Goal: Task Accomplishment & Management: Manage account settings

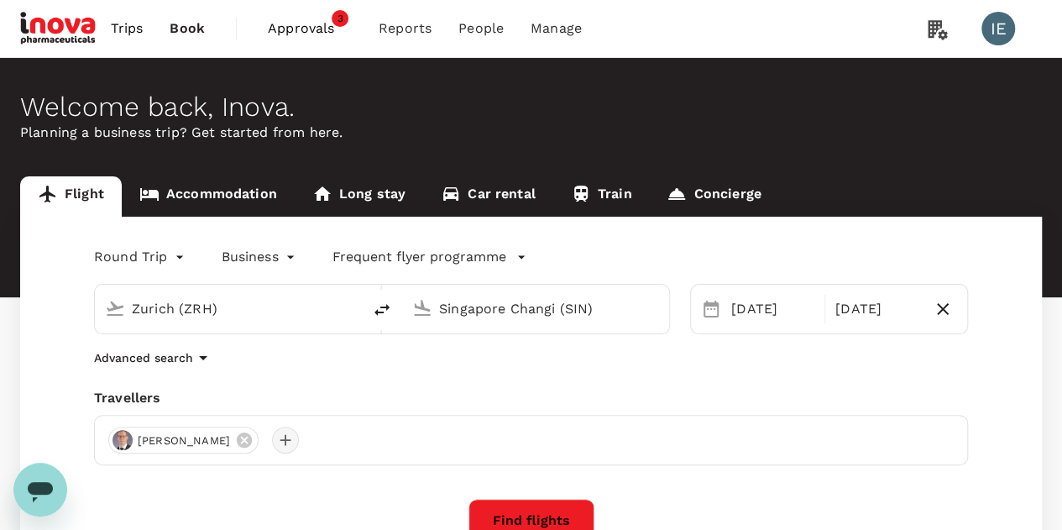
click at [272, 441] on div at bounding box center [285, 439] width 27 height 27
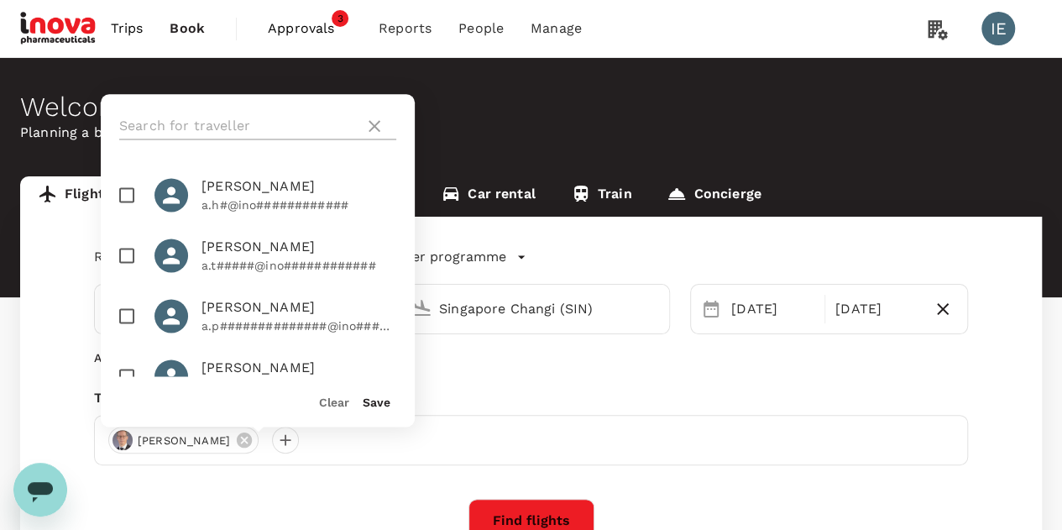
click at [290, 127] on input "text" at bounding box center [238, 125] width 238 height 27
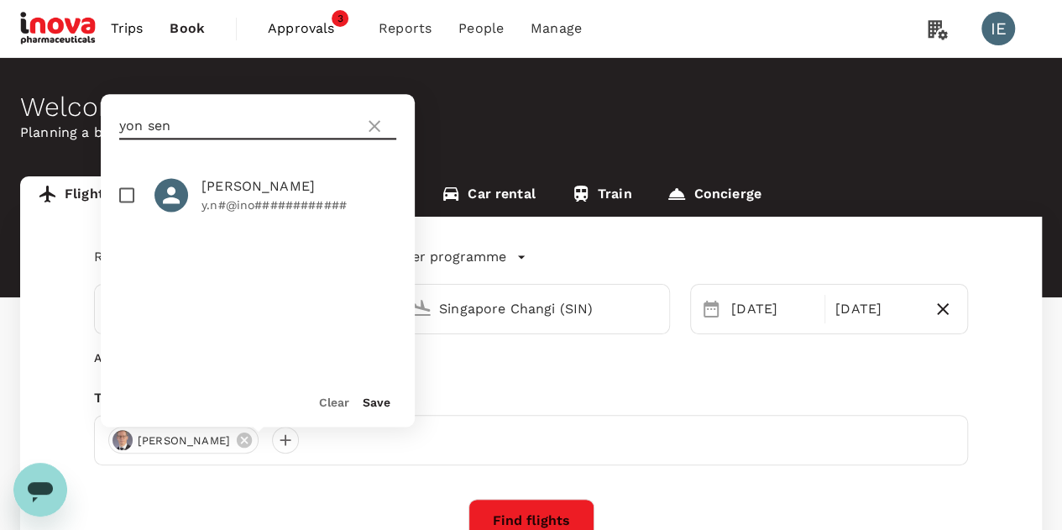
type input "yon sen"
click at [243, 186] on span "[PERSON_NAME]" at bounding box center [298, 186] width 195 height 20
checkbox input "true"
click at [374, 134] on icon at bounding box center [374, 126] width 20 height 20
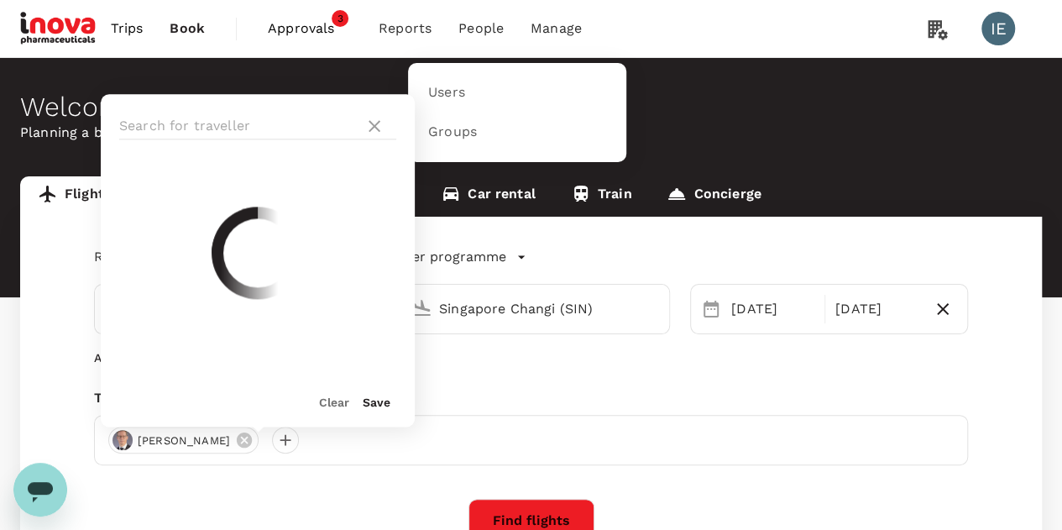
click at [489, 20] on span "People" at bounding box center [480, 28] width 45 height 20
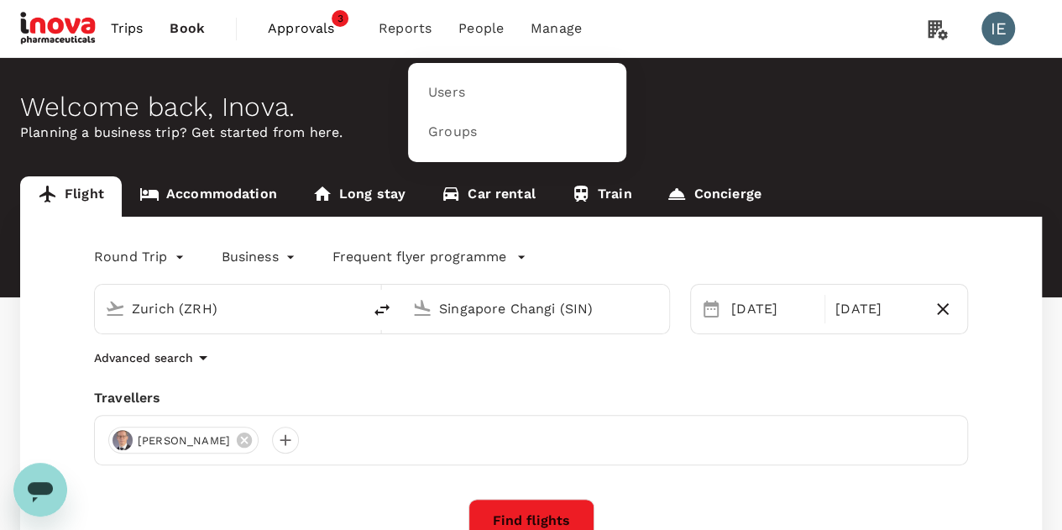
click at [483, 30] on span "People" at bounding box center [480, 28] width 45 height 20
click at [440, 102] on link "Users" at bounding box center [517, 92] width 198 height 39
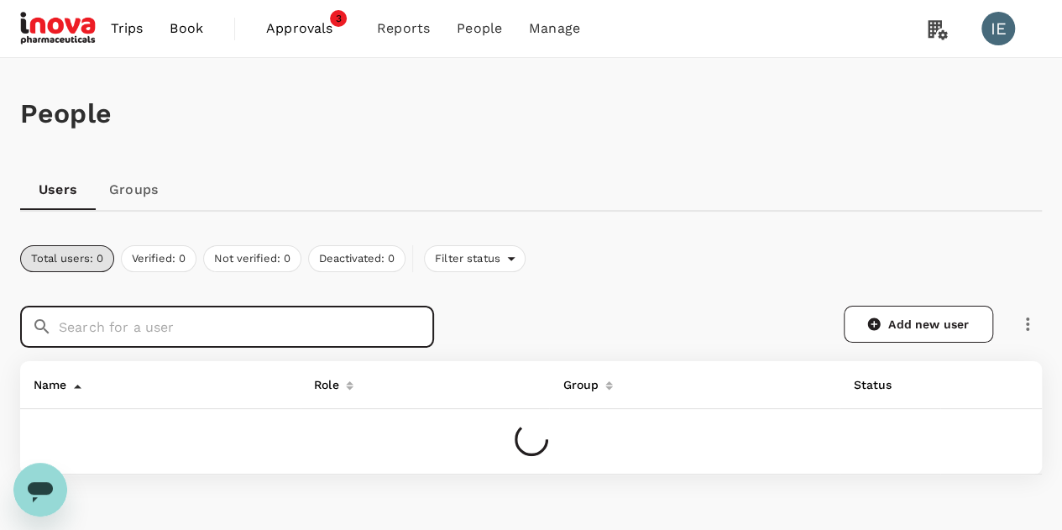
click at [186, 325] on input "text" at bounding box center [246, 327] width 375 height 42
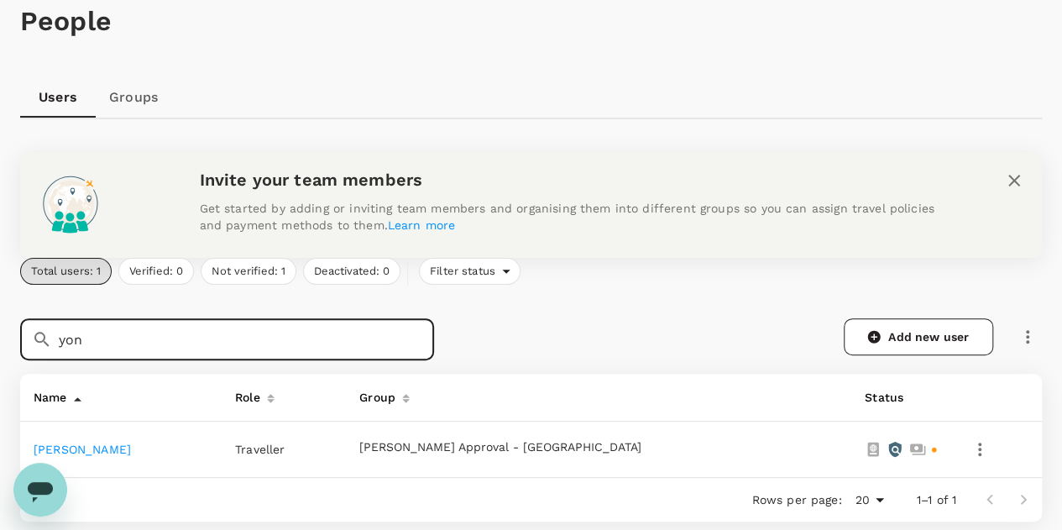
scroll to position [168, 0]
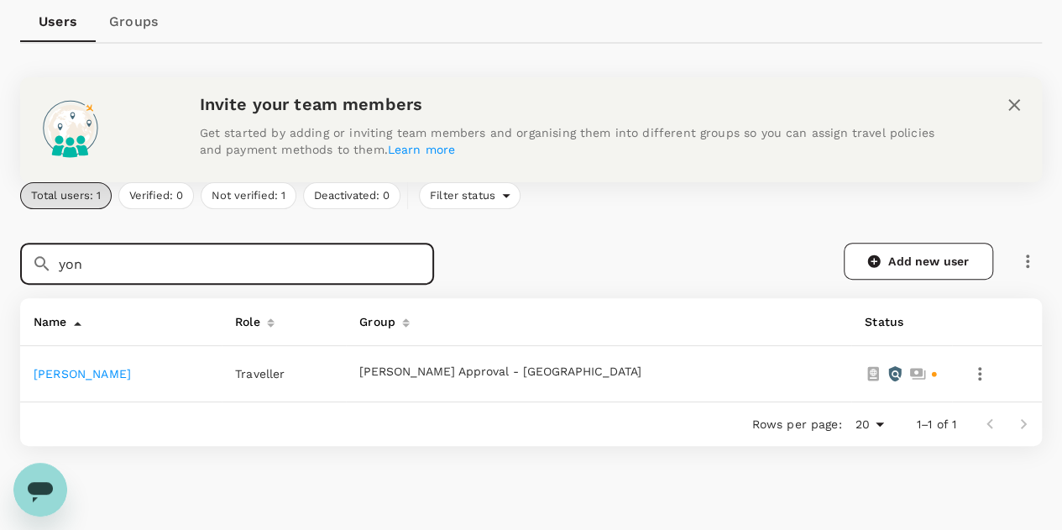
type input "yon"
click at [92, 377] on link "[PERSON_NAME]" at bounding box center [82, 373] width 97 height 13
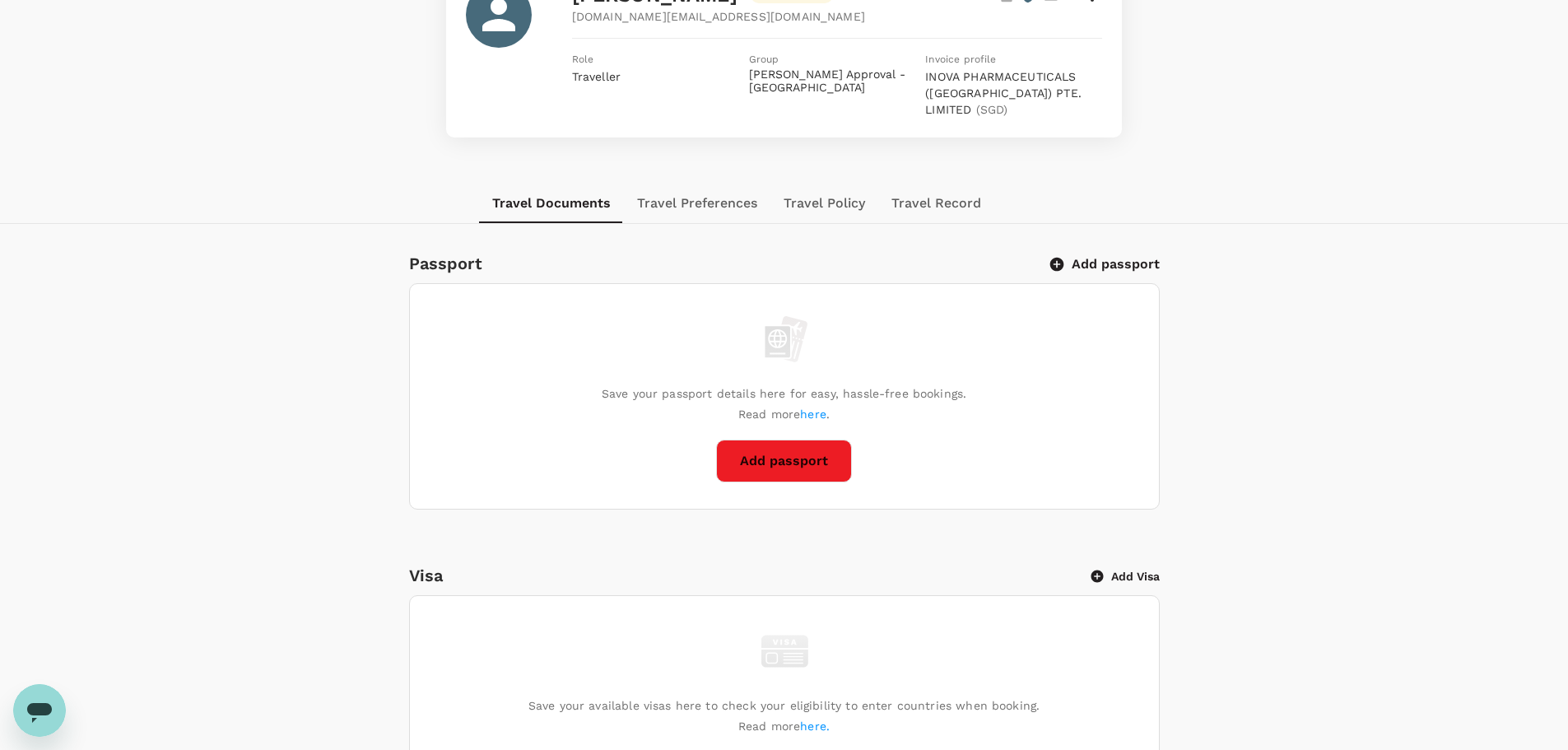
scroll to position [3, 0]
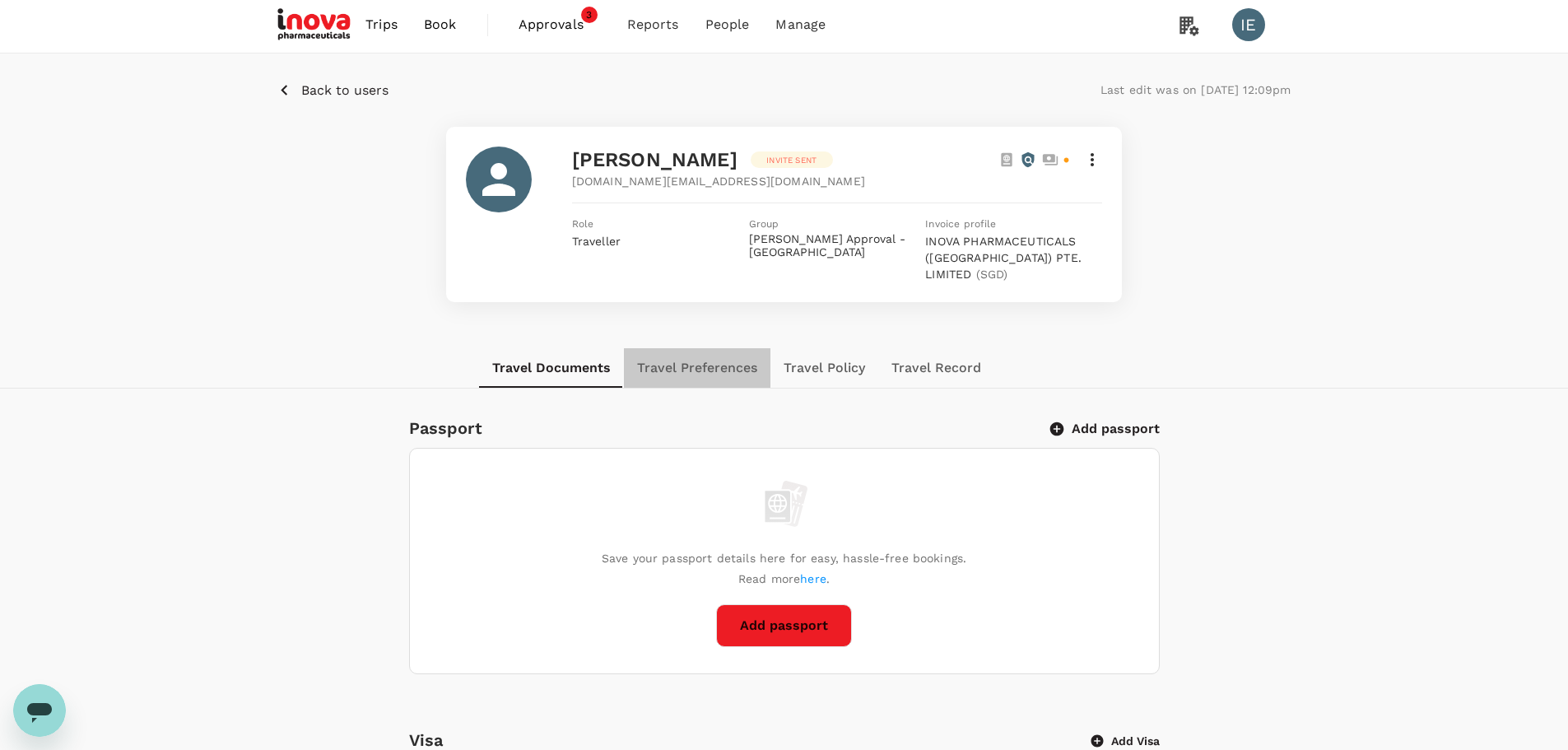
click at [726, 363] on button "Travel Preferences" at bounding box center [696, 368] width 146 height 39
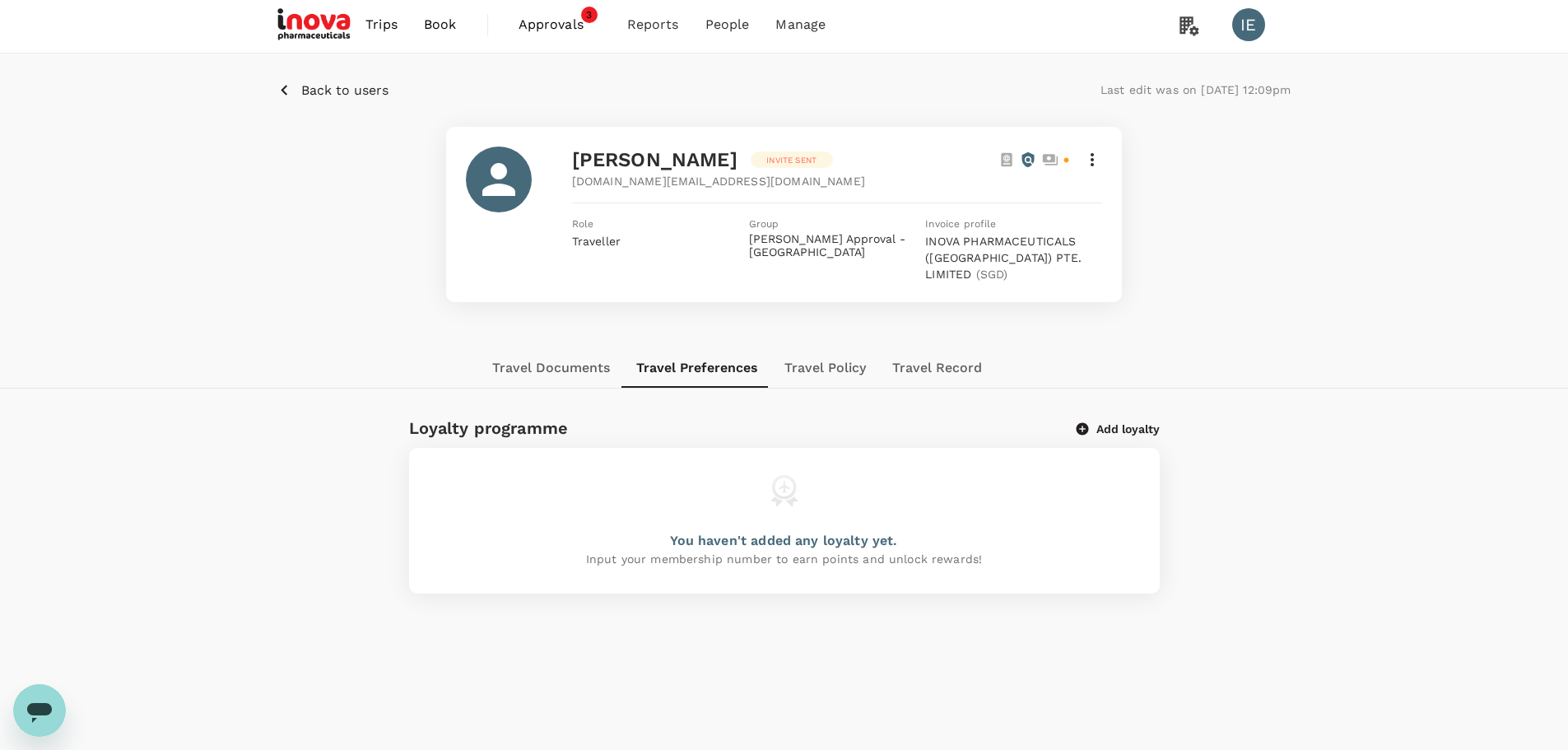
click at [433, 26] on span "Book" at bounding box center [440, 25] width 33 height 20
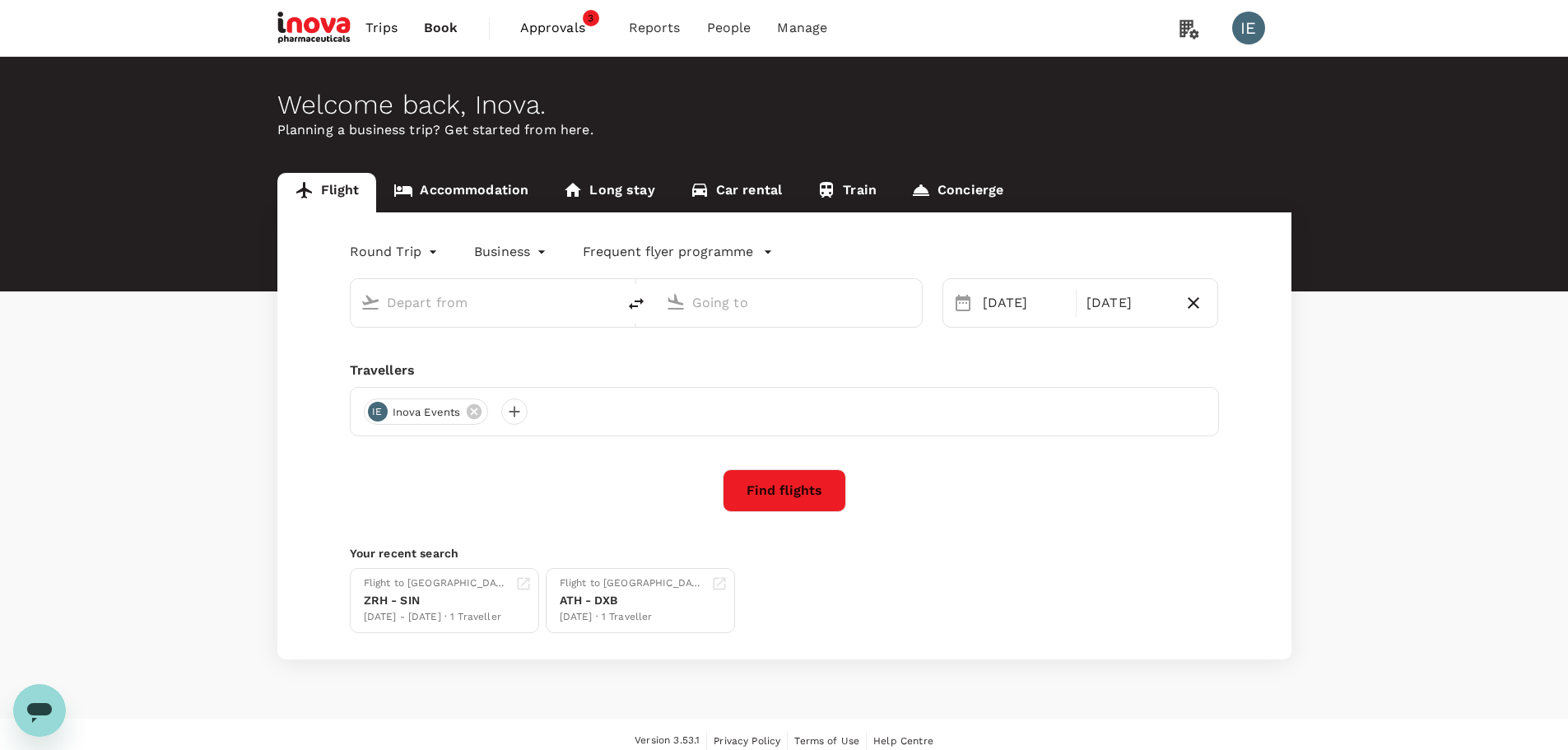
type input "Zurich (ZRH)"
type input "Singapore Changi (SIN)"
type input "Zurich (ZRH)"
type input "Singapore Changi (SIN)"
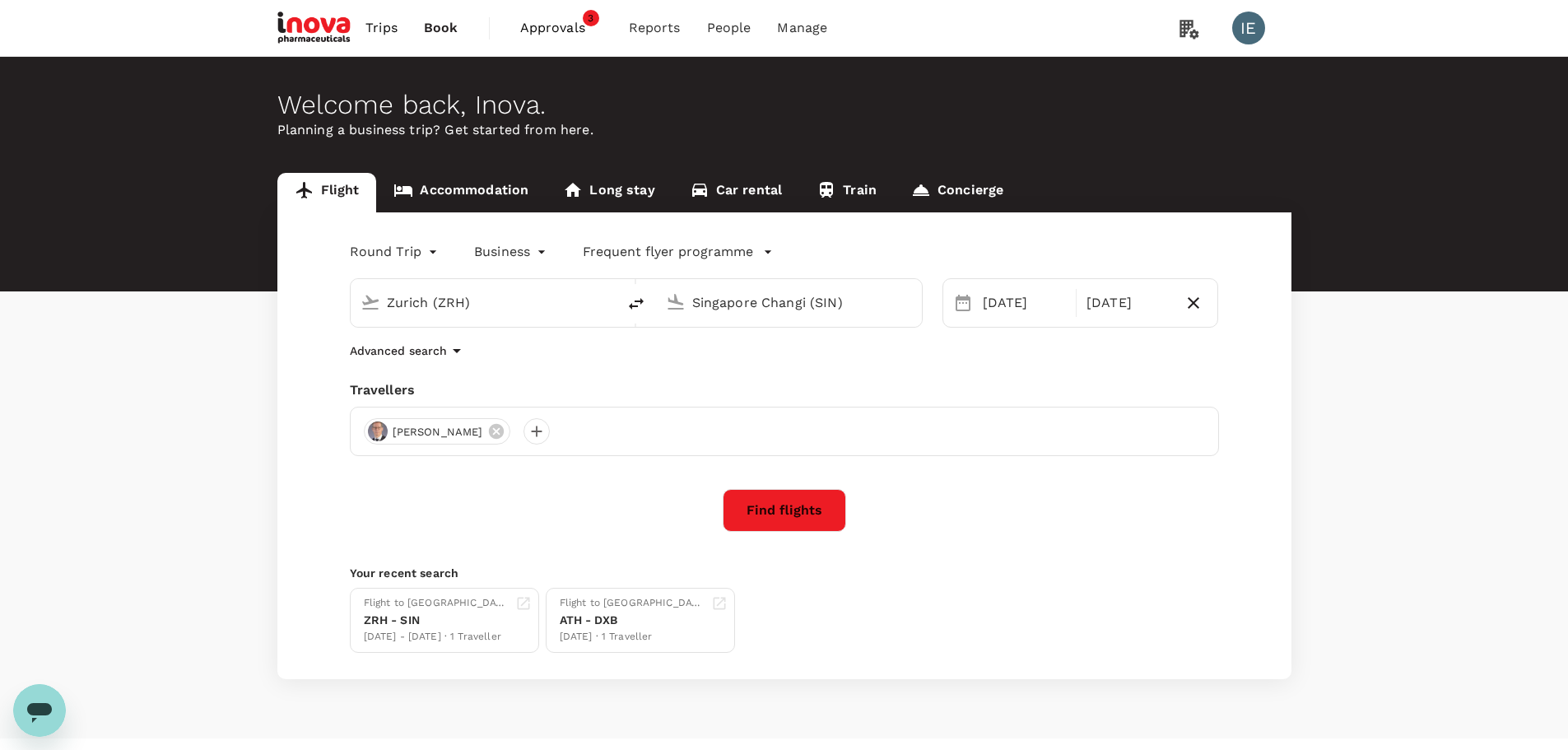
click at [643, 301] on icon "delete" at bounding box center [635, 304] width 15 height 12
type input "Singapore Changi (SIN)"
type input "Zurich (ZRH)"
click at [1015, 301] on div "[DATE]" at bounding box center [1024, 303] width 96 height 33
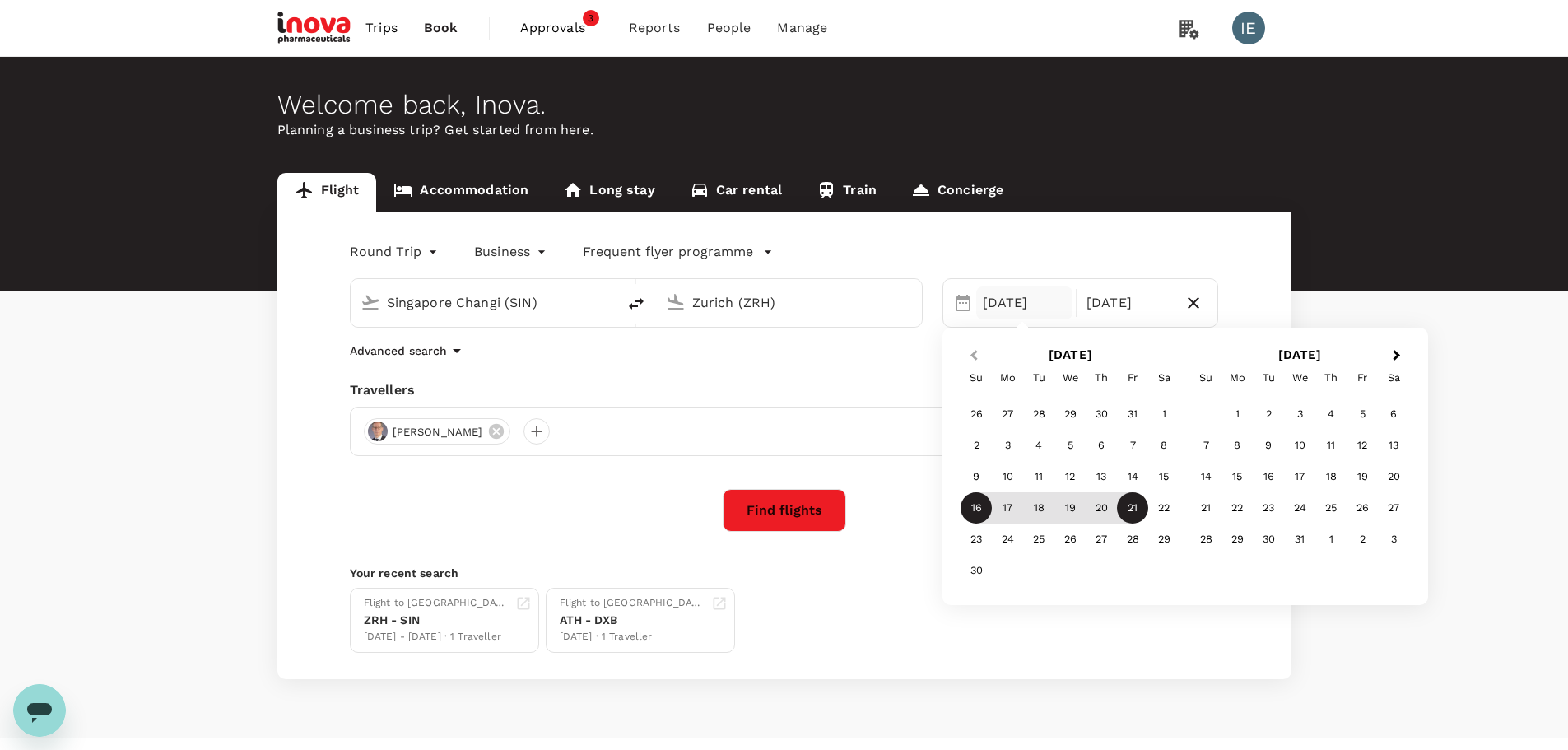
click at [973, 364] on button "Previous Month" at bounding box center [972, 356] width 26 height 26
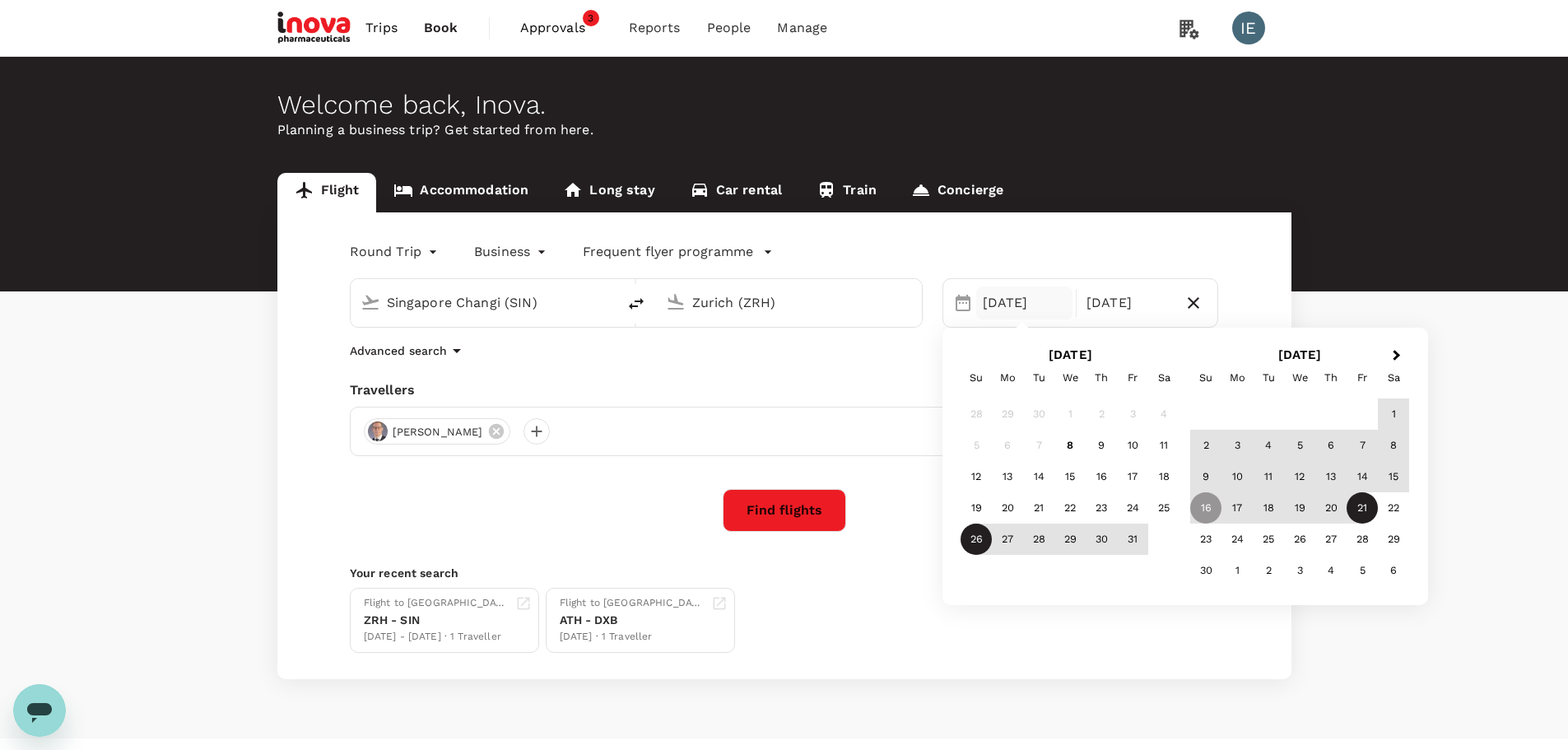
click at [969, 519] on div "26" at bounding box center [977, 539] width 31 height 31
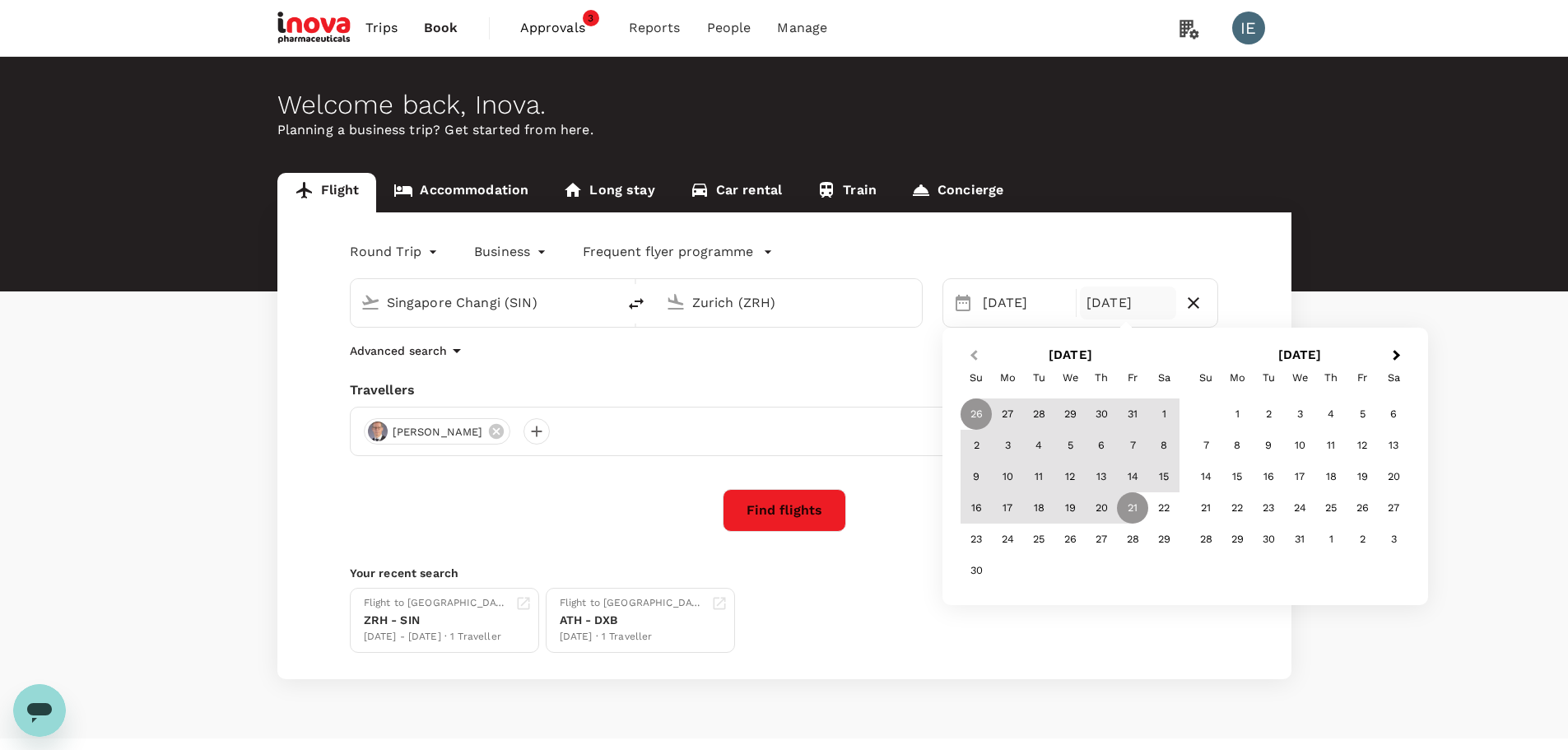
click at [974, 355] on span "Previous Month" at bounding box center [974, 355] width 0 height 19
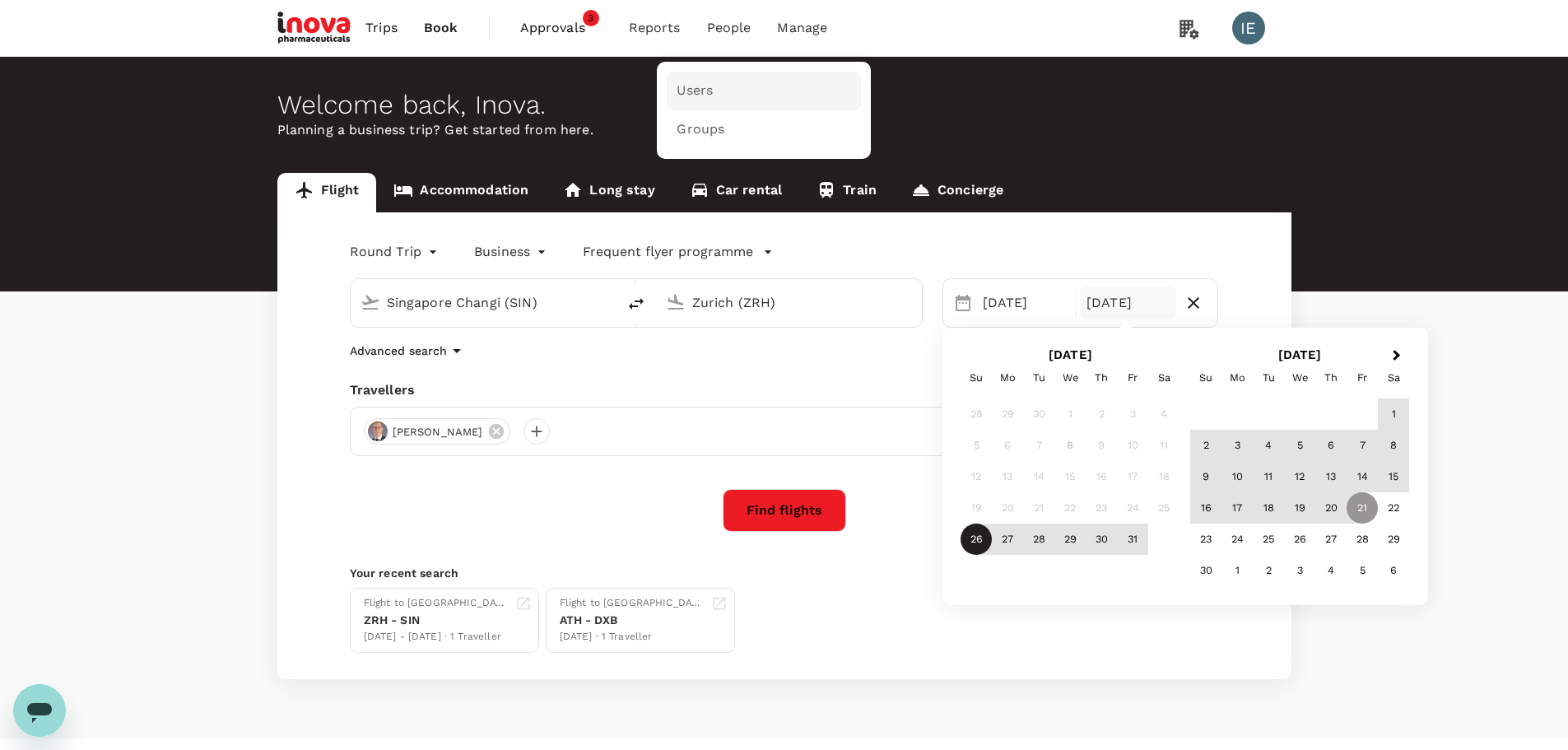
click at [689, 95] on span "Users" at bounding box center [694, 90] width 36 height 19
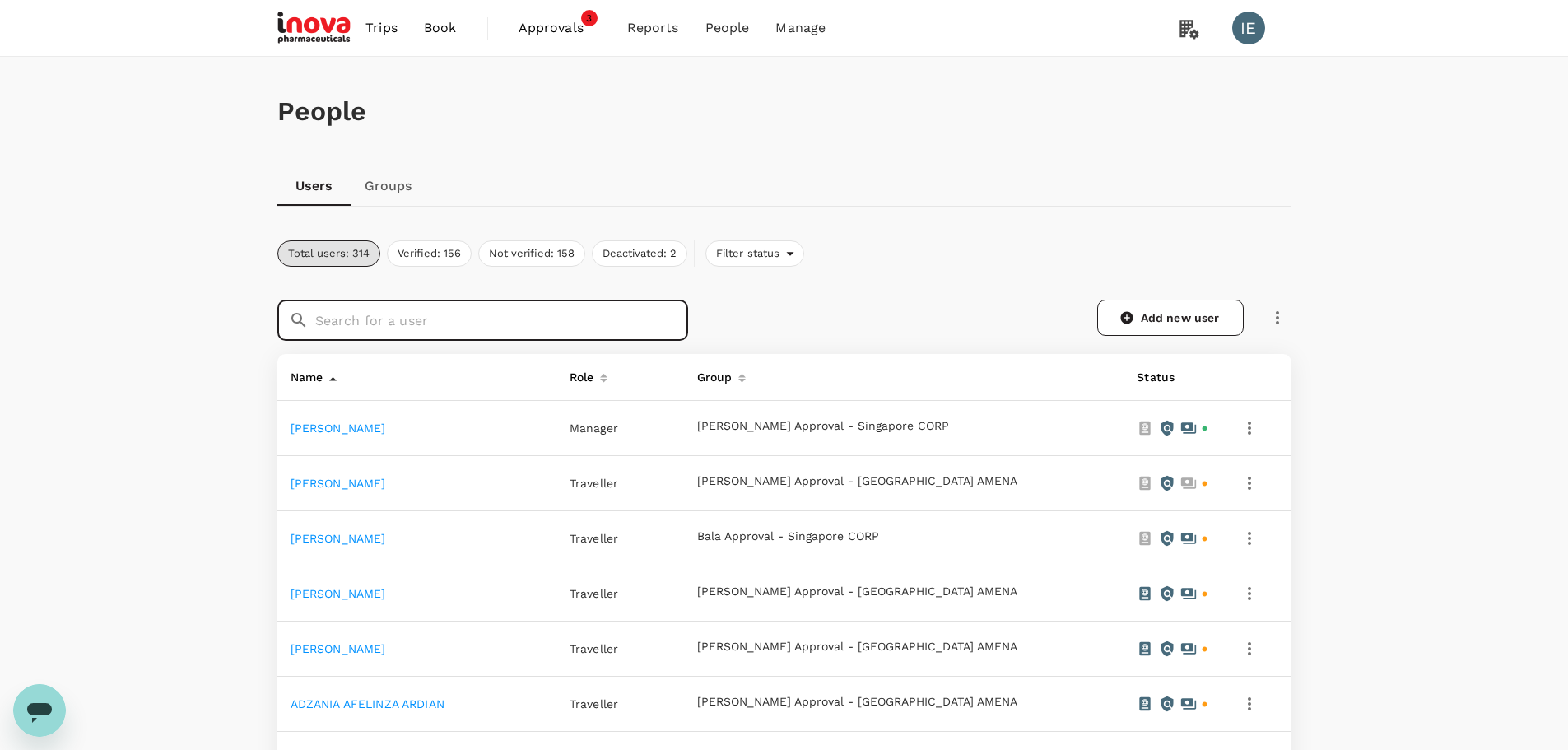
click at [458, 301] on input "text" at bounding box center [501, 321] width 373 height 41
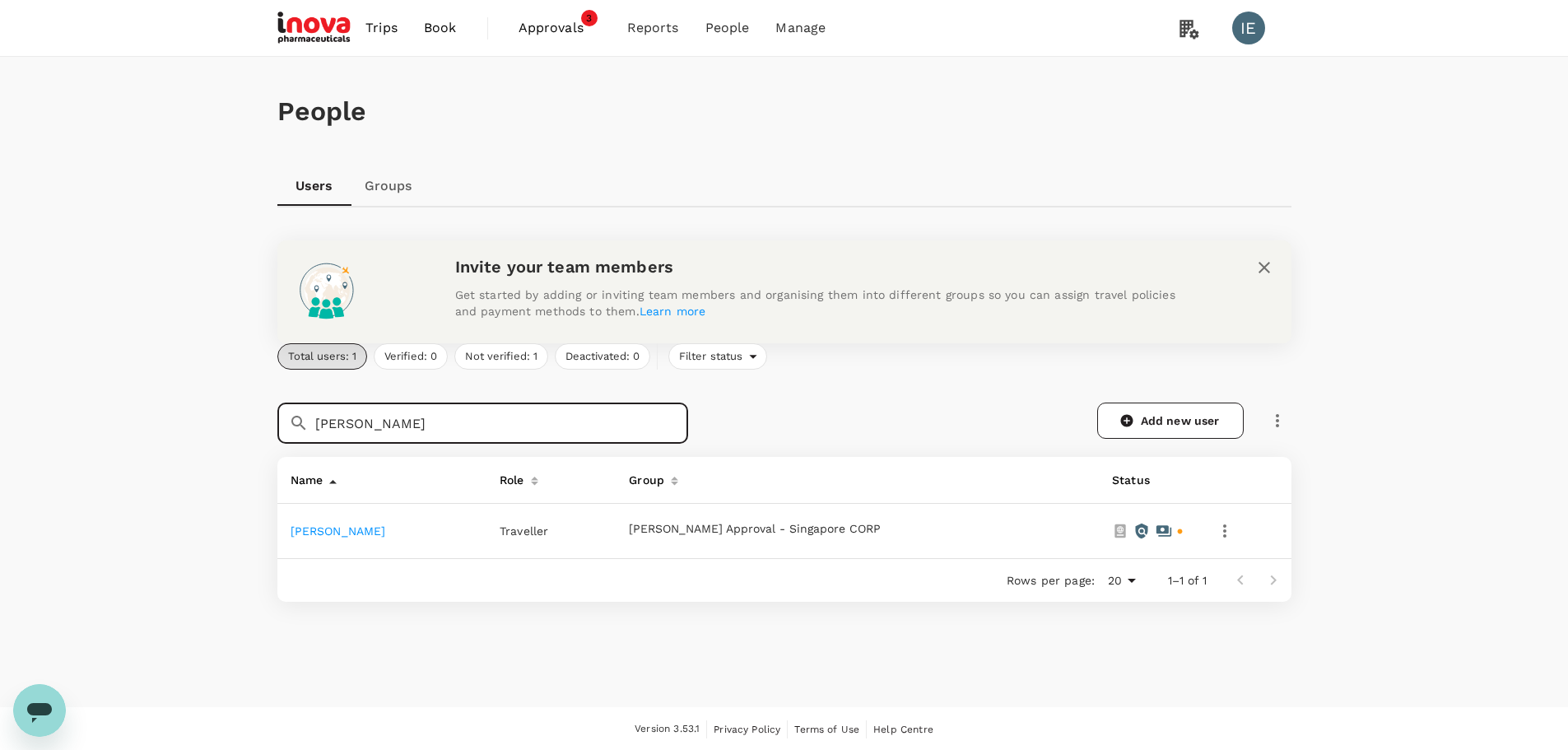
type input "[PERSON_NAME]"
click at [341, 519] on link "[PERSON_NAME]" at bounding box center [337, 530] width 95 height 13
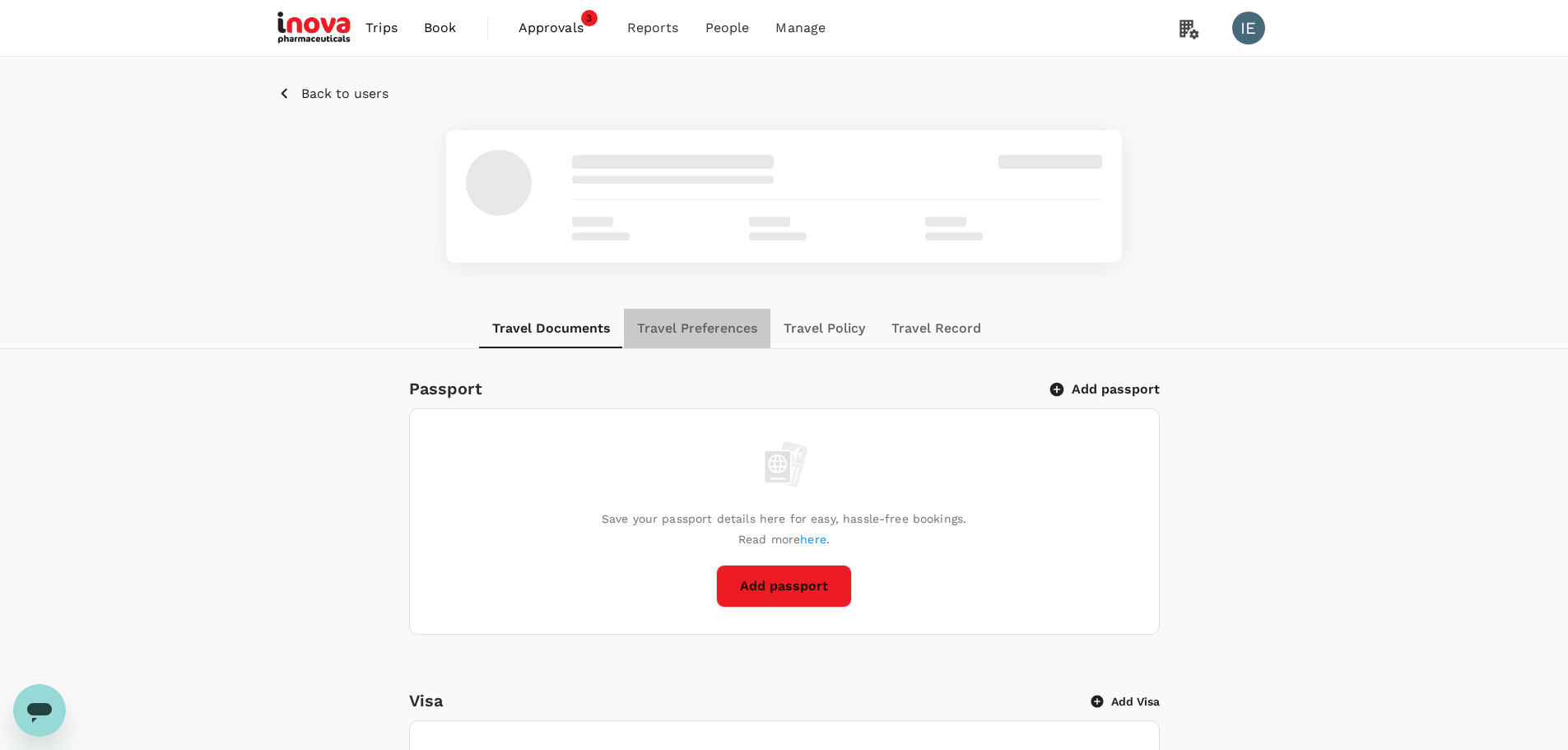
click at [693, 327] on button "Travel Preferences" at bounding box center [696, 328] width 146 height 39
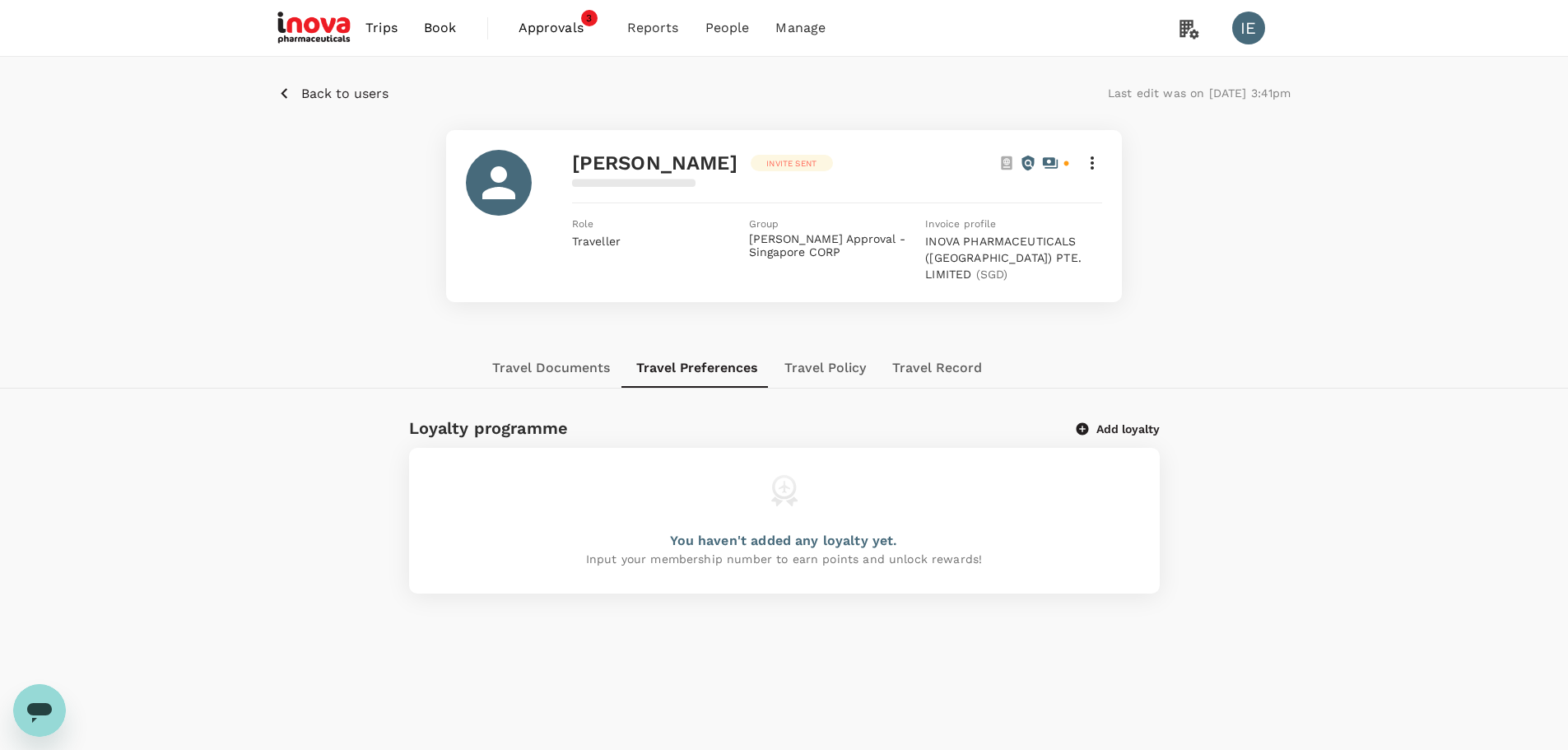
click at [551, 368] on button "Travel Documents" at bounding box center [551, 368] width 144 height 39
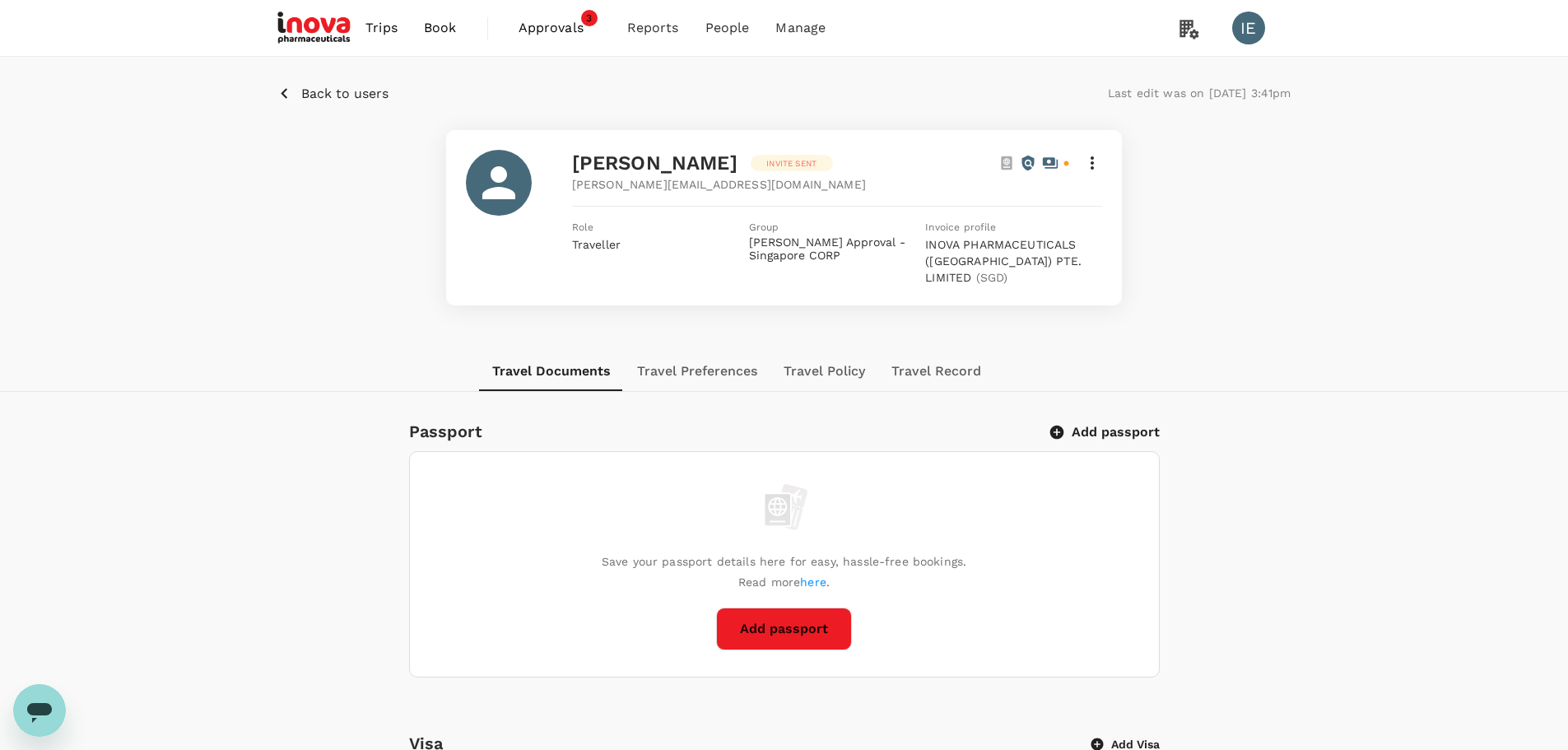
click at [559, 21] on span "Approvals" at bounding box center [560, 27] width 82 height 20
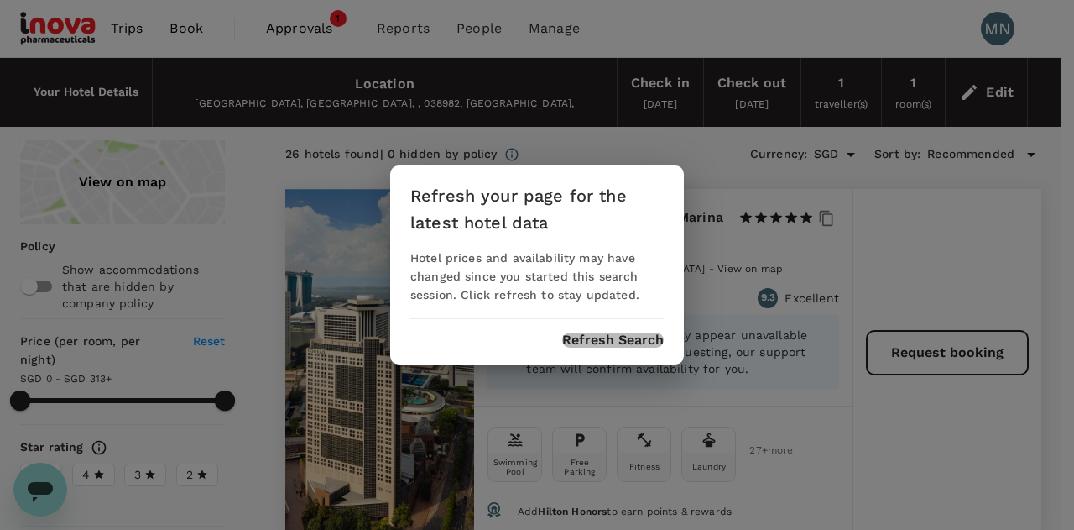
click at [604, 337] on button "Refresh Search" at bounding box center [613, 339] width 102 height 15
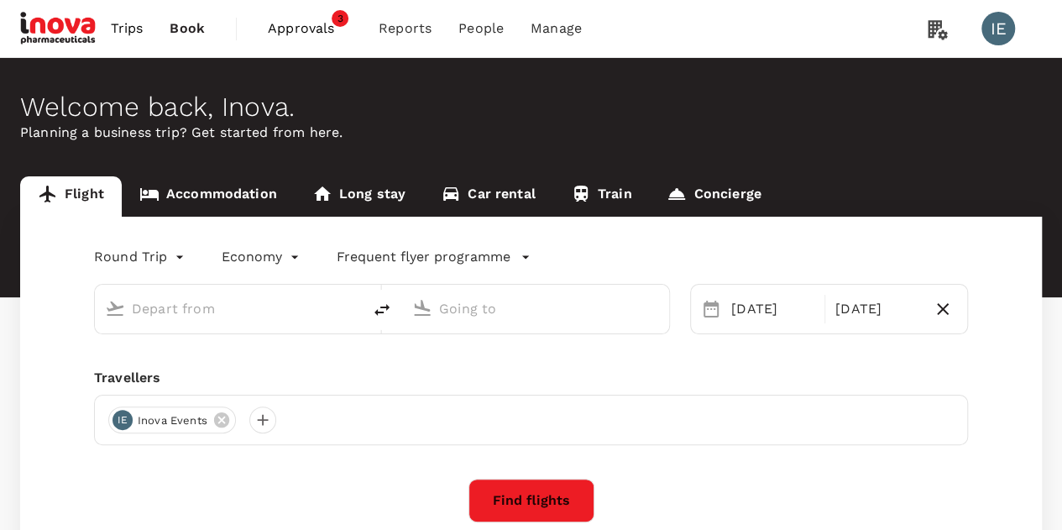
type input "business"
type input "Zurich (ZRH)"
type input "Singapore Changi (SIN)"
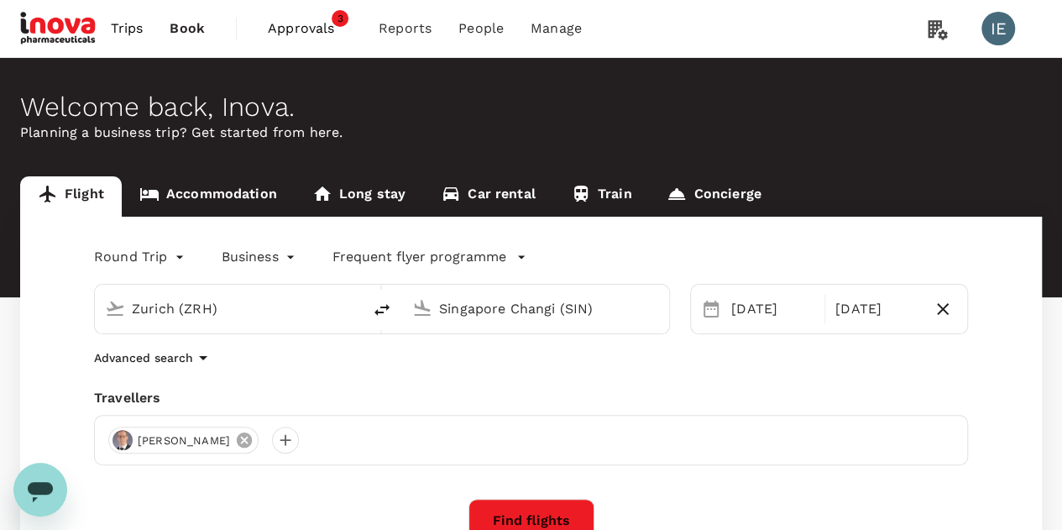
click at [237, 442] on icon at bounding box center [244, 439] width 15 height 15
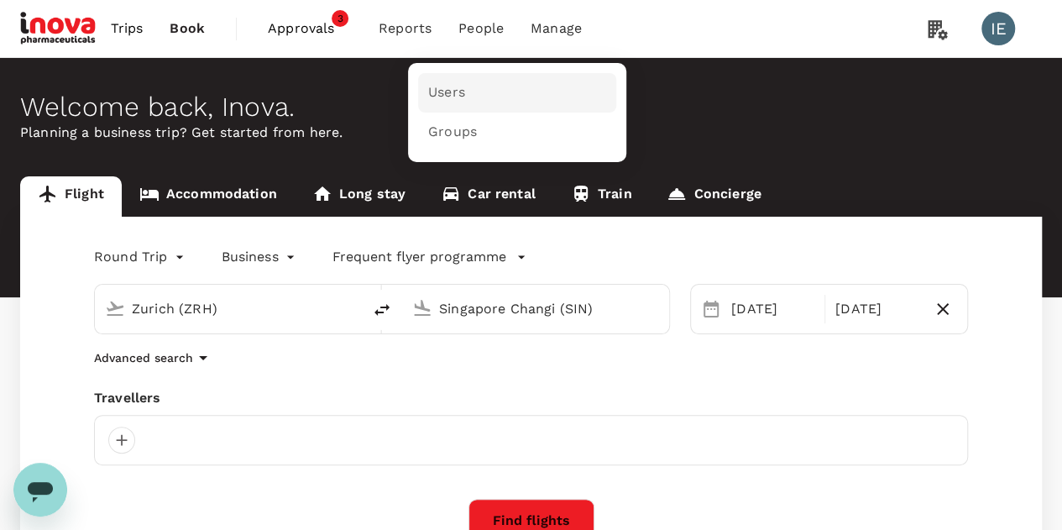
click at [453, 91] on span "Users" at bounding box center [446, 92] width 37 height 19
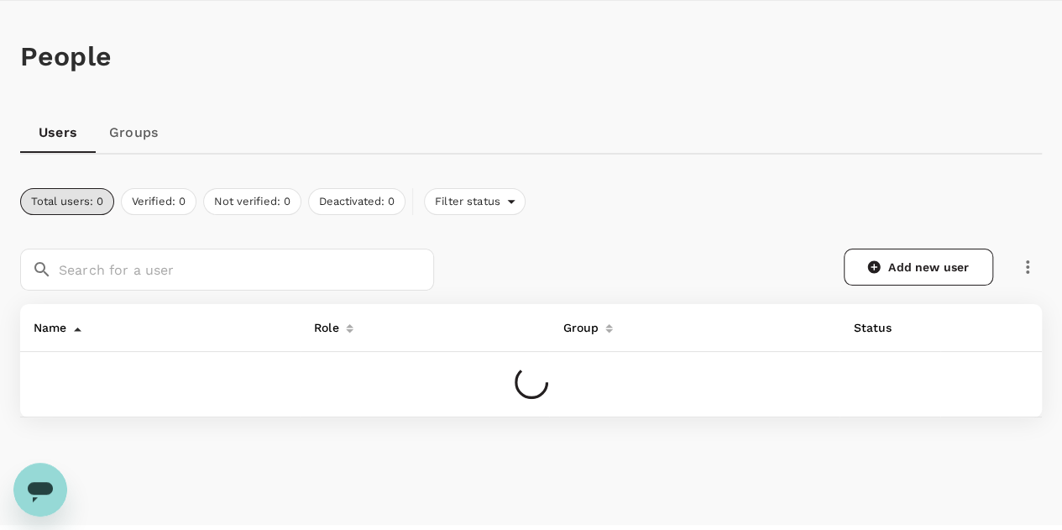
scroll to position [84, 0]
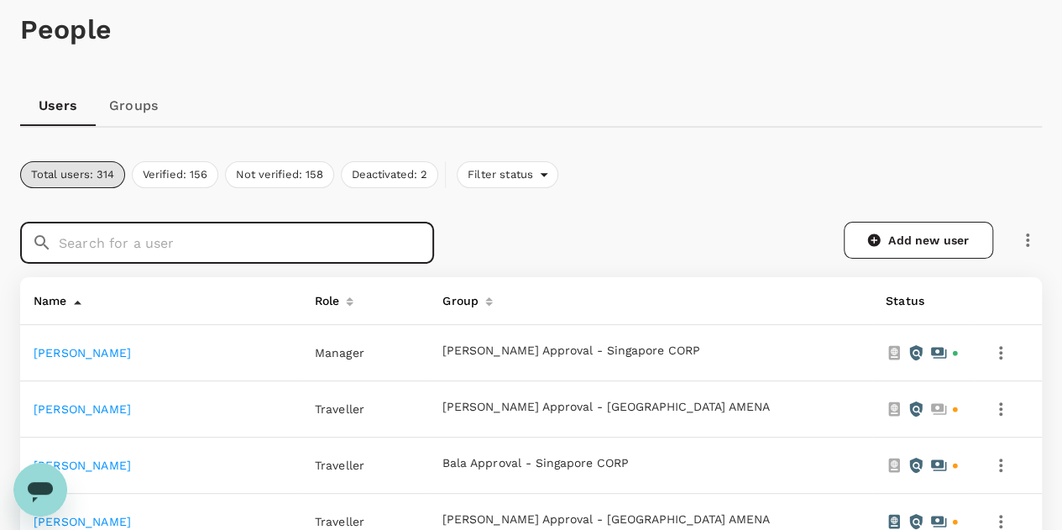
click at [320, 242] on input "text" at bounding box center [246, 243] width 375 height 42
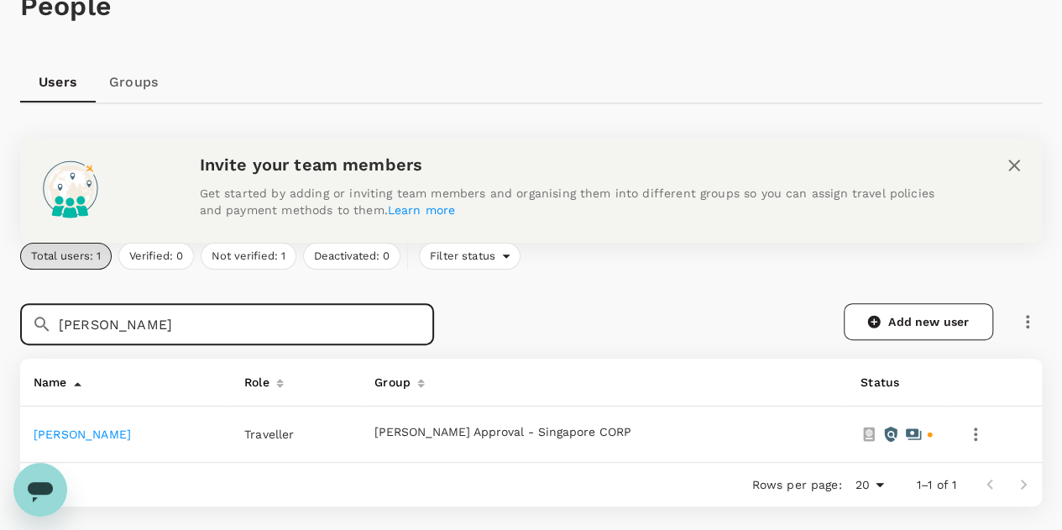
scroll to position [168, 0]
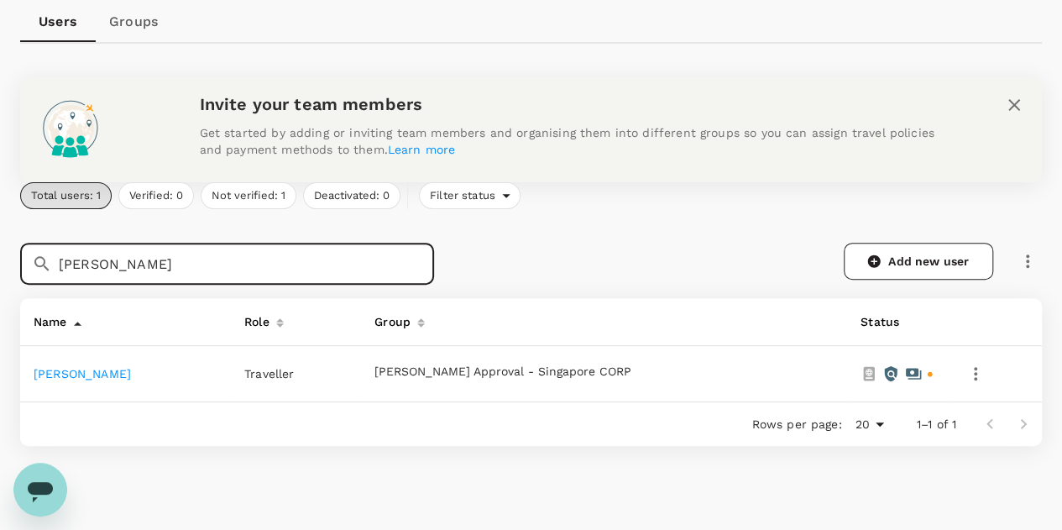
type input "[PERSON_NAME]"
click at [102, 372] on link "[PERSON_NAME]" at bounding box center [82, 373] width 97 height 13
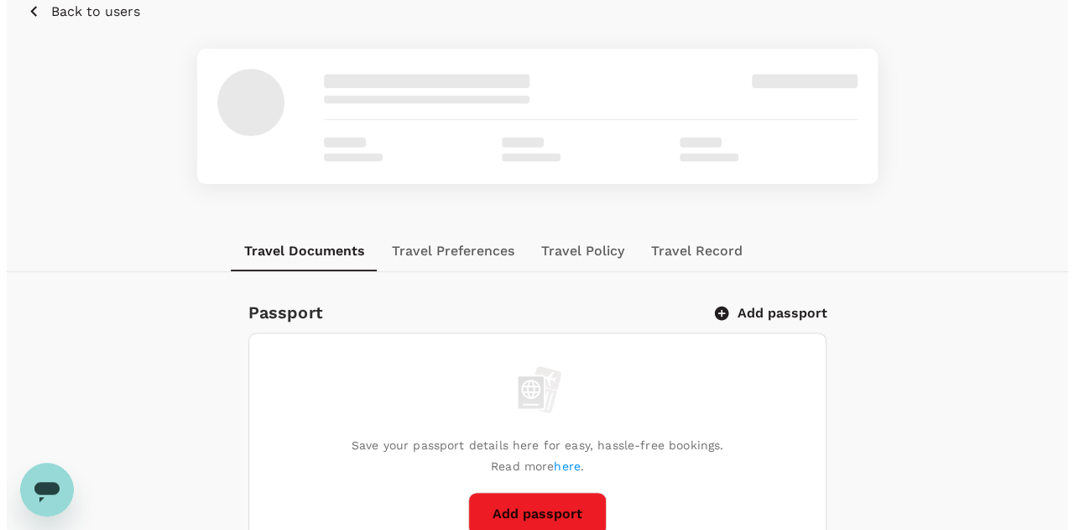
scroll to position [168, 0]
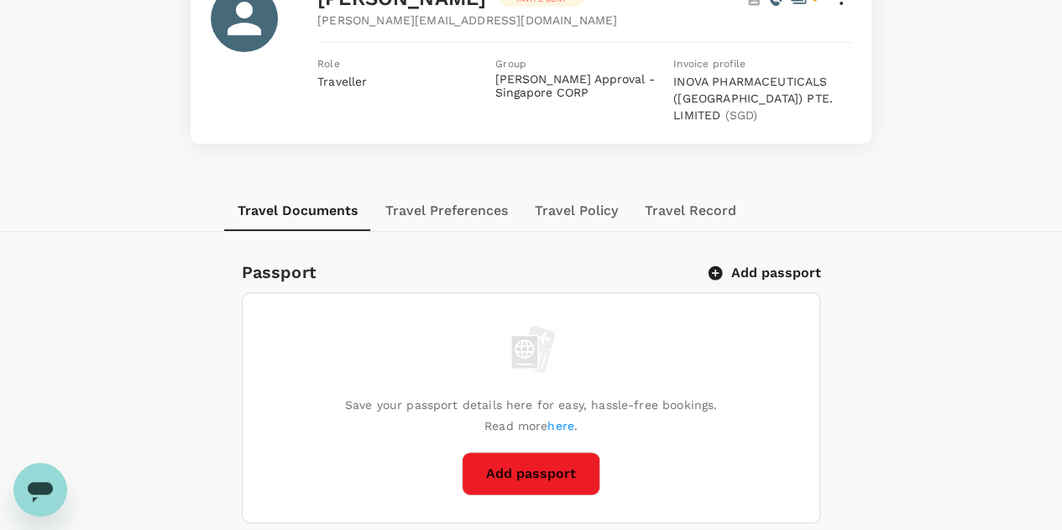
click at [796, 272] on button "Add passport" at bounding box center [765, 272] width 110 height 17
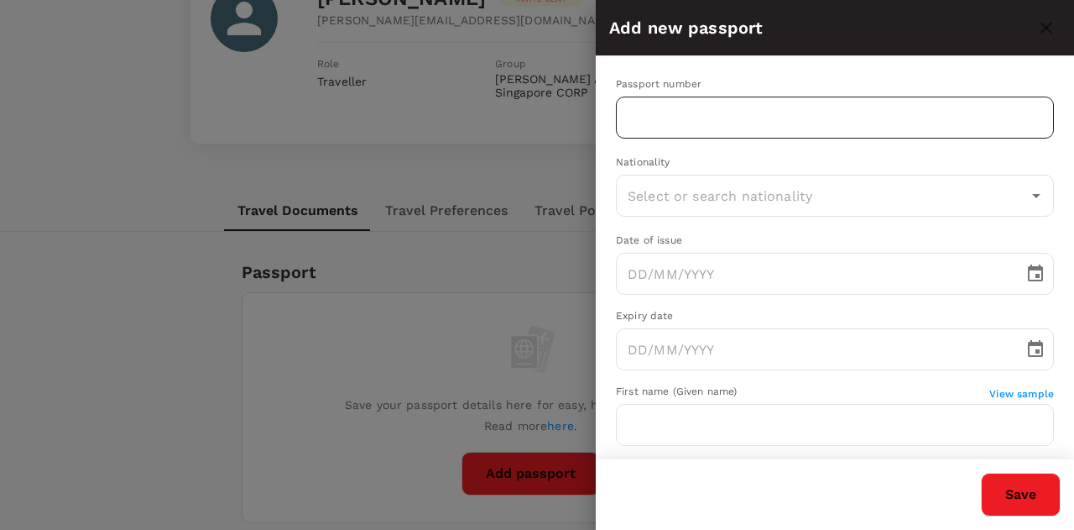
click at [661, 105] on input "text" at bounding box center [835, 118] width 438 height 42
paste input "PA9090774"
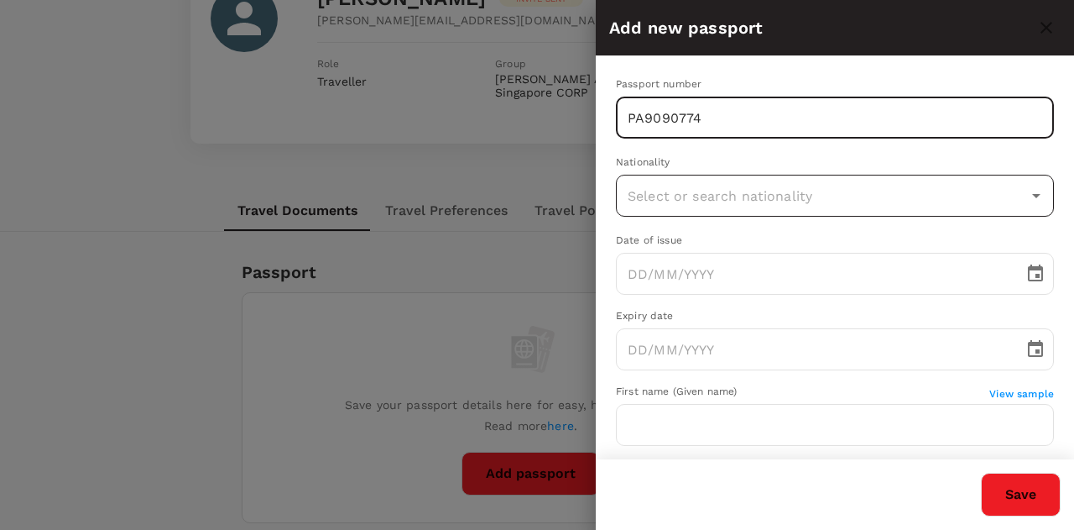
type input "PA9090774"
click at [726, 201] on input "text" at bounding box center [823, 196] width 398 height 32
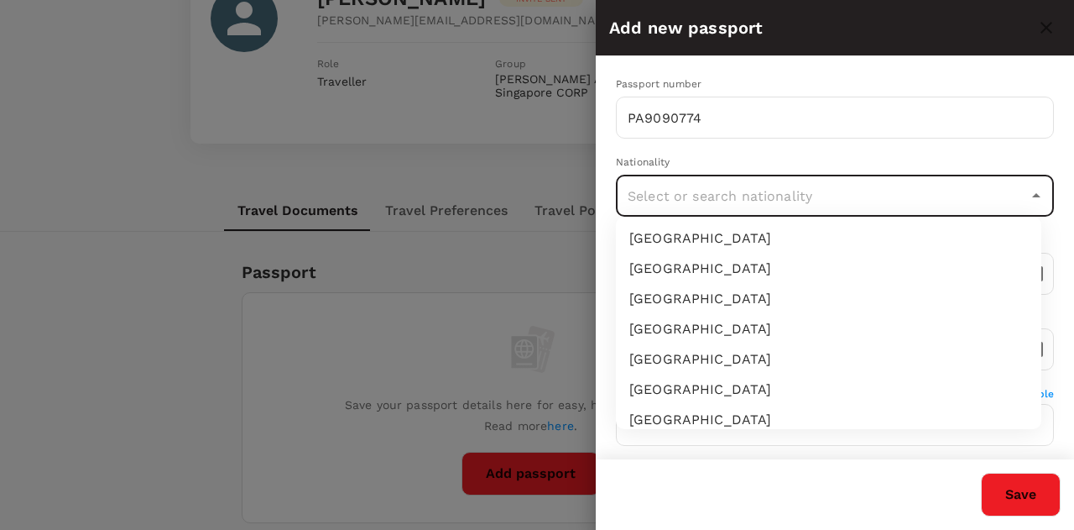
scroll to position [84, 0]
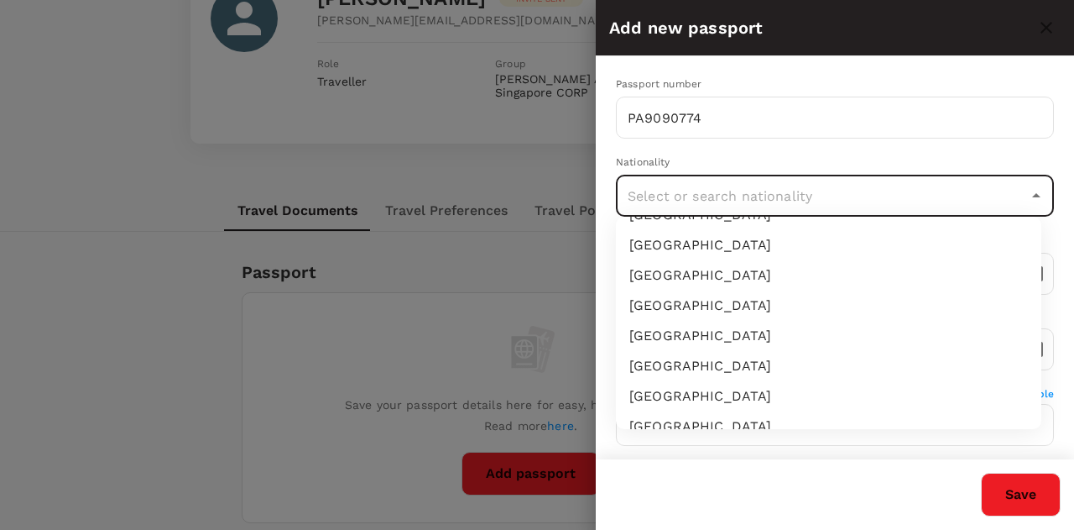
click at [738, 389] on li "[GEOGRAPHIC_DATA]" at bounding box center [829, 396] width 426 height 30
type input "[GEOGRAPHIC_DATA]"
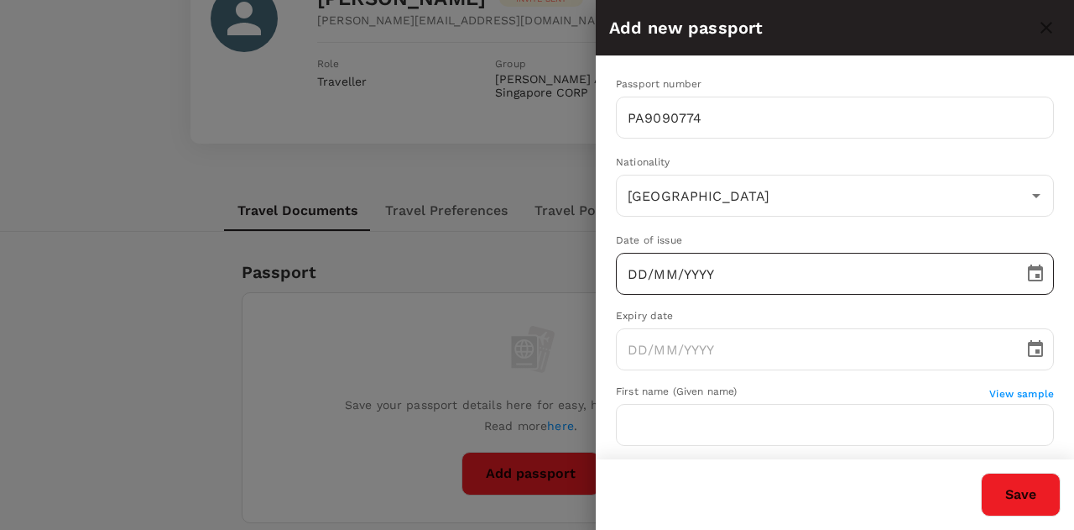
click at [661, 278] on input "DD/MM/YYYY" at bounding box center [814, 274] width 396 height 42
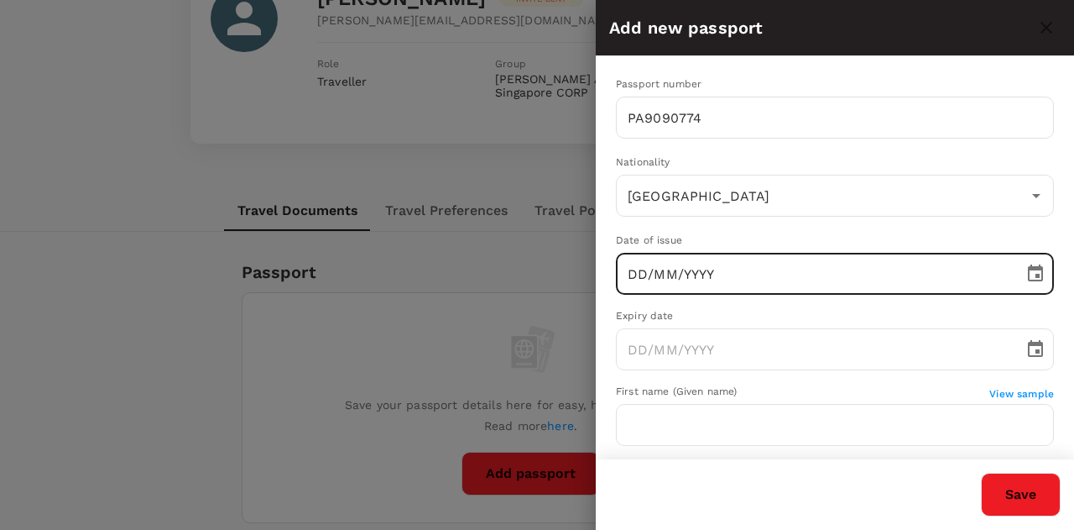
paste input "[DATE]"
type input "[DATE]"
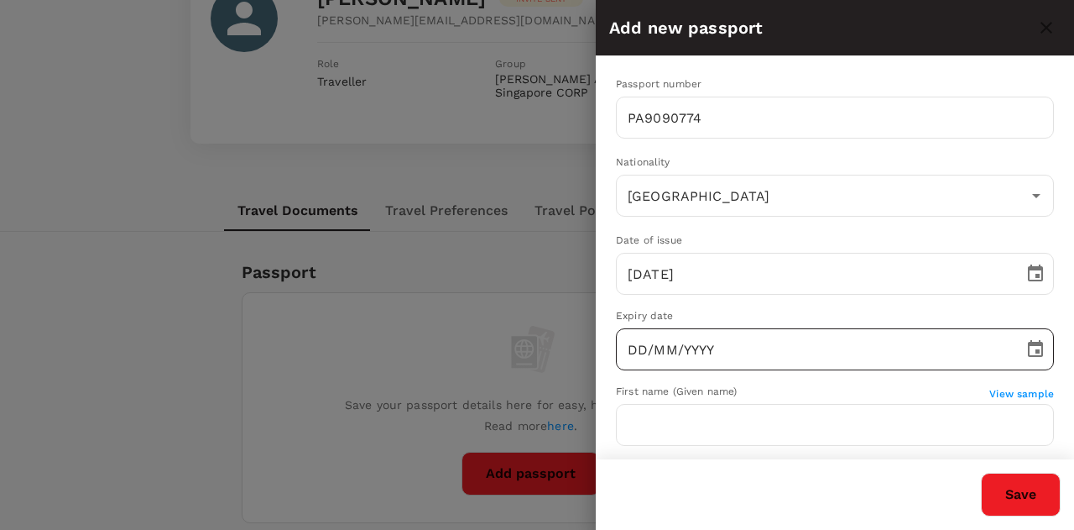
click at [651, 352] on input "DD/MM/YYYY" at bounding box center [814, 349] width 396 height 42
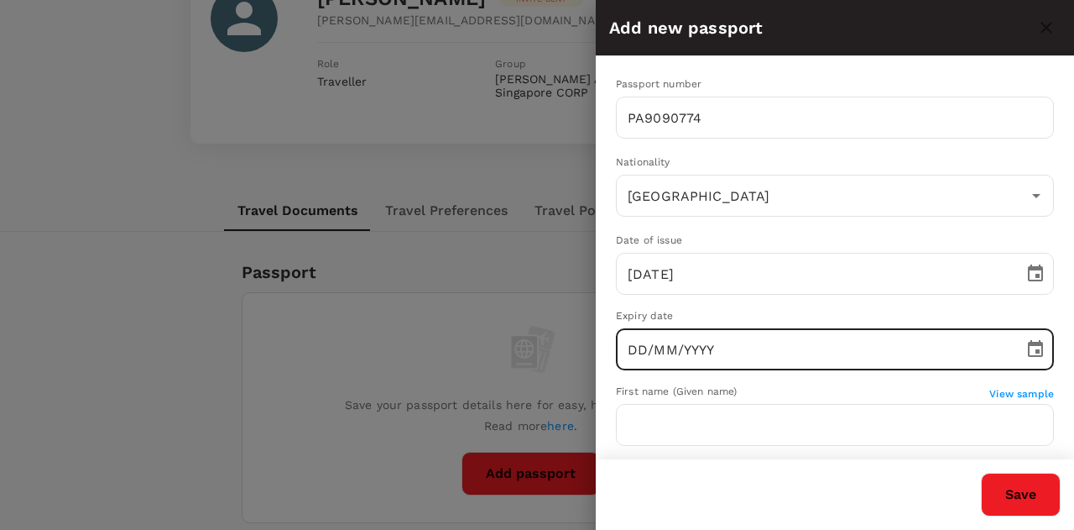
paste input "[DATE]"
type input "[DATE]"
click at [771, 310] on div "Expiry date" at bounding box center [835, 316] width 438 height 17
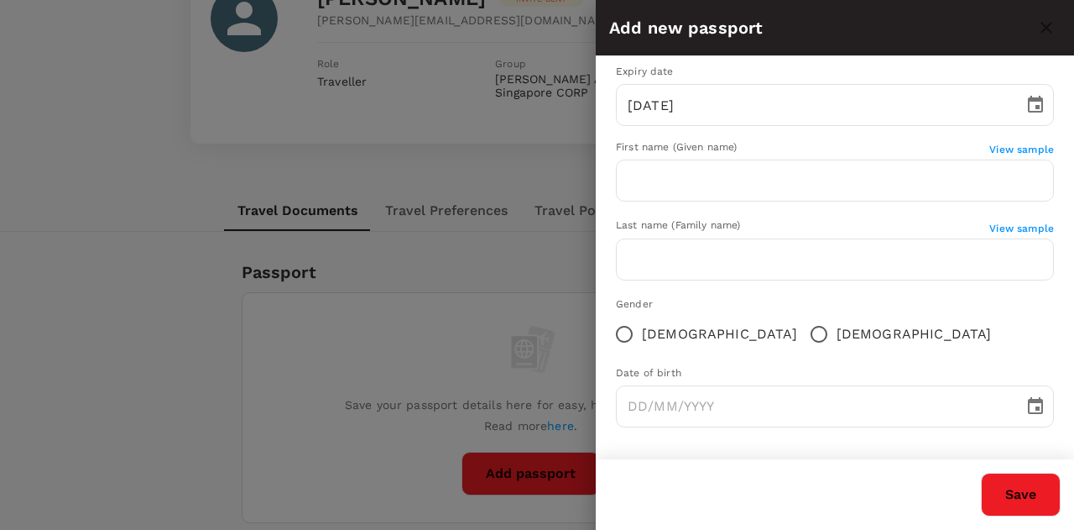
scroll to position [160, 0]
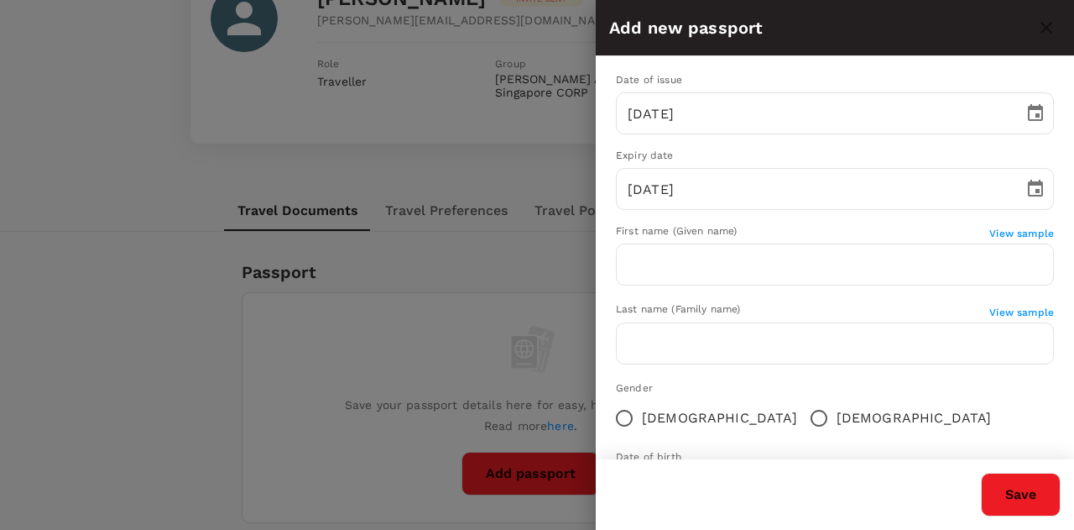
click at [995, 236] on span "View sample" at bounding box center [1022, 233] width 65 height 12
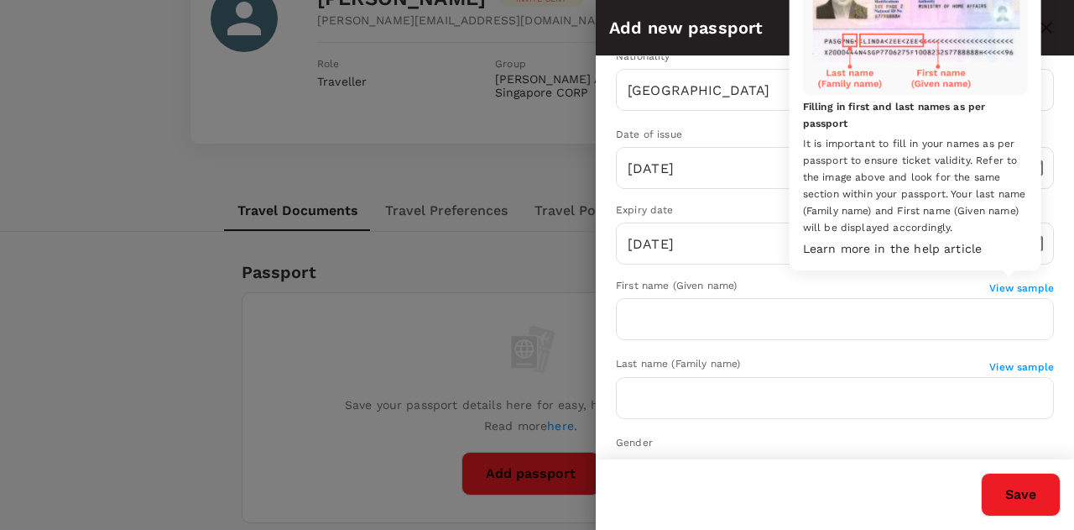
click at [1027, 293] on span "View sample" at bounding box center [1022, 288] width 65 height 12
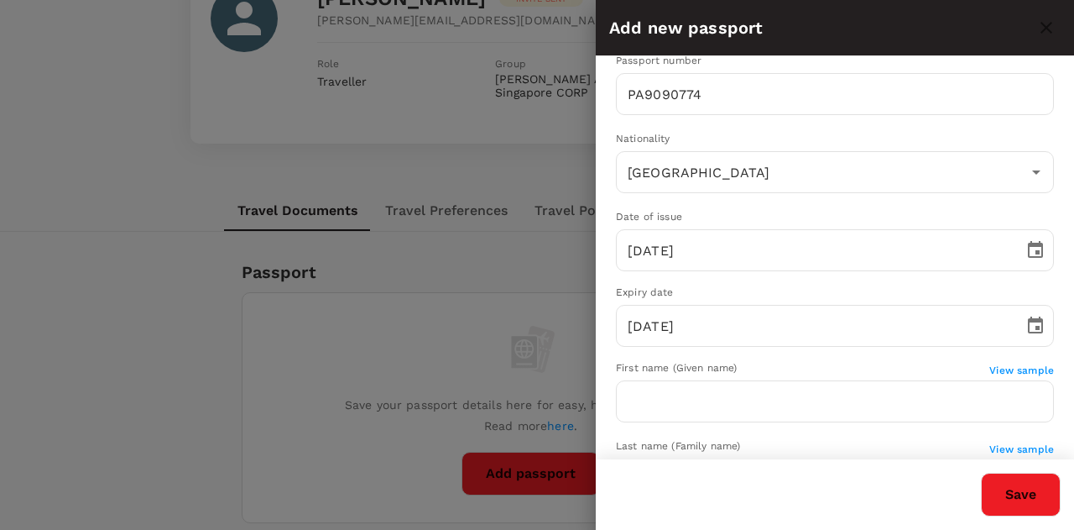
scroll to position [0, 0]
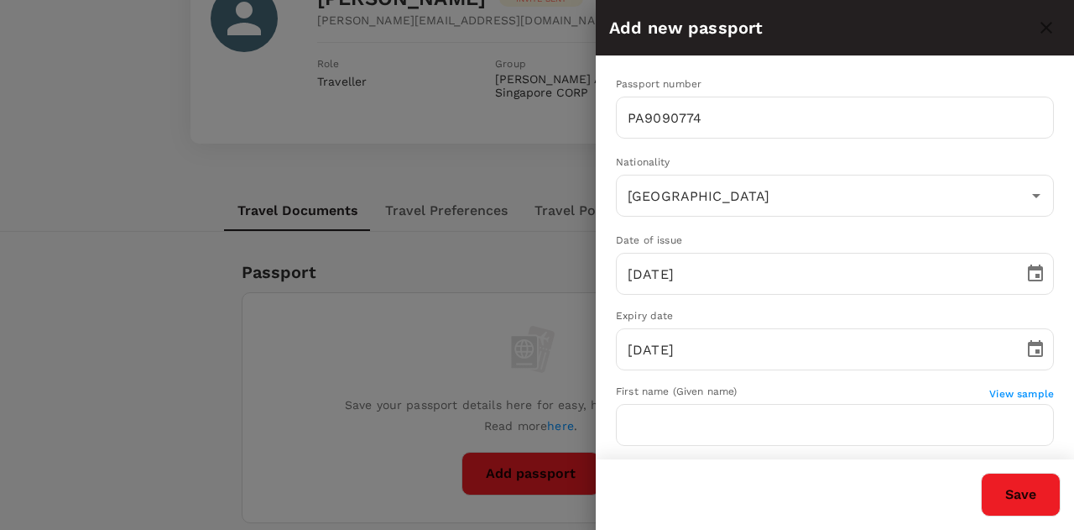
click at [1009, 402] on div "View sample" at bounding box center [1022, 393] width 65 height 18
click at [1009, 395] on span "View sample" at bounding box center [1022, 394] width 65 height 12
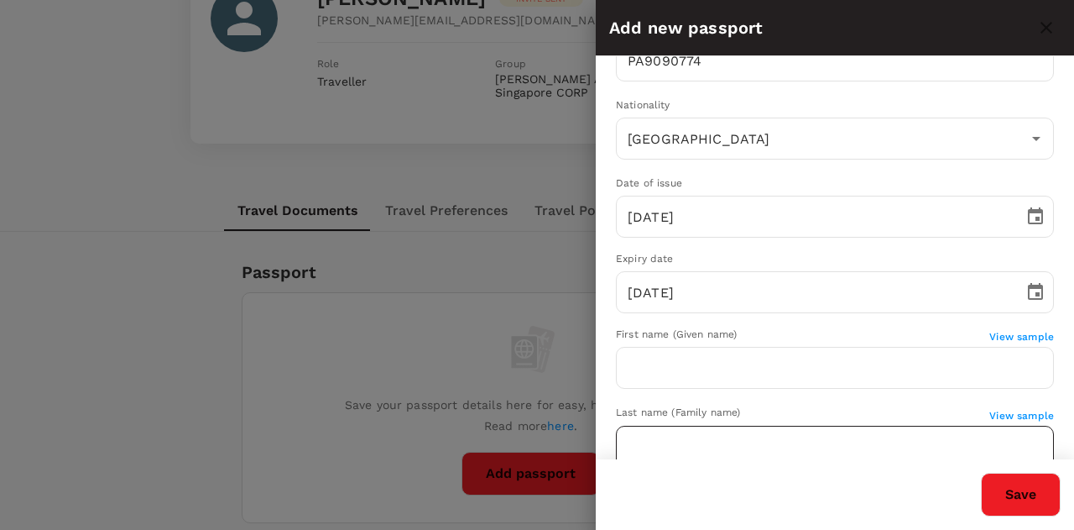
scroll to position [84, 0]
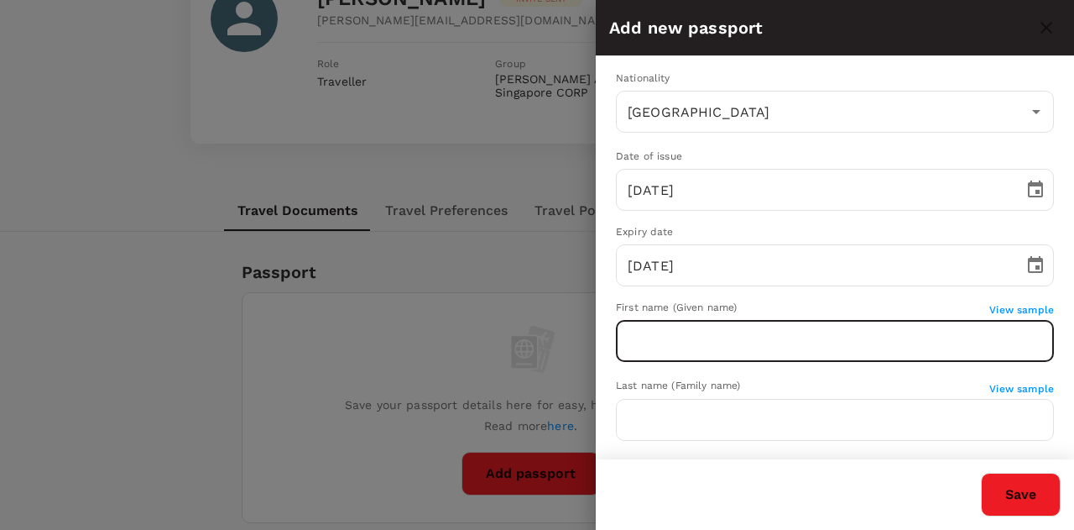
click at [745, 345] on input "text" at bounding box center [835, 341] width 438 height 42
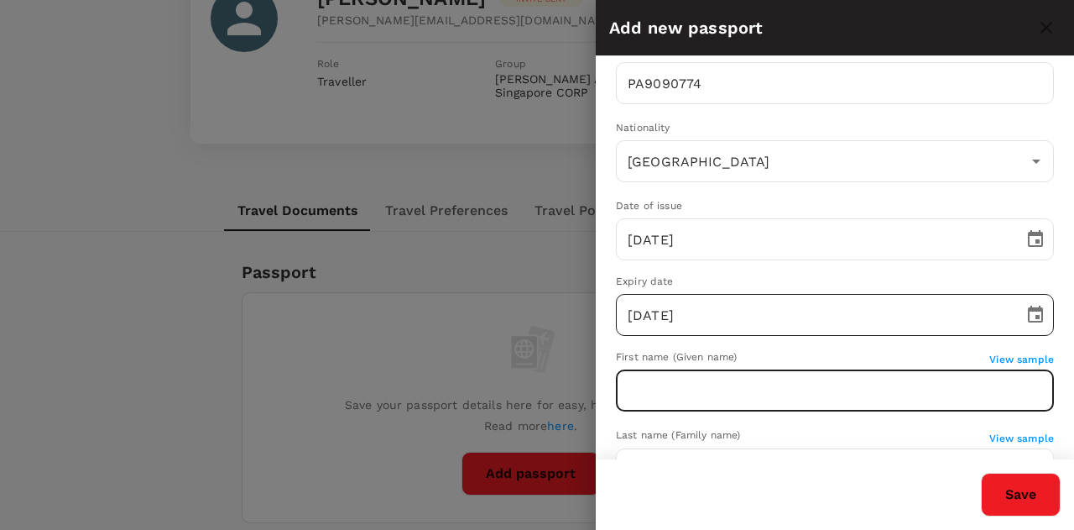
scroll to position [0, 0]
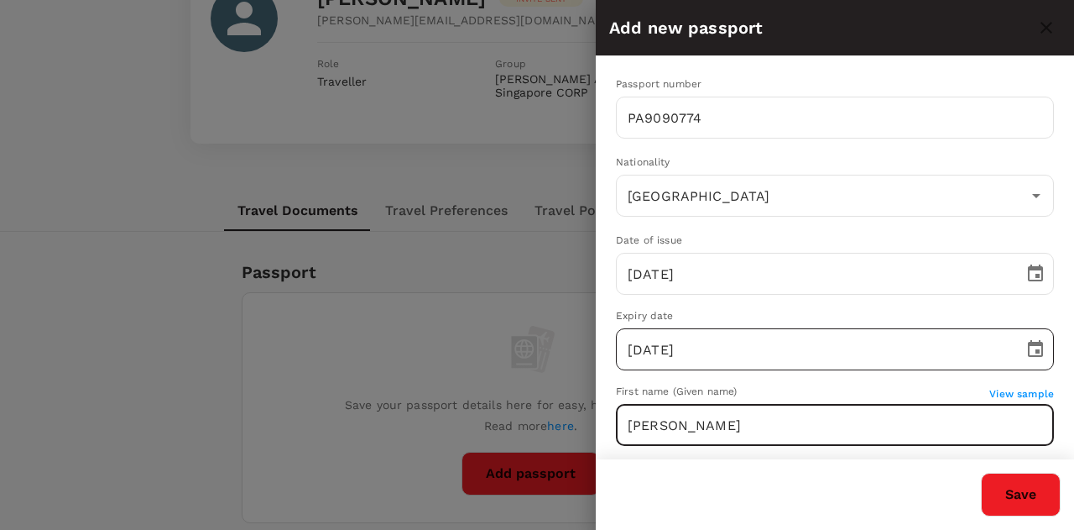
type input "[PERSON_NAME]"
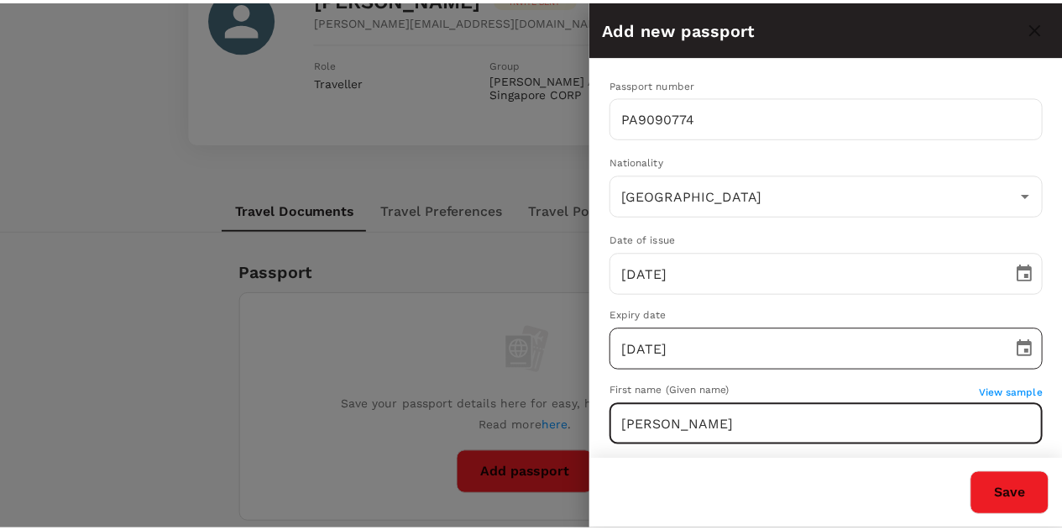
scroll to position [244, 0]
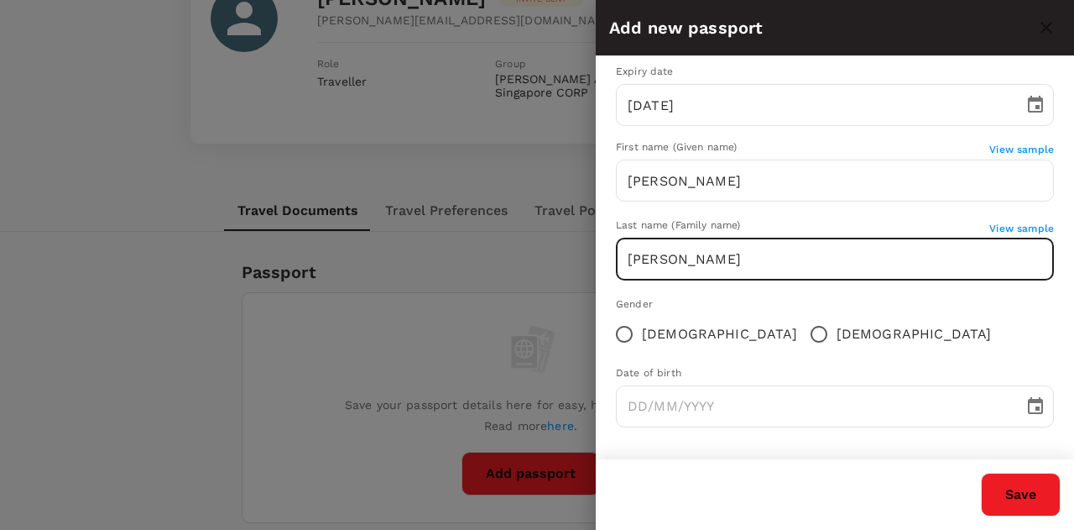
type input "[PERSON_NAME]"
click at [619, 331] on input "[DEMOGRAPHIC_DATA]" at bounding box center [624, 333] width 35 height 35
radio input "true"
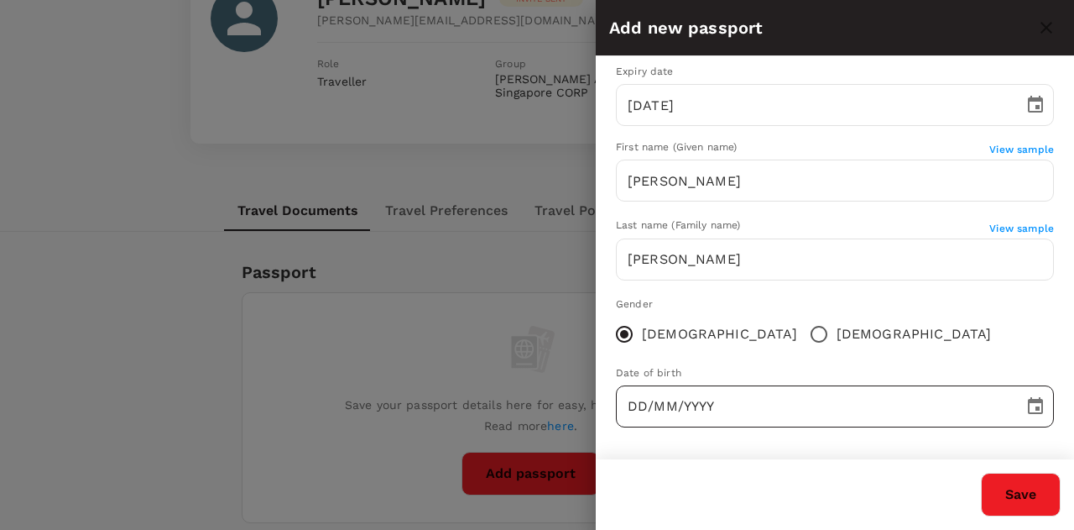
click at [630, 400] on input "DD/MM/YYYY" at bounding box center [814, 406] width 396 height 42
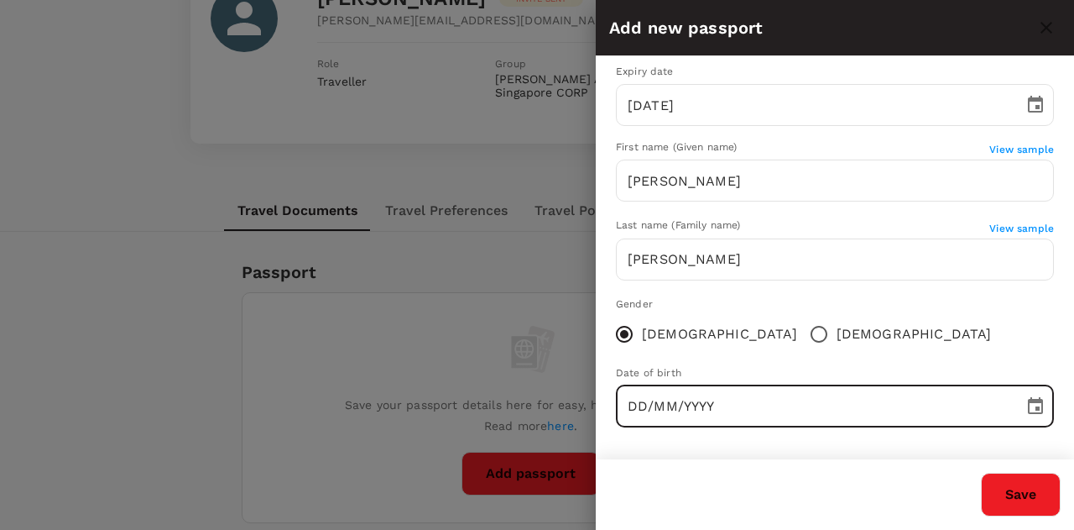
paste input "[DATE]"
type input "[DATE]"
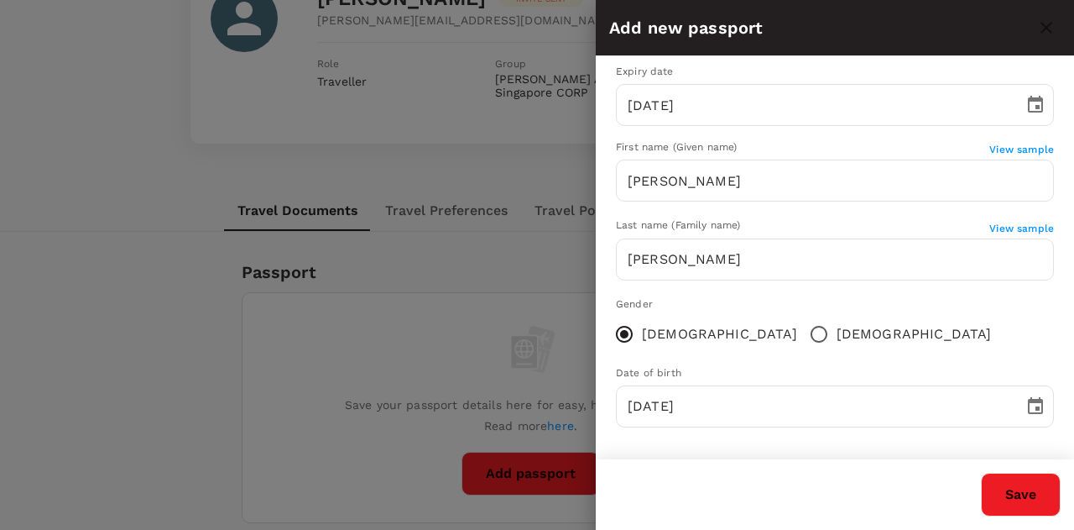
click at [832, 353] on div "Passport number [PASSPORT] ​ Nationality [DEMOGRAPHIC_DATA] ​ Date of issue [DA…" at bounding box center [835, 136] width 478 height 649
click at [1041, 506] on button "Save" at bounding box center [1021, 495] width 80 height 44
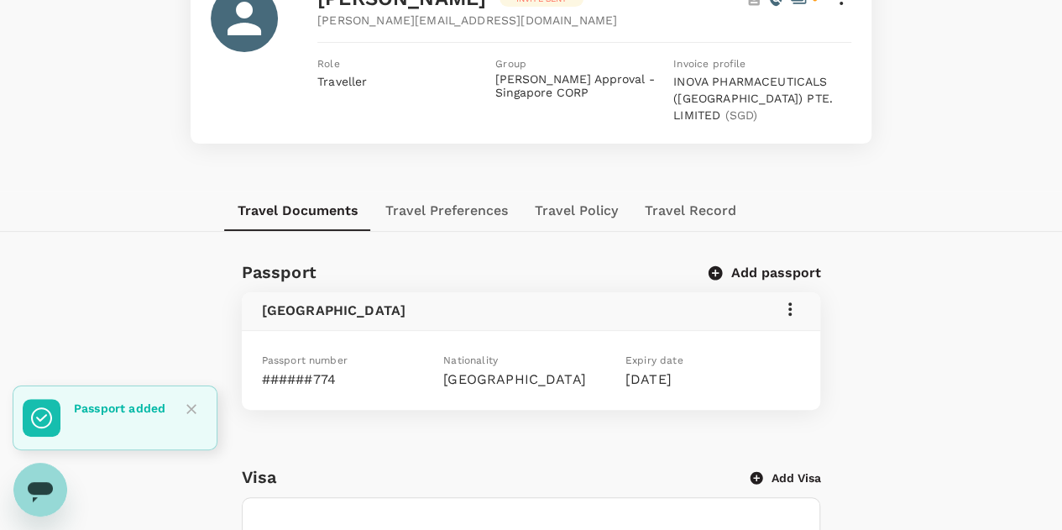
click at [440, 212] on button "Travel Preferences" at bounding box center [446, 211] width 149 height 40
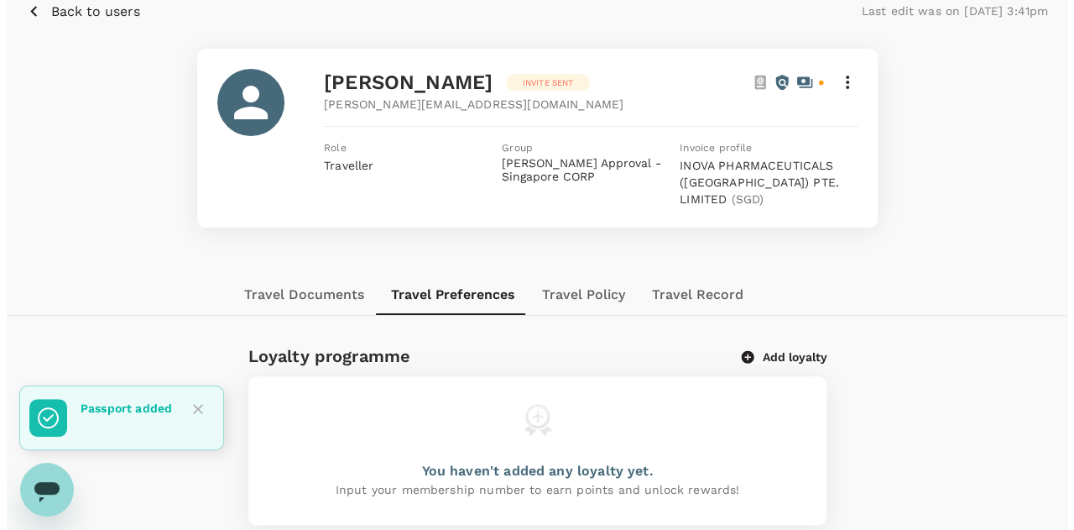
scroll to position [149, 0]
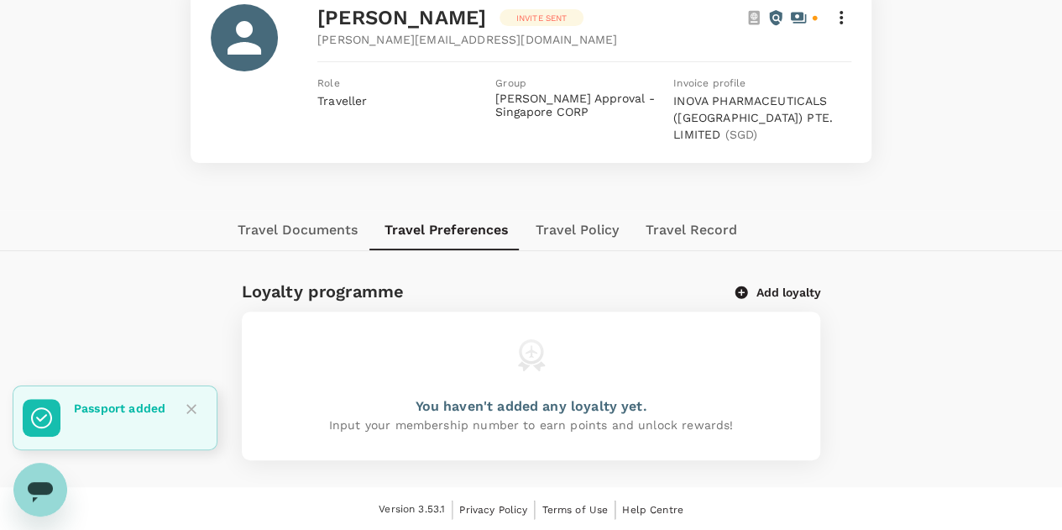
click at [766, 291] on button "Add loyalty" at bounding box center [777, 292] width 85 height 15
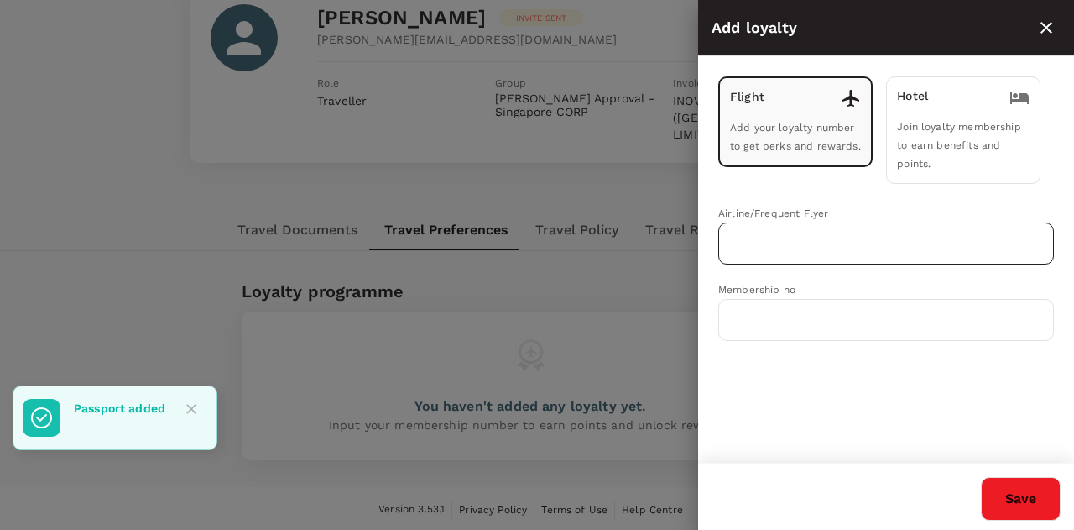
click at [777, 236] on input "text" at bounding box center [873, 243] width 295 height 32
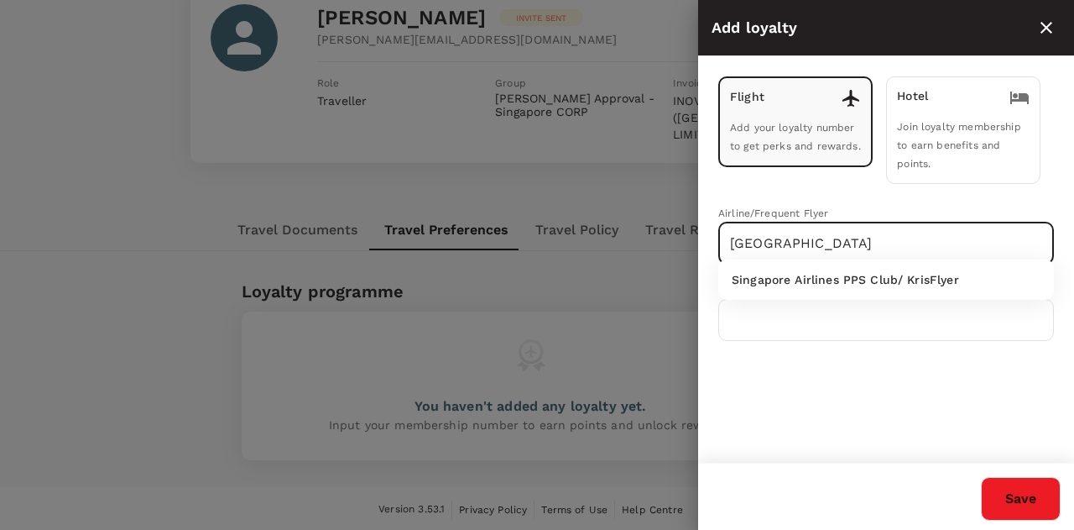
click at [866, 294] on ul "Singapore Airlines PPS Club/ KrisFlyer" at bounding box center [887, 279] width 336 height 40
click at [866, 281] on p "Singapore Airlines PPS Club/ KrisFlyer" at bounding box center [845, 279] width 227 height 17
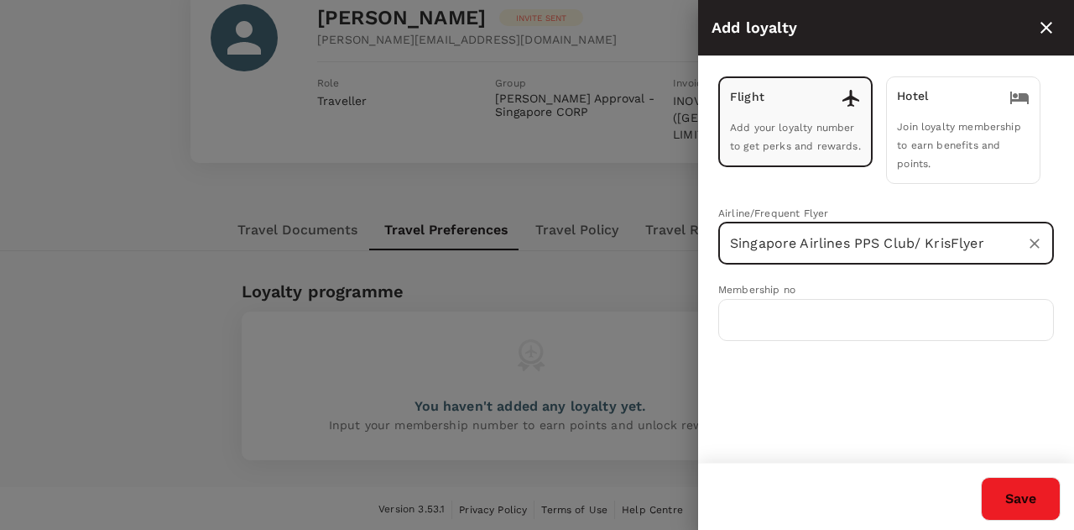
type input "Singapore Airlines PPS Club/ KrisFlyer"
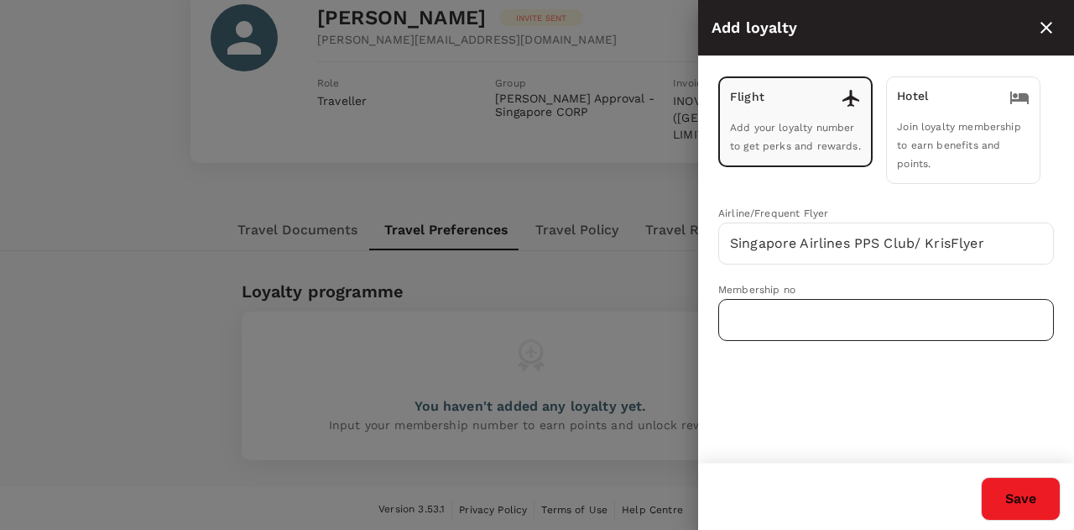
drag, startPoint x: 794, startPoint y: 292, endPoint x: 796, endPoint y: 306, distance: 14.4
click at [795, 299] on input "text" at bounding box center [887, 320] width 336 height 42
paste input "8186693516"
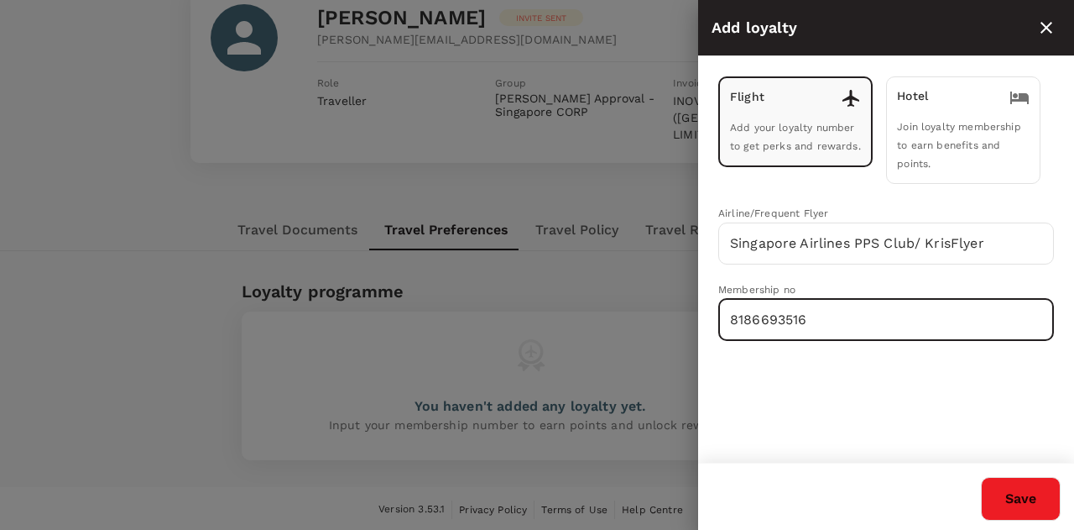
type input "8186693516"
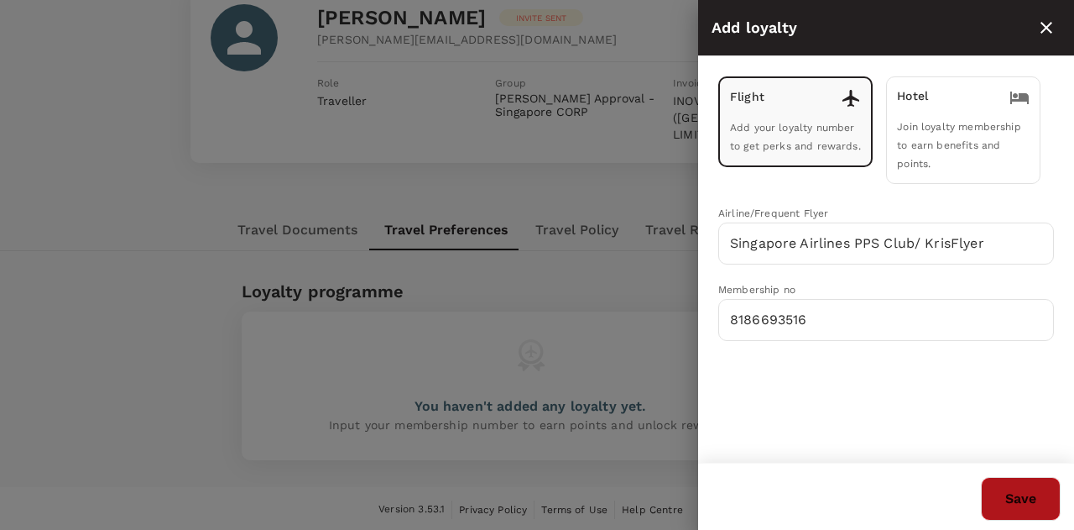
click at [1042, 499] on button "Save" at bounding box center [1021, 499] width 80 height 44
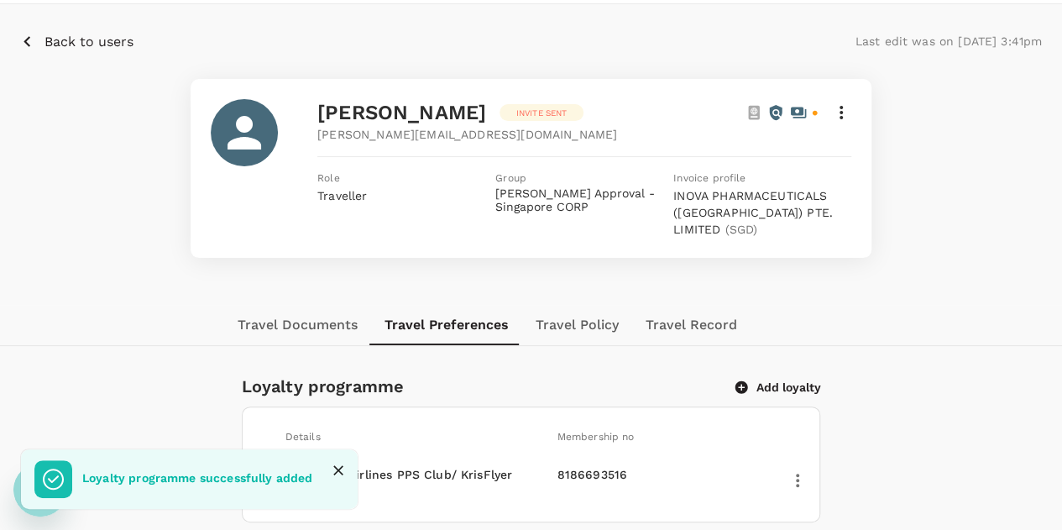
scroll to position [0, 0]
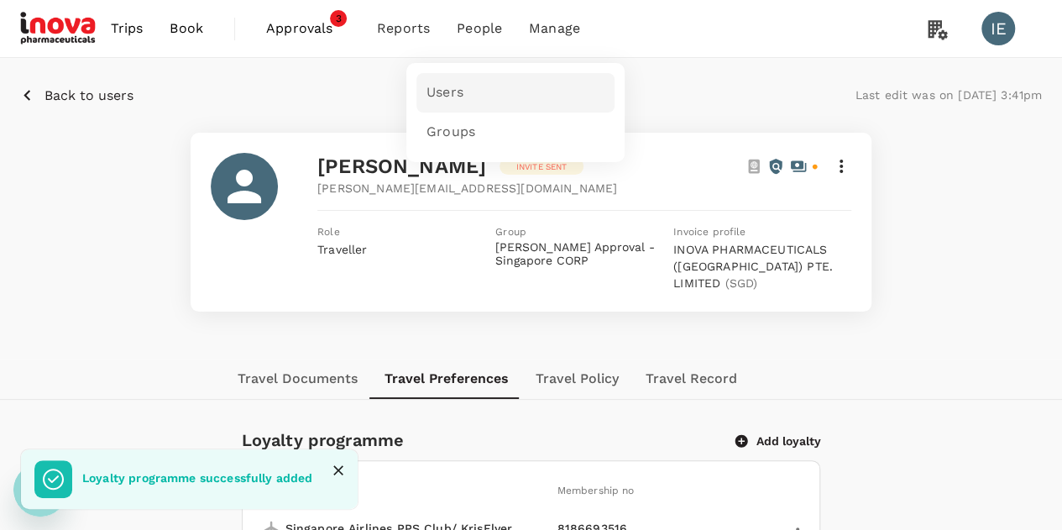
click at [472, 84] on link "Users" at bounding box center [515, 92] width 198 height 39
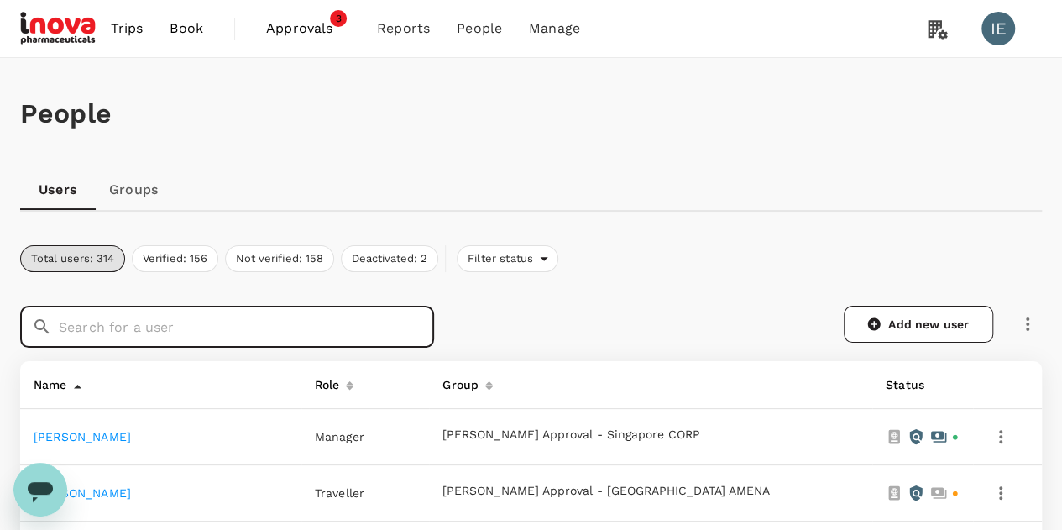
click at [264, 322] on input "text" at bounding box center [246, 327] width 375 height 42
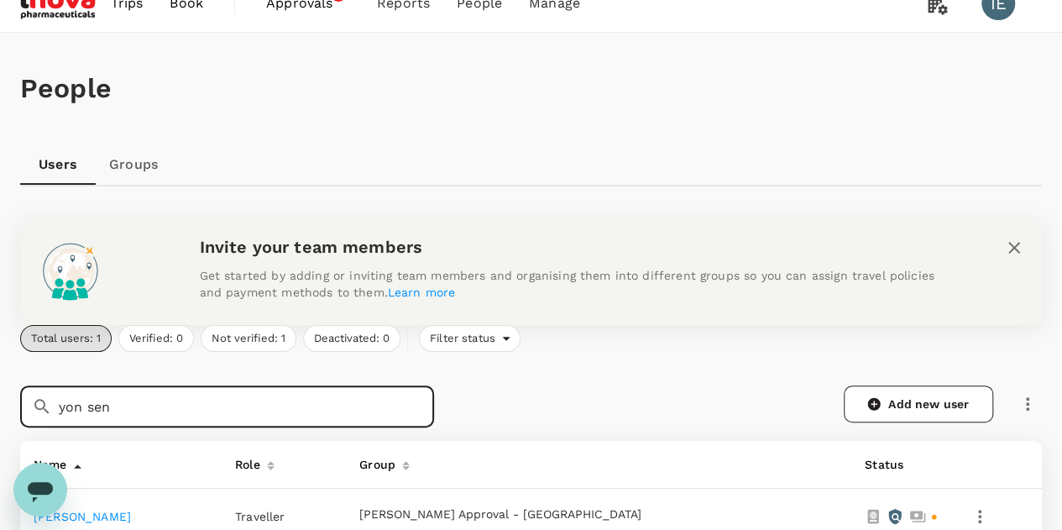
scroll to position [235, 0]
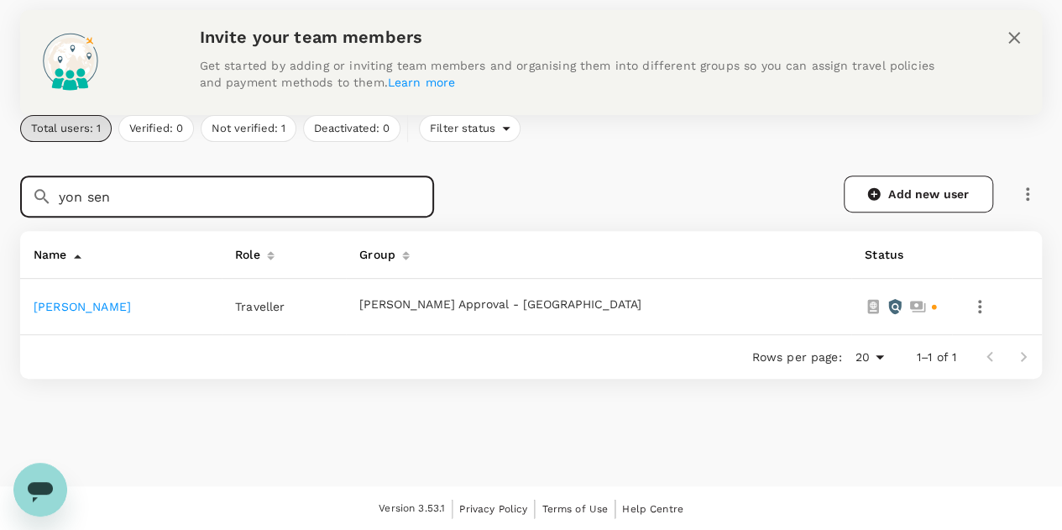
type input "yon sen"
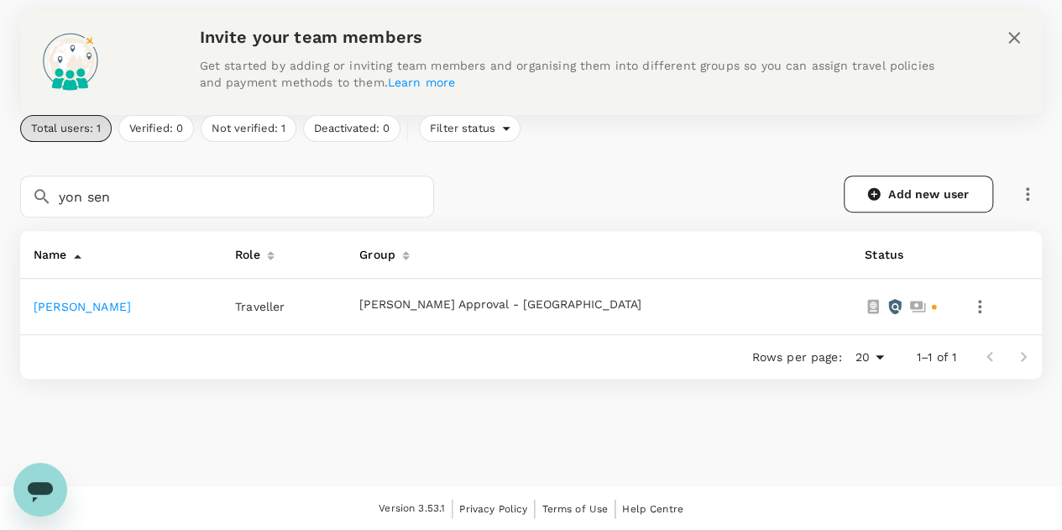
click at [76, 316] on td "[PERSON_NAME]" at bounding box center [120, 307] width 201 height 56
click at [77, 311] on link "[PERSON_NAME]" at bounding box center [82, 306] width 97 height 13
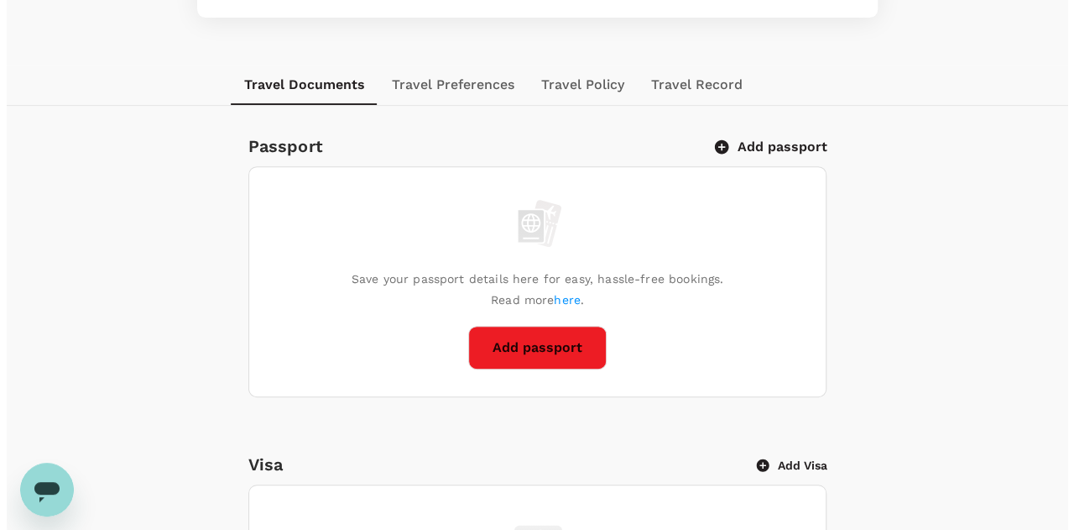
scroll to position [252, 0]
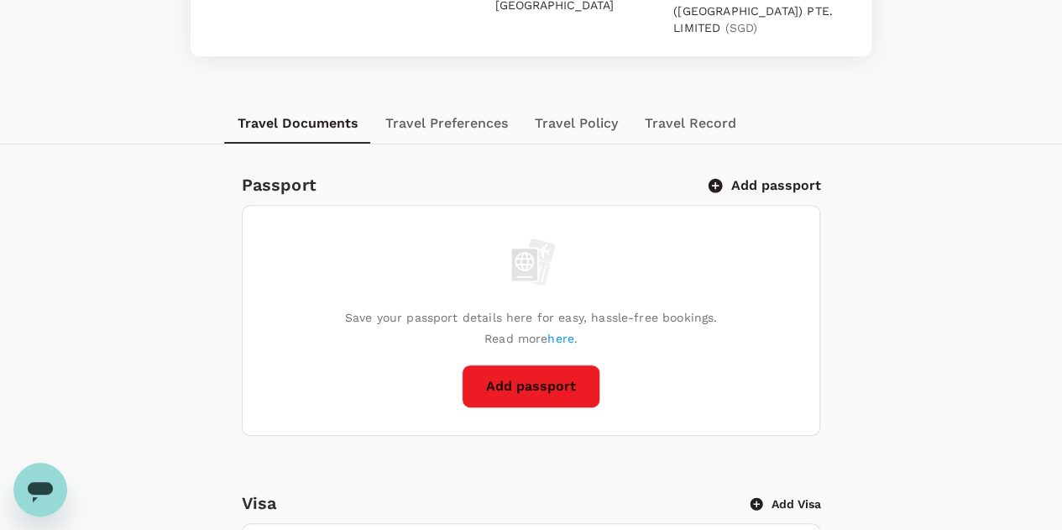
click at [768, 185] on button "Add passport" at bounding box center [765, 185] width 110 height 17
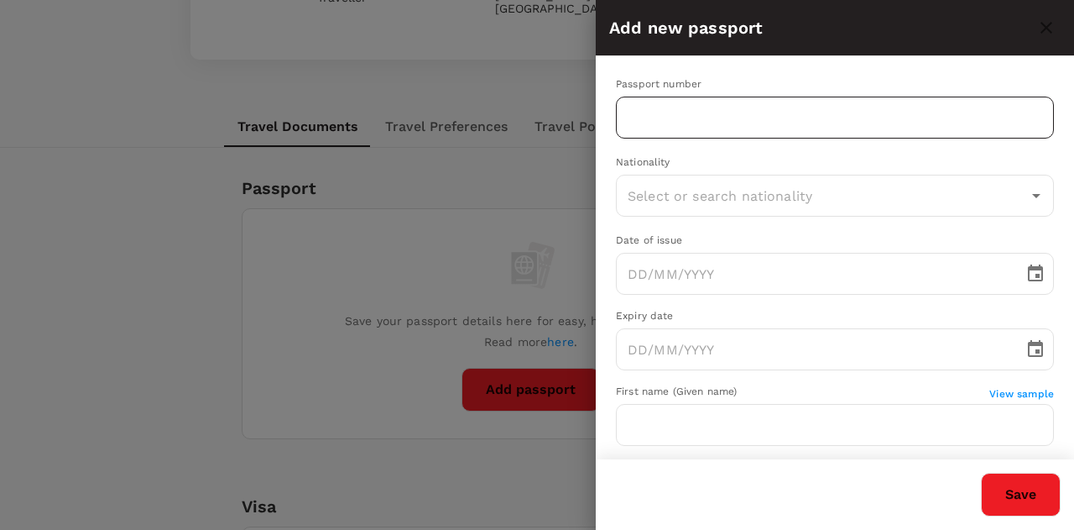
click at [700, 113] on input "text" at bounding box center [835, 118] width 438 height 42
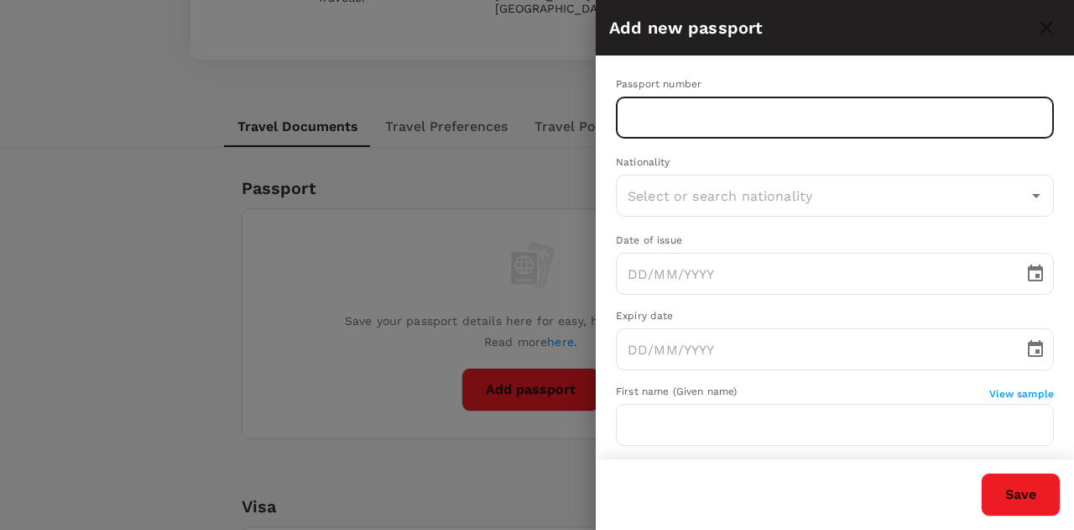
paste input "K4278131Z"
type input "K4278131Z"
click at [706, 207] on input "text" at bounding box center [823, 196] width 398 height 32
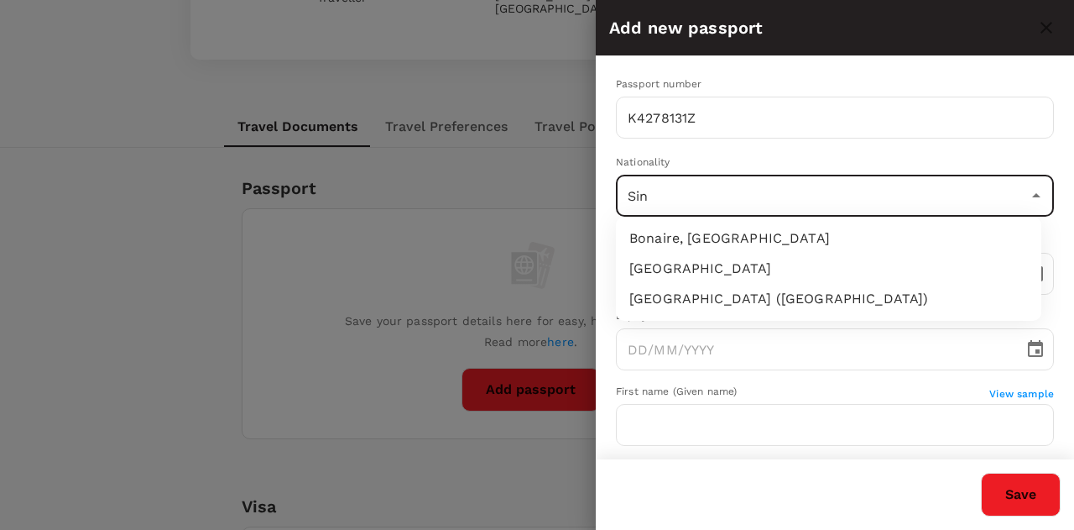
click at [700, 274] on li "[GEOGRAPHIC_DATA]" at bounding box center [829, 268] width 426 height 30
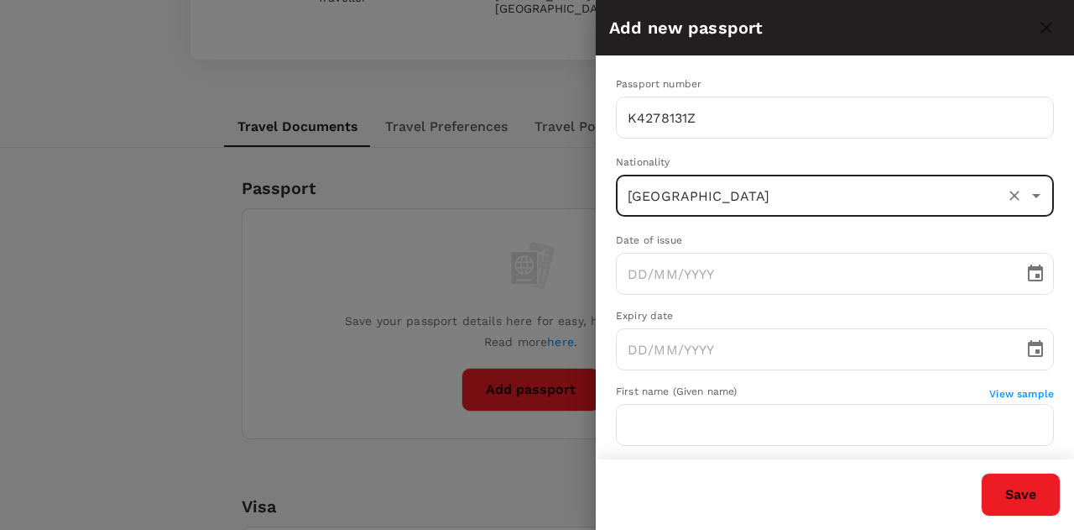
type input "[GEOGRAPHIC_DATA]"
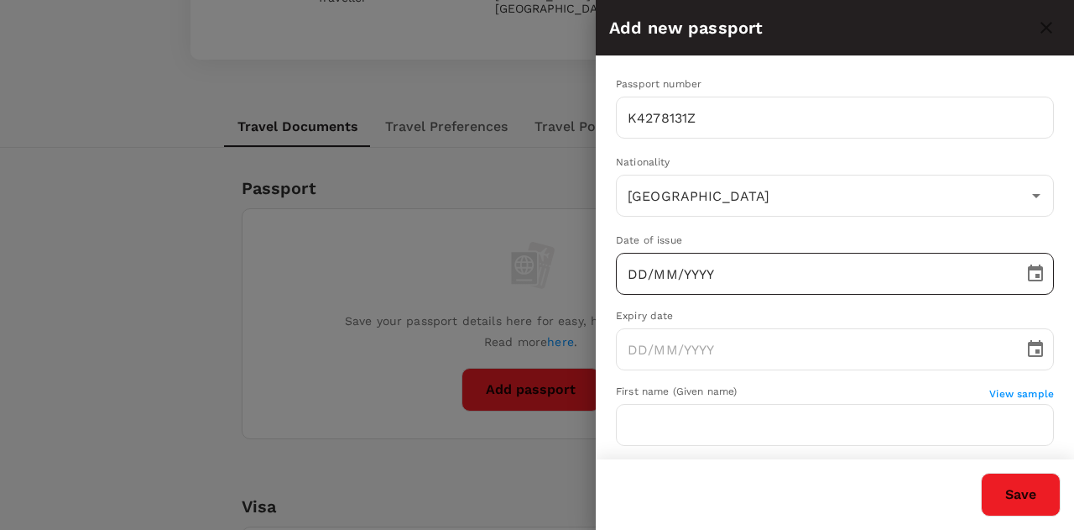
click at [697, 274] on input "DD/MM/YYYY" at bounding box center [814, 274] width 396 height 42
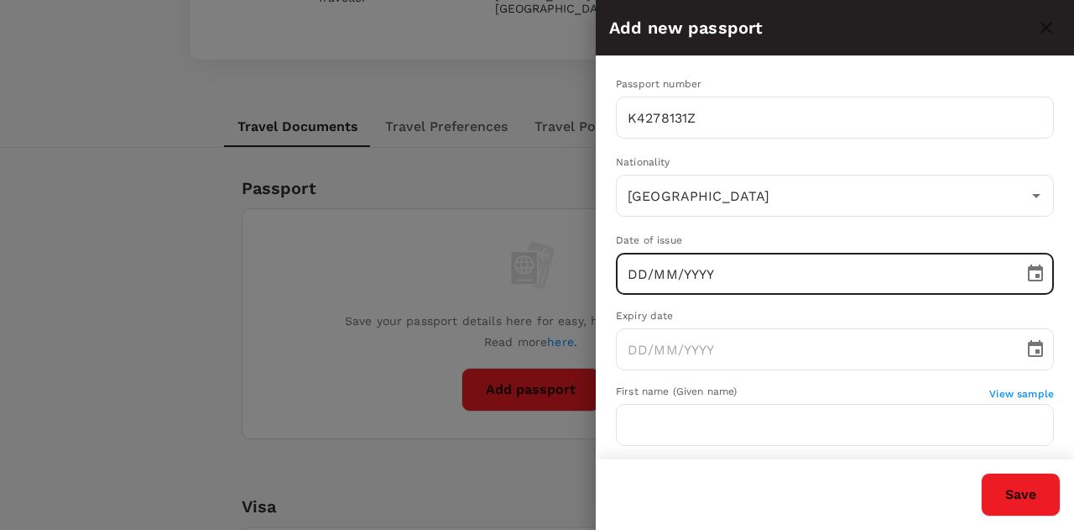
paste input "[DATE]"
type input "[DATE]"
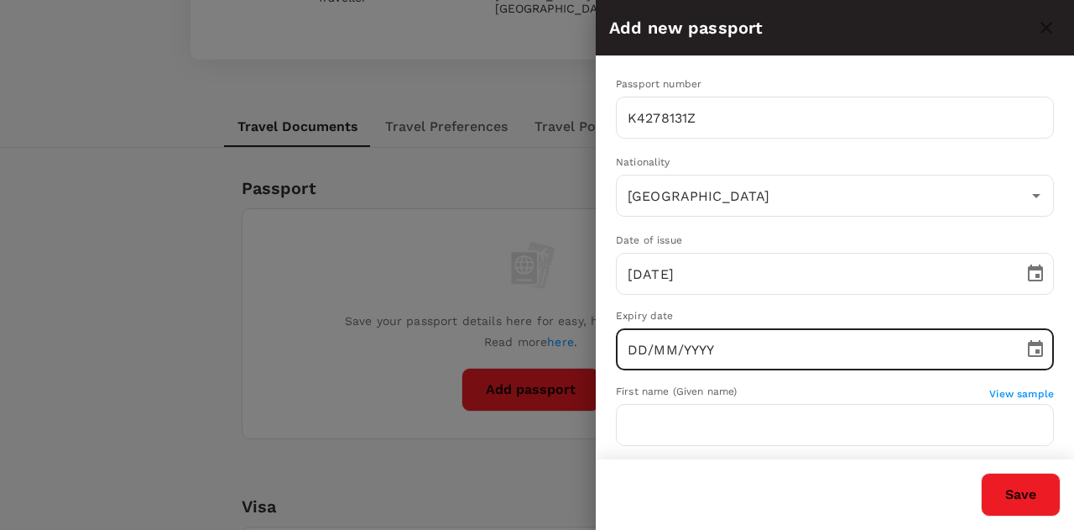
click at [630, 351] on input "DD/MM/YYYY" at bounding box center [814, 349] width 396 height 42
paste input "[DATE]"
type input "[DATE]"
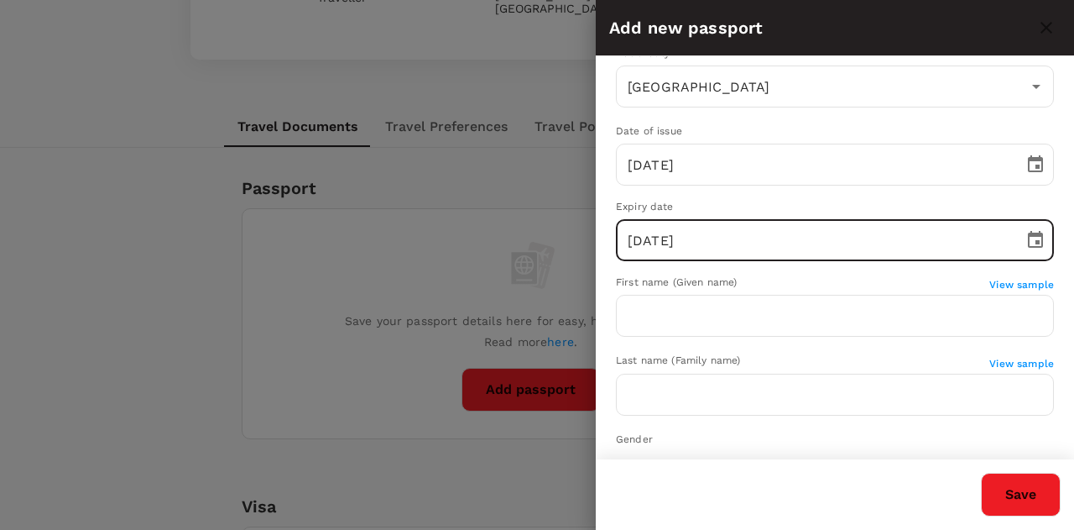
scroll to position [168, 0]
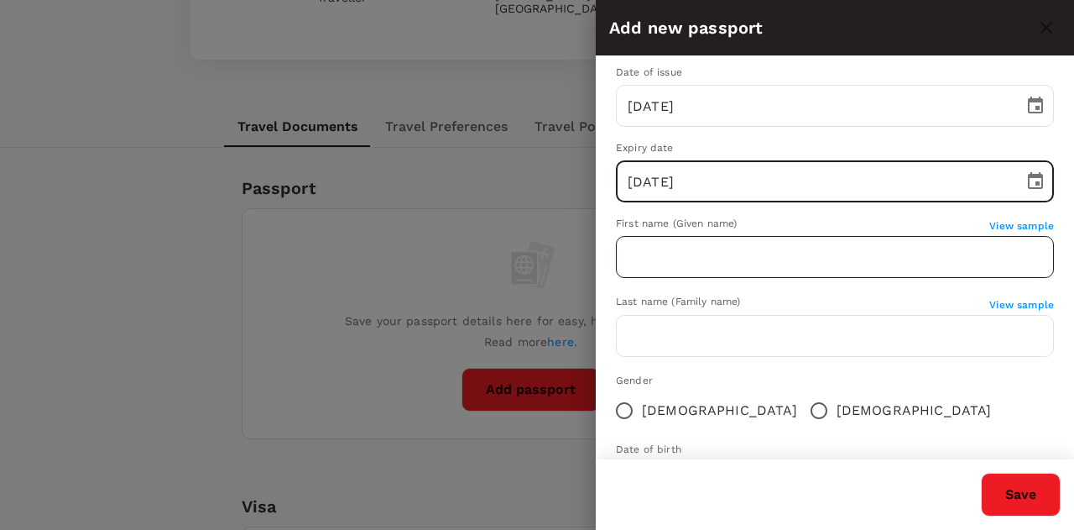
click at [754, 261] on input "text" at bounding box center [835, 257] width 438 height 42
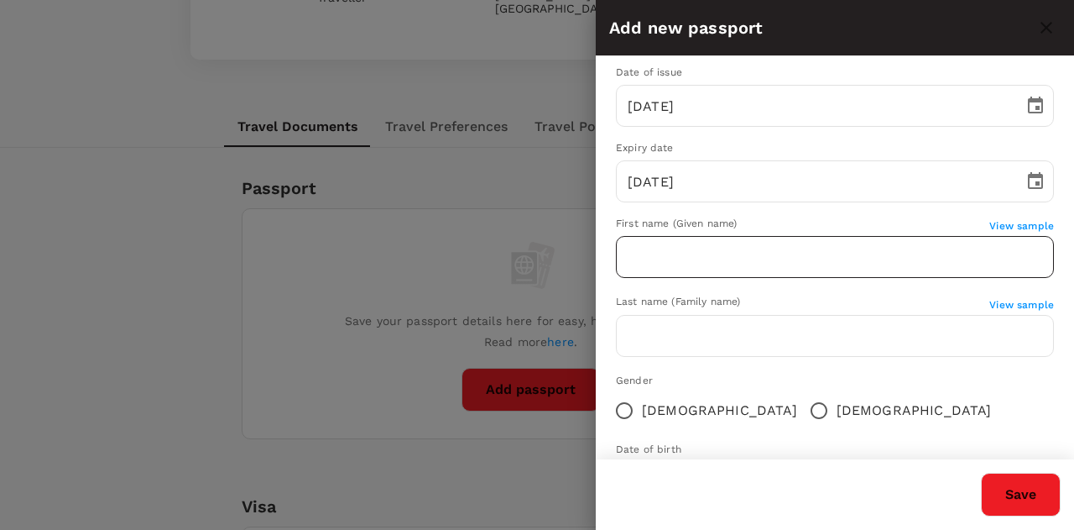
click at [711, 266] on input "text" at bounding box center [835, 257] width 438 height 42
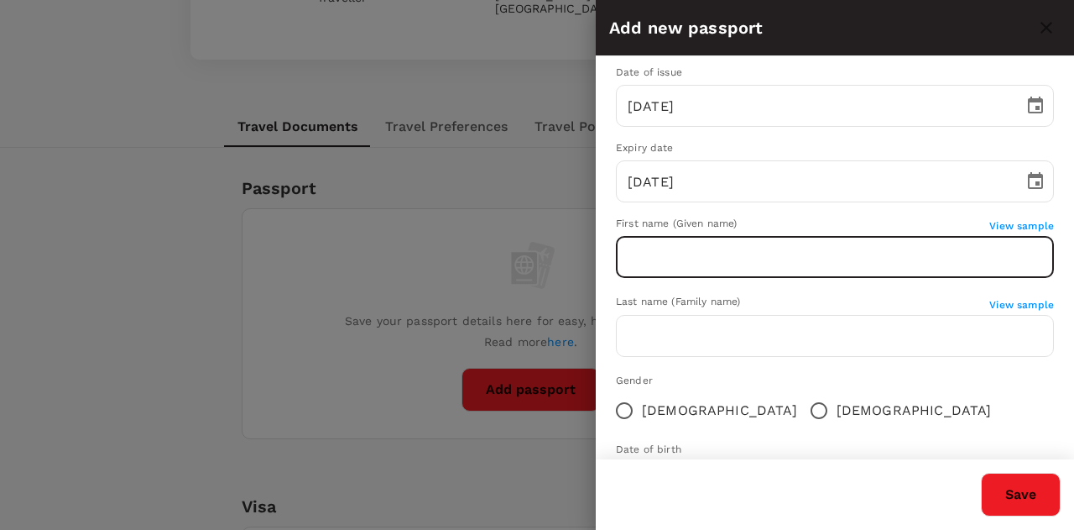
paste input "[PERSON_NAME]"
type input "[PERSON_NAME]"
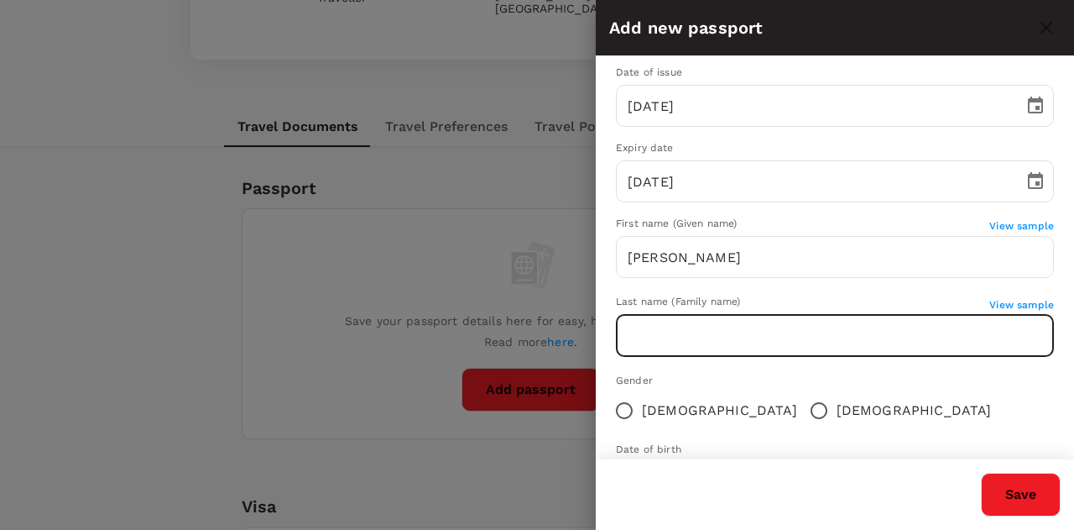
click at [677, 340] on input "text" at bounding box center [835, 336] width 438 height 42
type input "[PERSON_NAME]"
drag, startPoint x: 716, startPoint y: 404, endPoint x: 724, endPoint y: 392, distance: 14.0
click at [802, 404] on input "[DEMOGRAPHIC_DATA]" at bounding box center [819, 410] width 35 height 35
radio input "true"
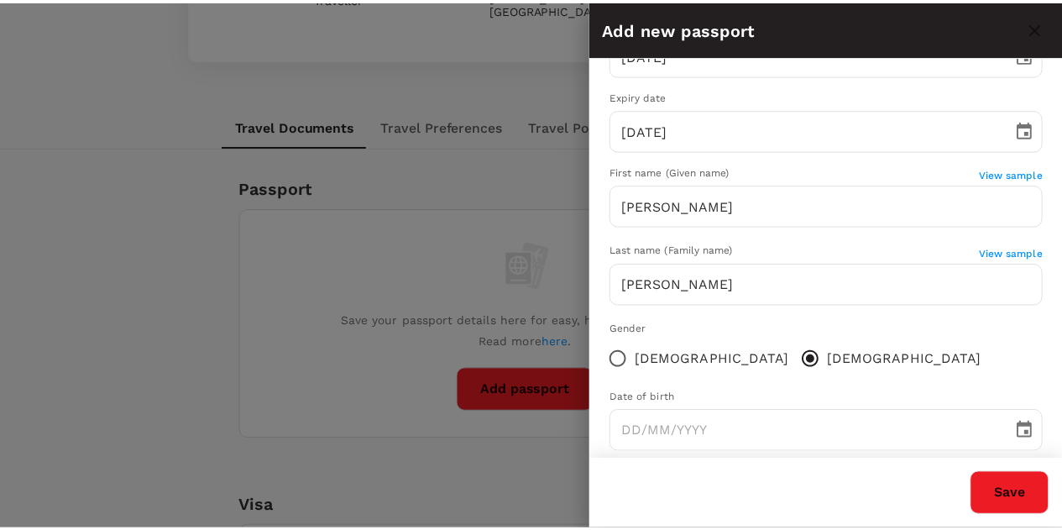
scroll to position [244, 0]
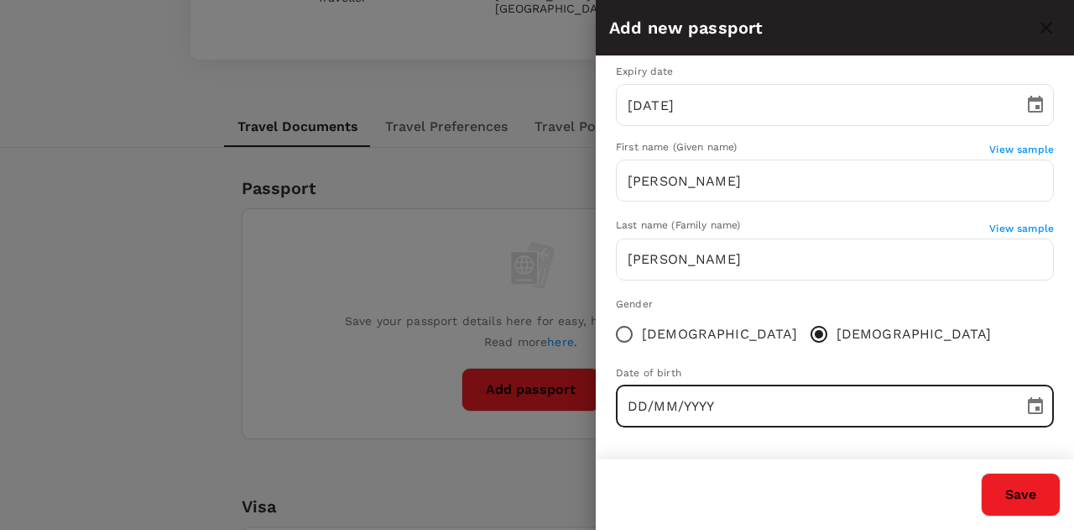
click at [685, 399] on input "DD/MM/YYYY" at bounding box center [814, 406] width 396 height 42
paste input "[DATE]"
type input "[DATE]"
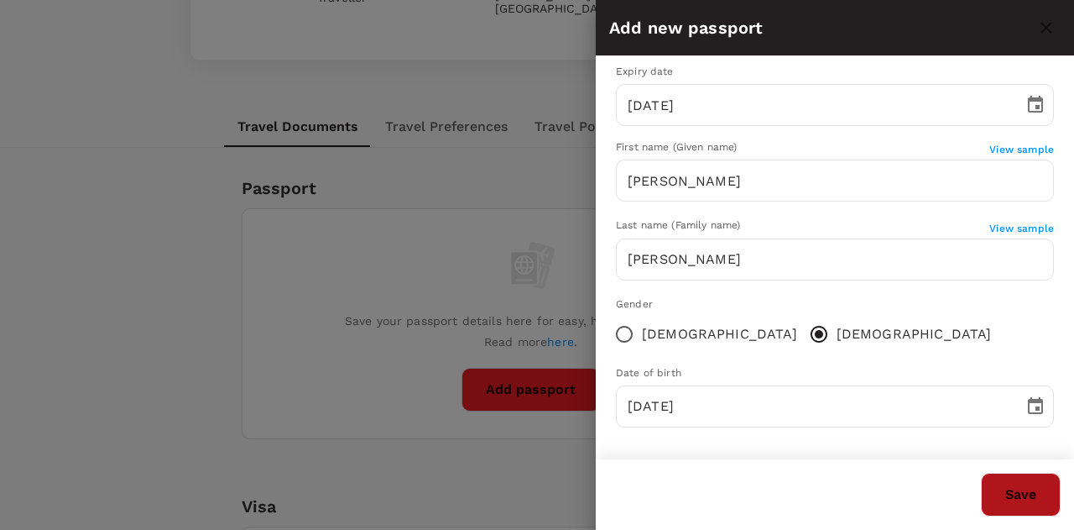
click at [1036, 494] on button "Save" at bounding box center [1021, 495] width 80 height 44
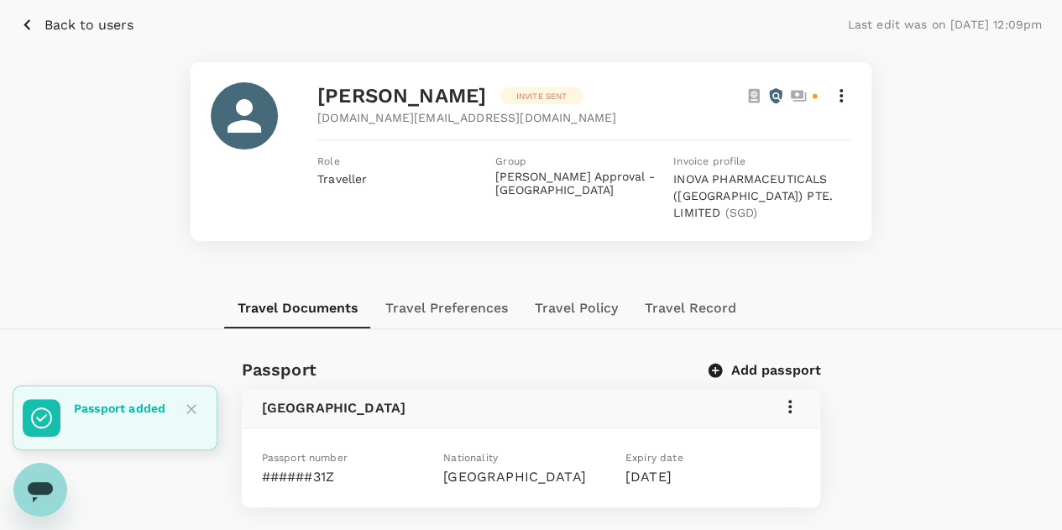
scroll to position [168, 0]
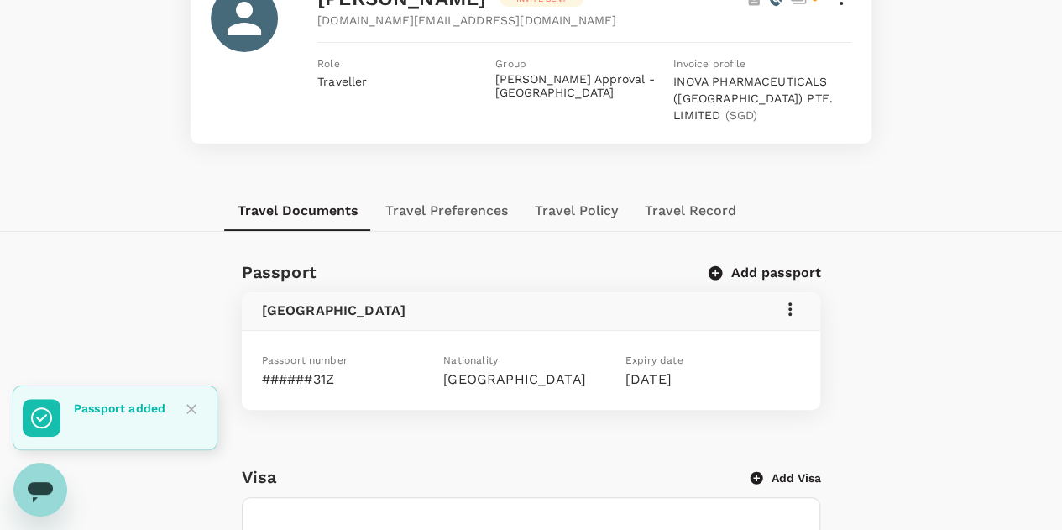
click at [483, 211] on button "Travel Preferences" at bounding box center [446, 211] width 149 height 40
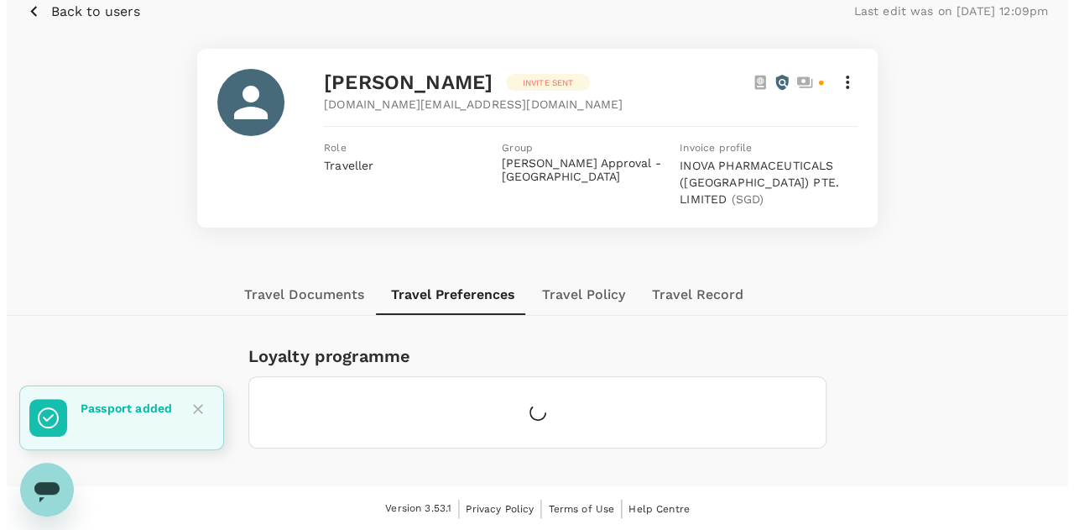
scroll to position [149, 0]
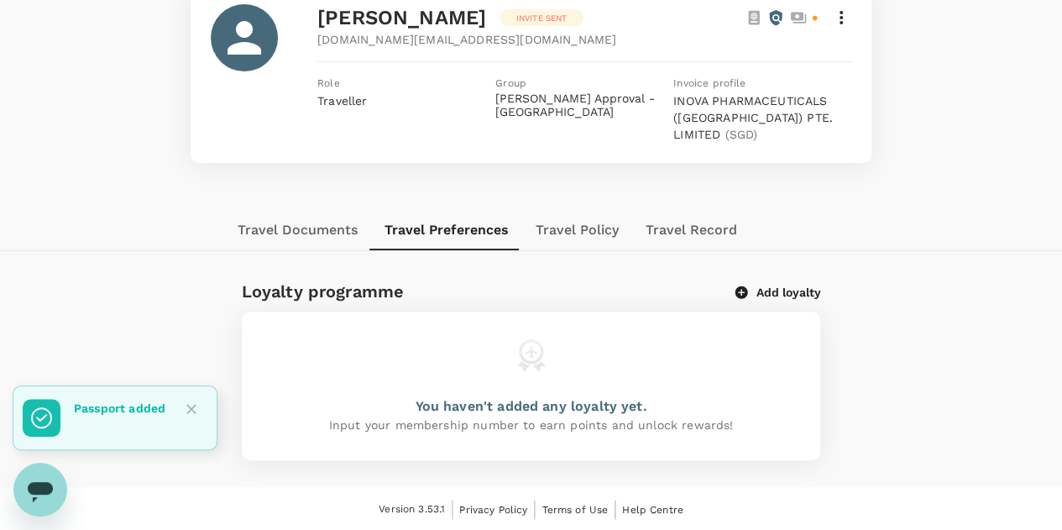
click at [779, 285] on button "Add loyalty" at bounding box center [777, 292] width 85 height 15
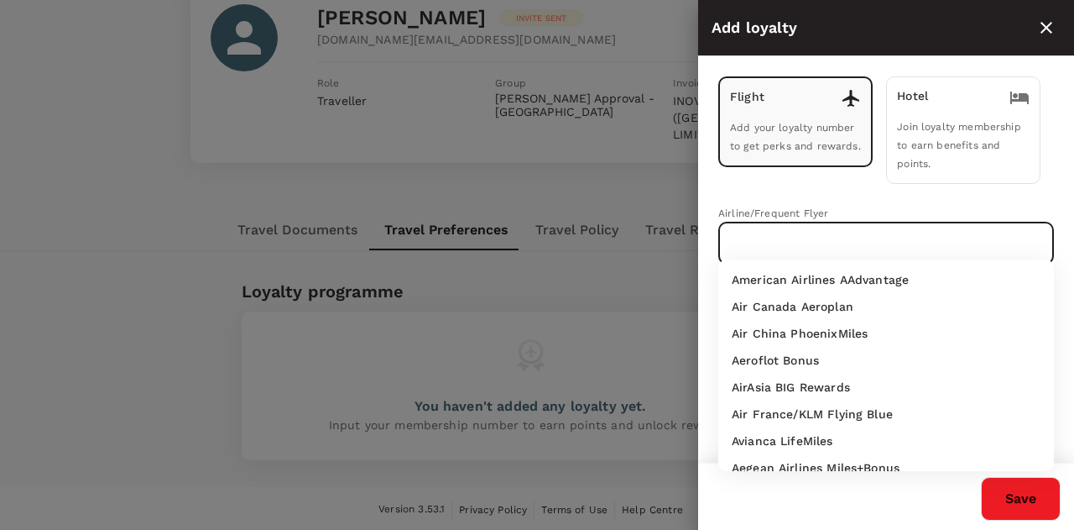
click at [778, 229] on input "text" at bounding box center [873, 243] width 295 height 32
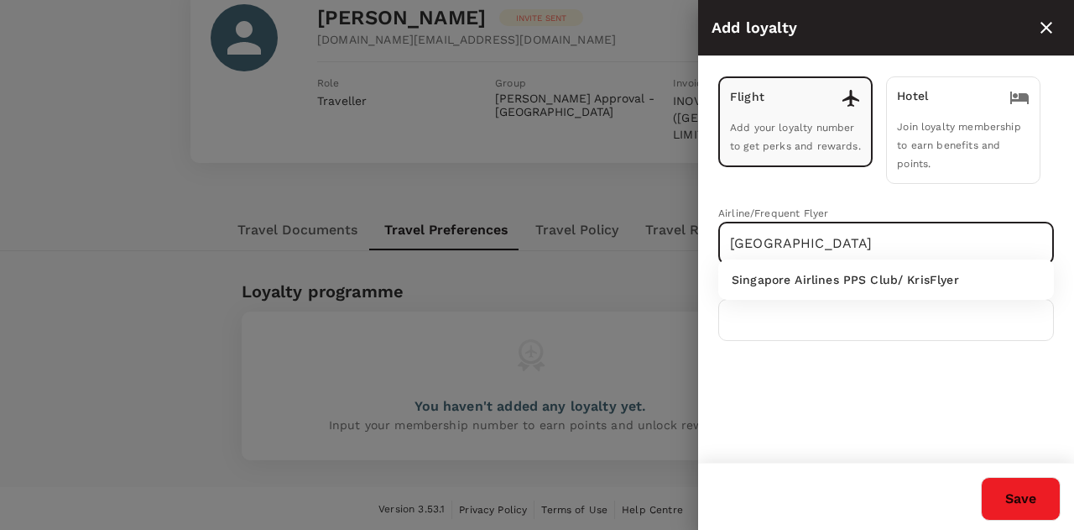
click at [824, 290] on li "Singapore Airlines PPS Club/ KrisFlyer" at bounding box center [887, 279] width 336 height 27
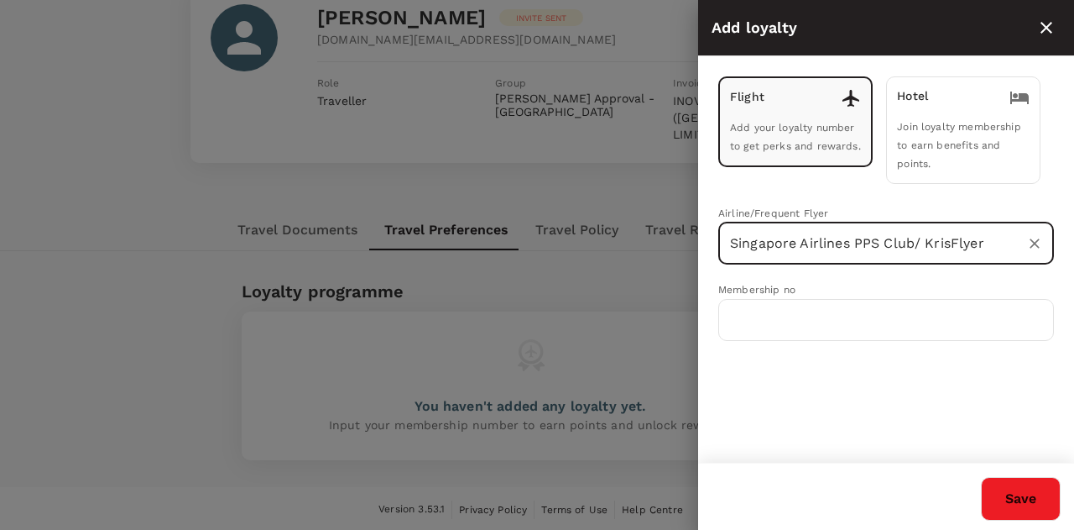
type input "Singapore Airlines PPS Club/ KrisFlyer"
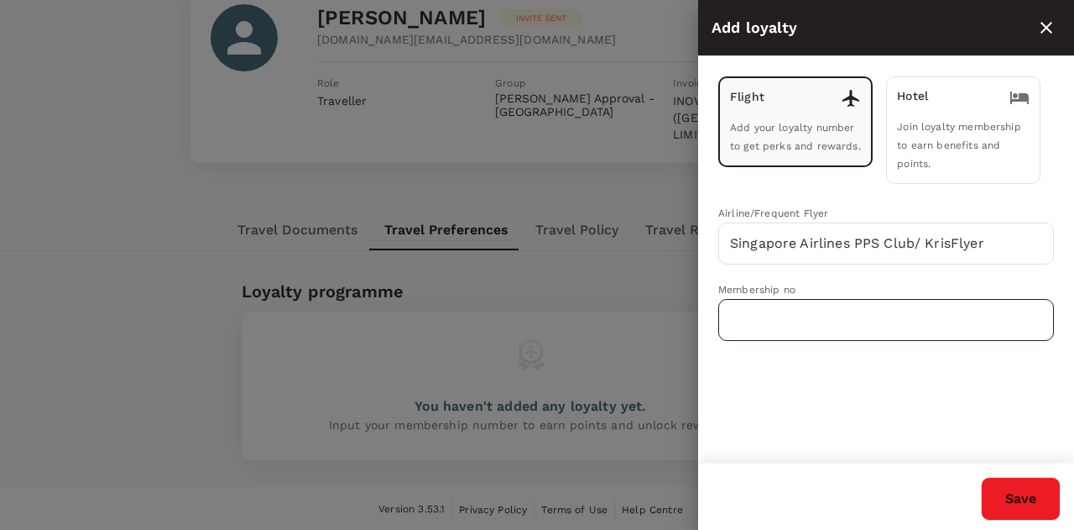
click at [789, 308] on input "text" at bounding box center [887, 320] width 336 height 42
paste input "8820806204"
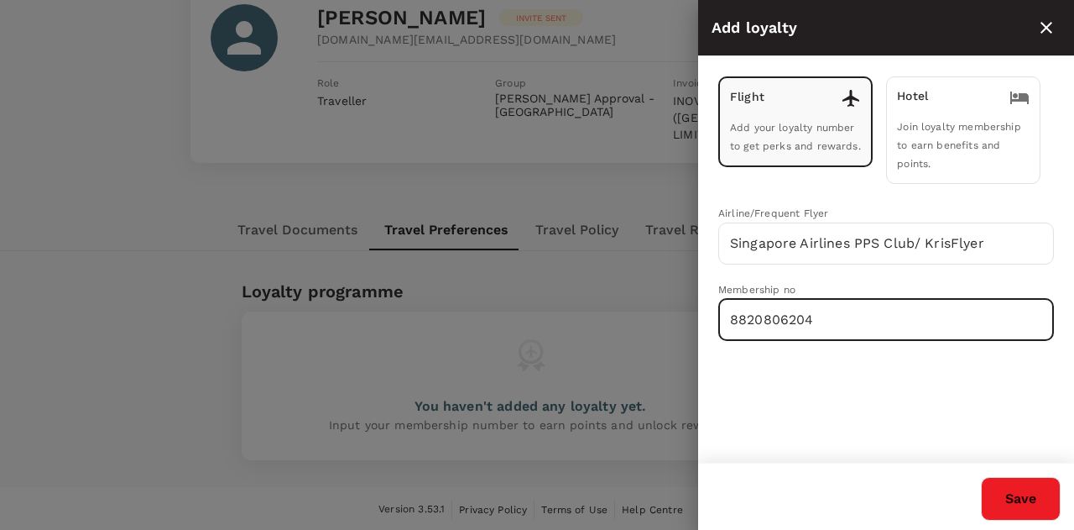
type input "8820806204"
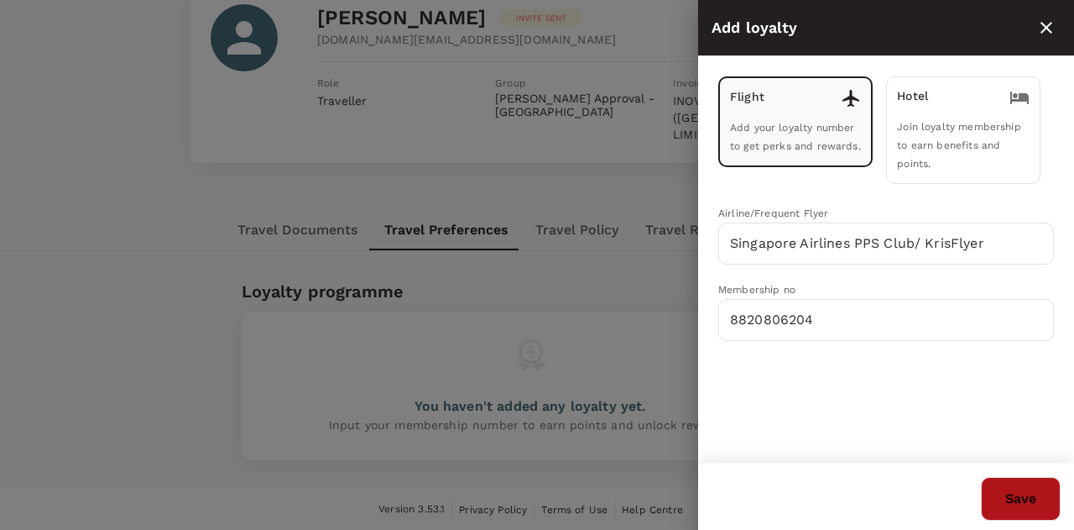
click at [1012, 493] on button "Save" at bounding box center [1021, 499] width 80 height 44
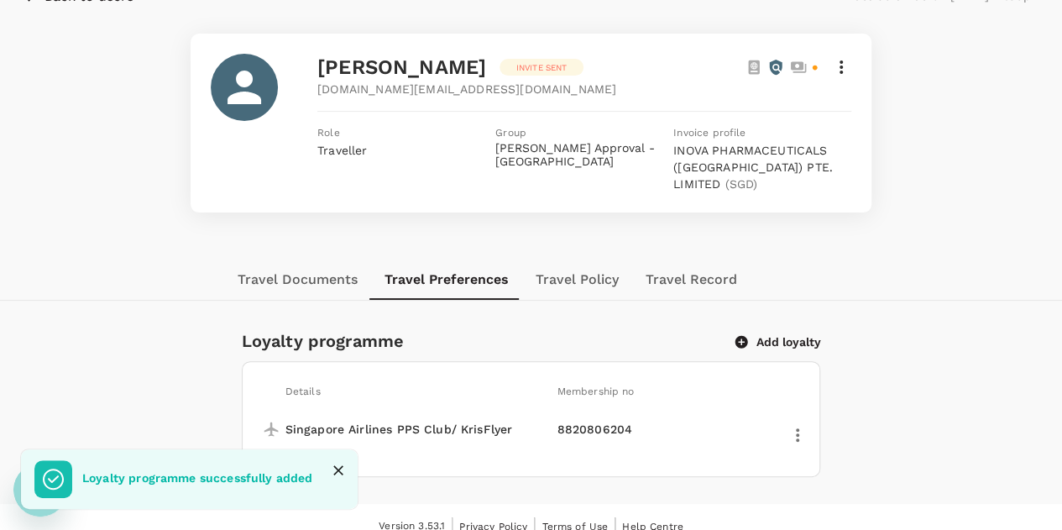
scroll to position [114, 0]
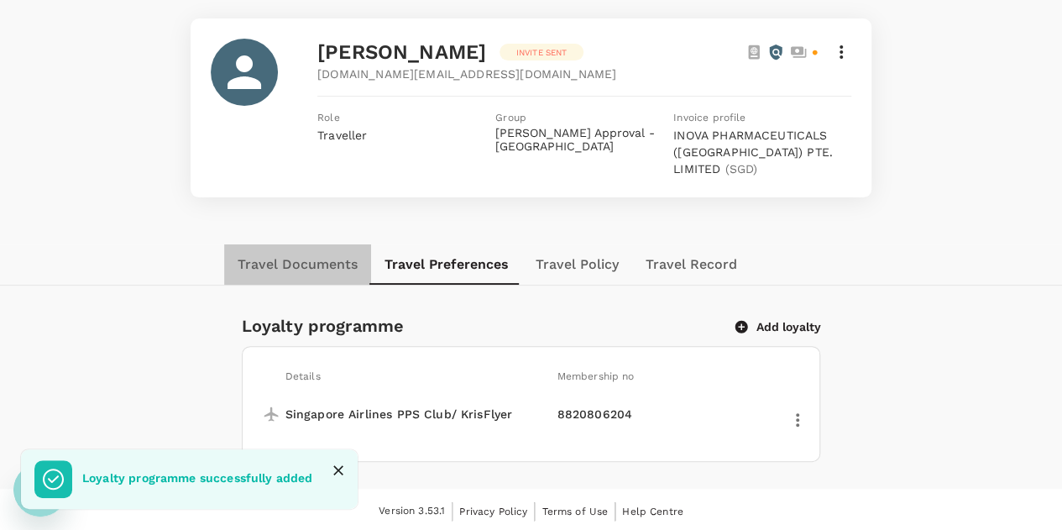
click at [327, 266] on button "Travel Documents" at bounding box center [297, 264] width 147 height 40
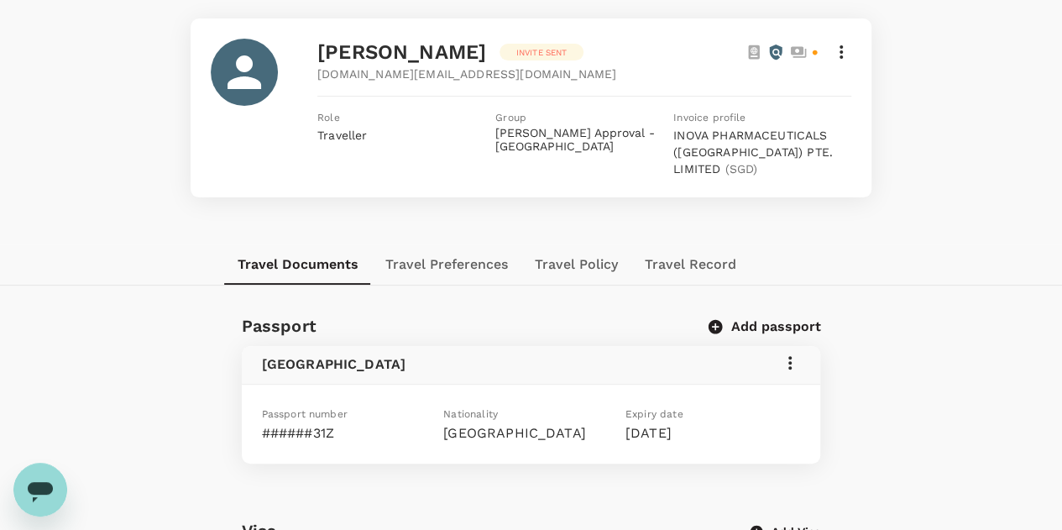
scroll to position [0, 0]
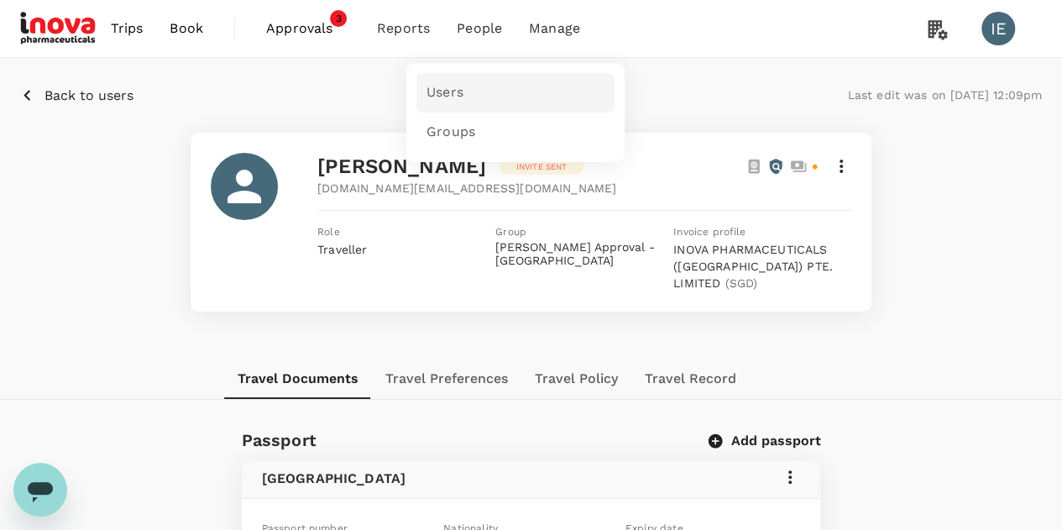
click at [462, 91] on link "Users" at bounding box center [515, 92] width 198 height 39
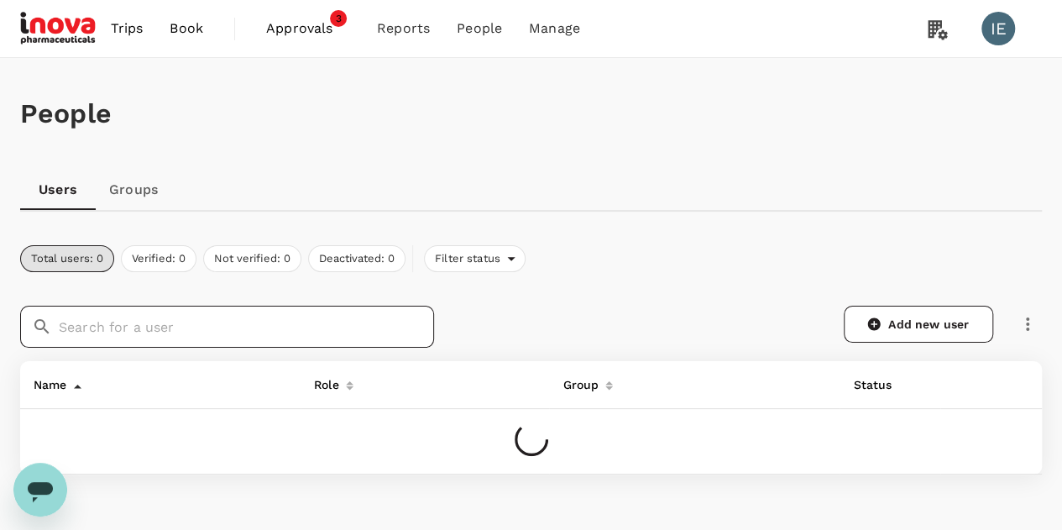
click at [353, 332] on input "text" at bounding box center [246, 327] width 375 height 42
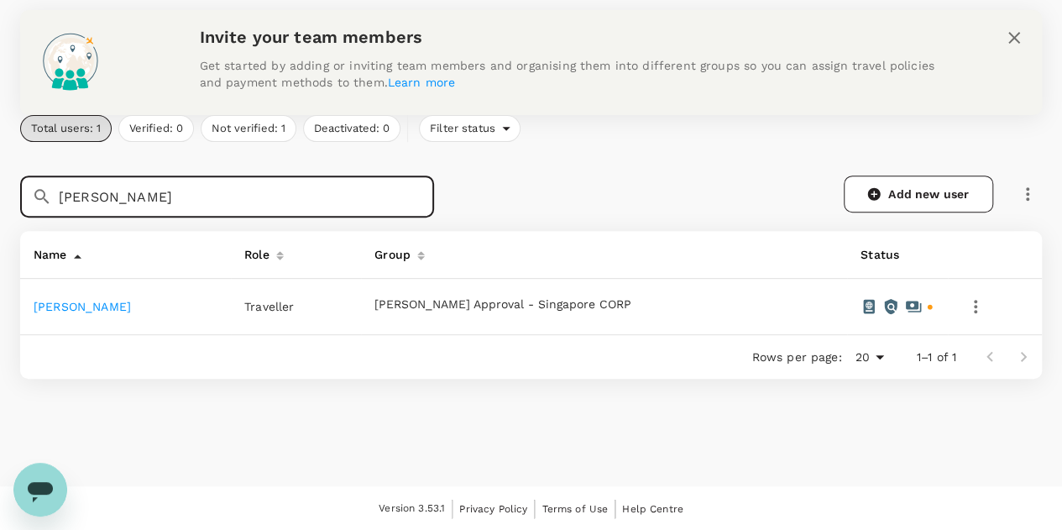
type input "[PERSON_NAME]"
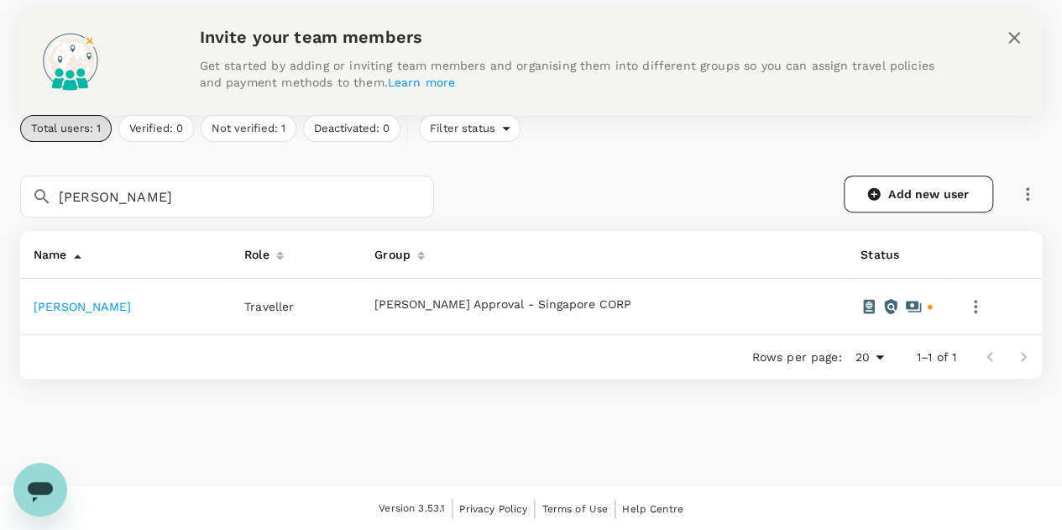
click at [65, 305] on link "[PERSON_NAME]" at bounding box center [82, 306] width 97 height 13
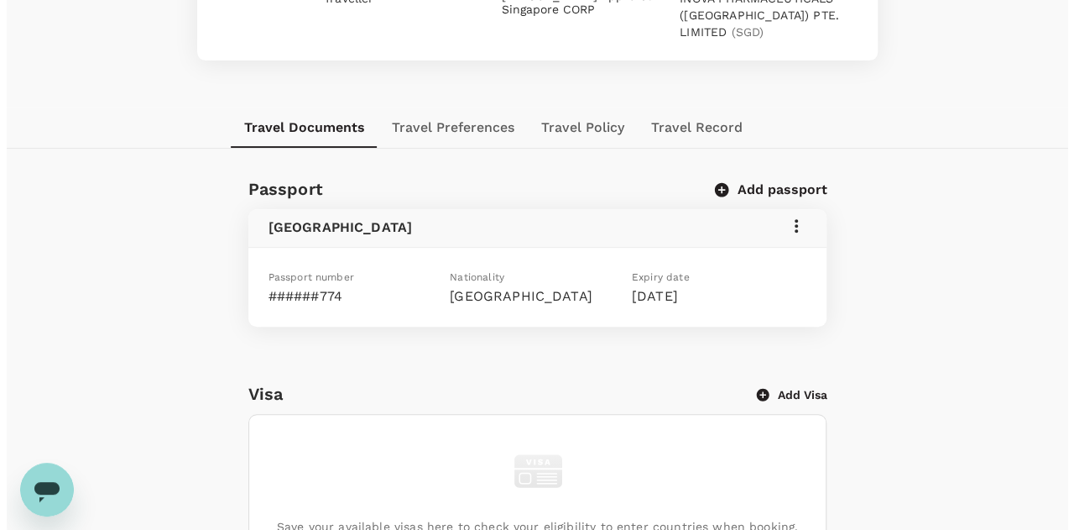
scroll to position [252, 0]
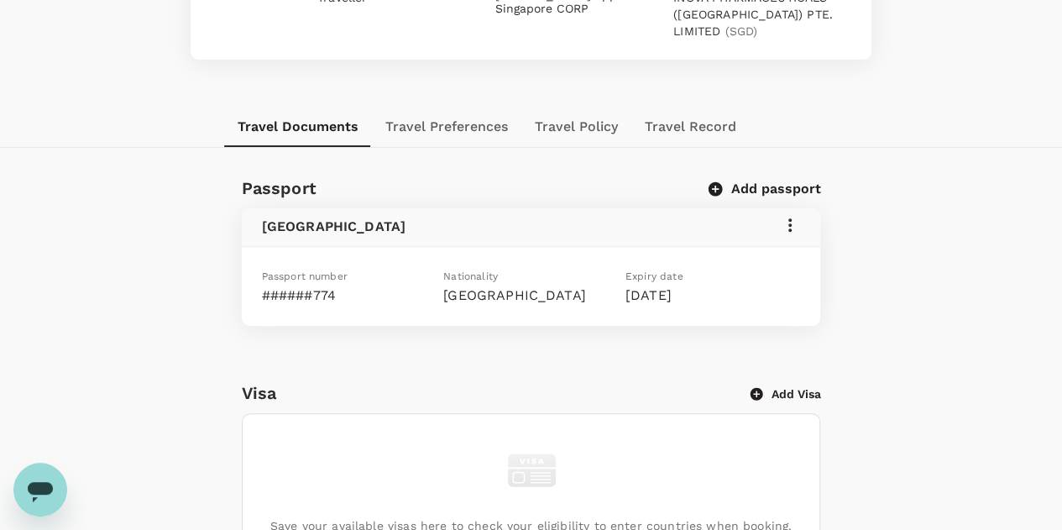
click at [305, 295] on p "######774" at bounding box center [349, 295] width 175 height 20
click at [652, 302] on p "[DATE]" at bounding box center [712, 295] width 175 height 20
click at [792, 228] on icon at bounding box center [790, 225] width 20 height 20
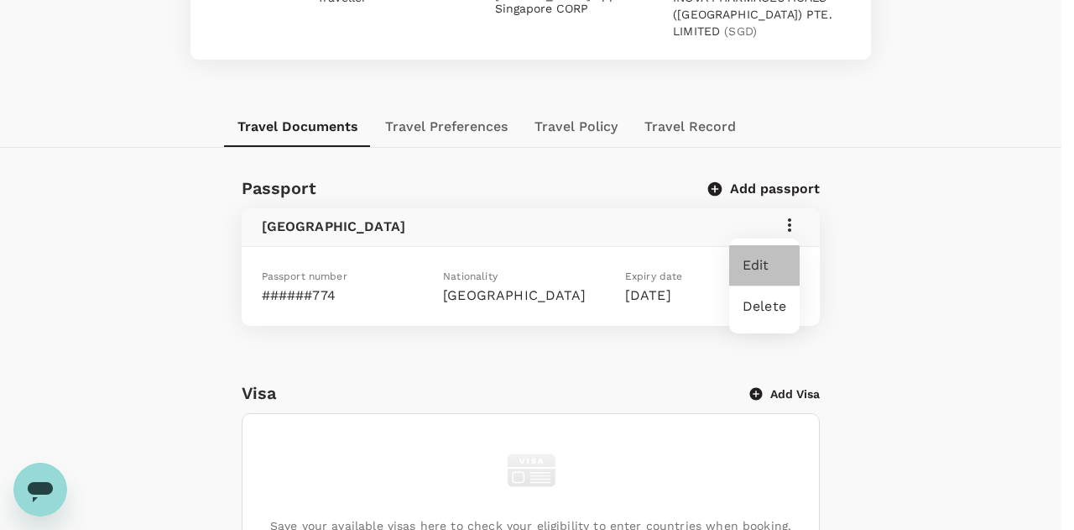
click at [750, 260] on span "Edit" at bounding box center [765, 265] width 44 height 20
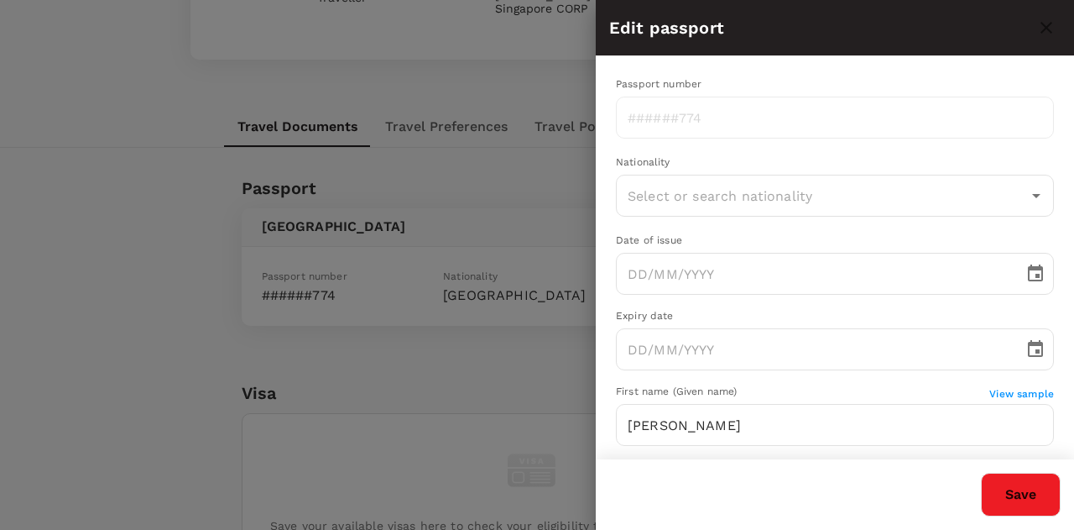
type input "[GEOGRAPHIC_DATA]"
type input "[DATE]"
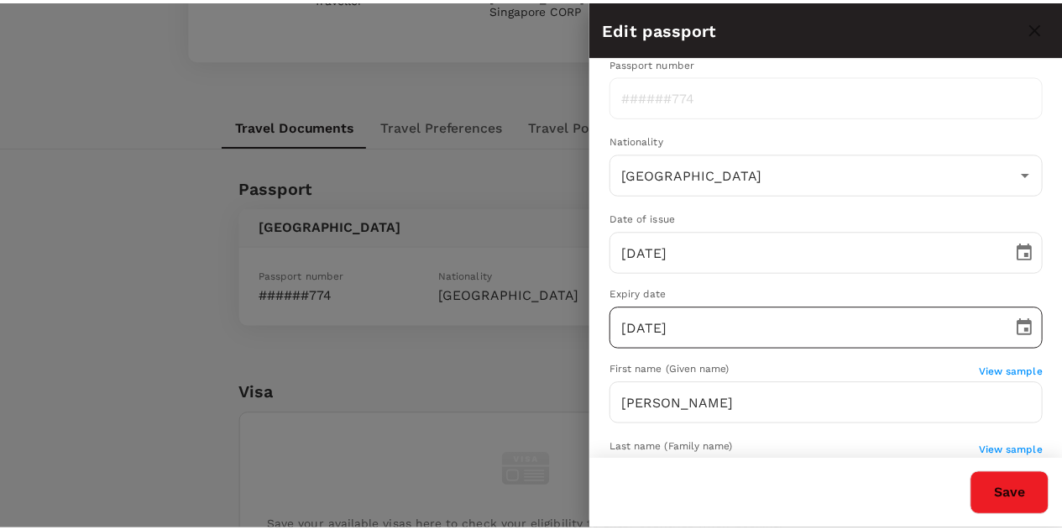
scroll to position [0, 0]
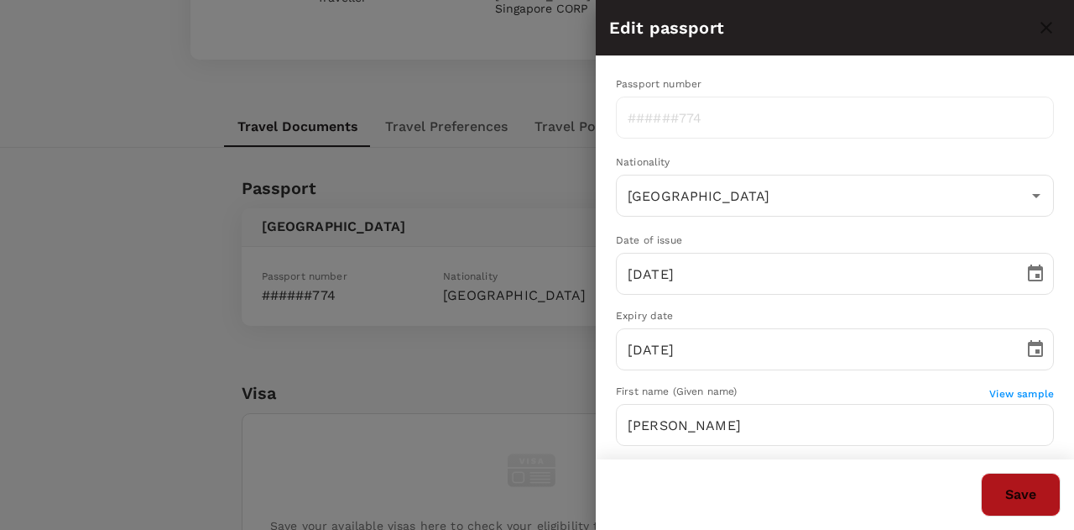
click at [1056, 496] on button "Save" at bounding box center [1021, 495] width 80 height 44
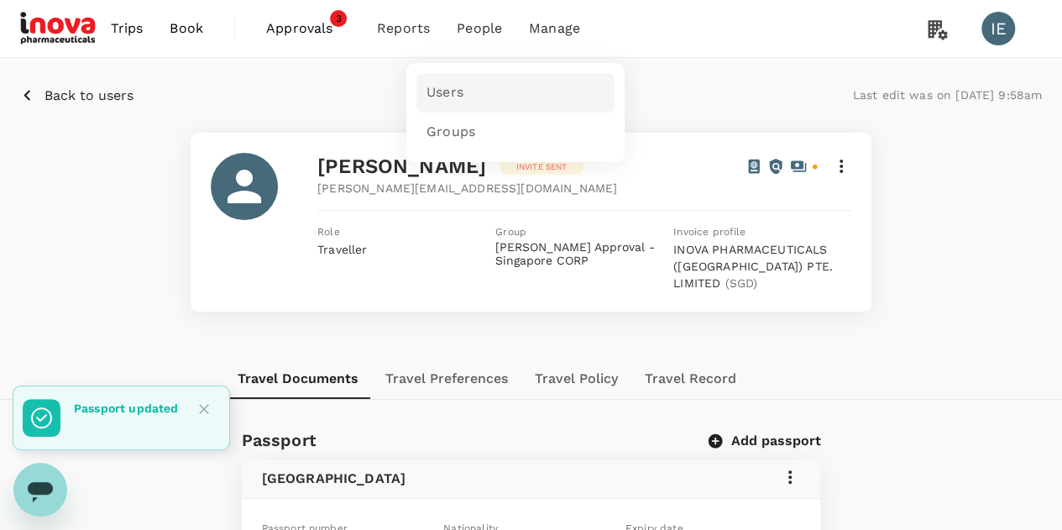
click at [480, 92] on link "Users" at bounding box center [515, 92] width 198 height 39
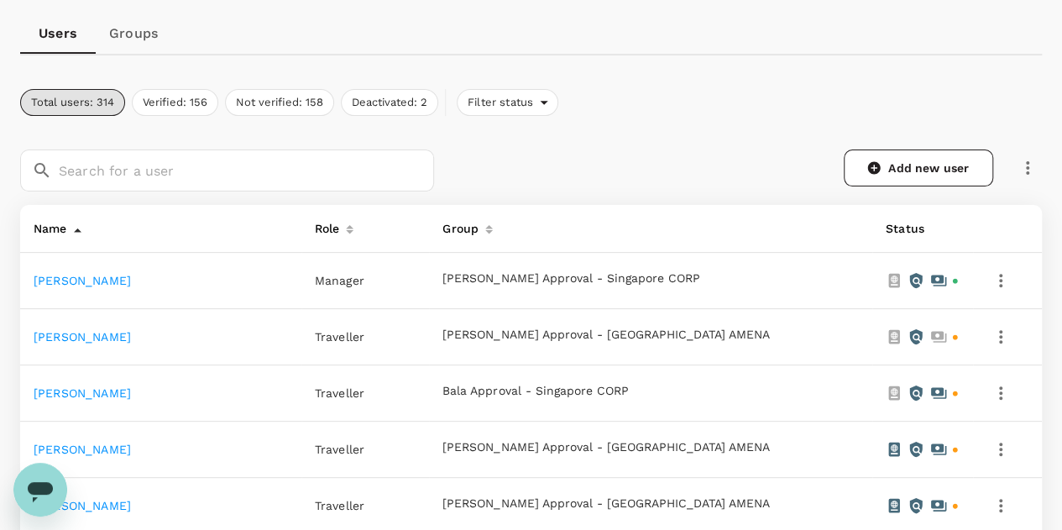
scroll to position [180, 0]
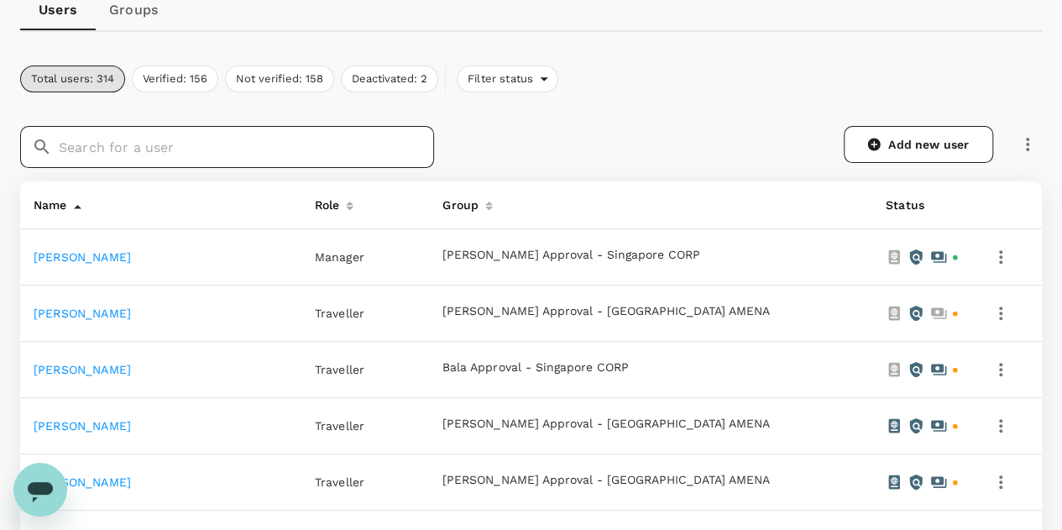
click at [317, 149] on input "text" at bounding box center [246, 147] width 375 height 42
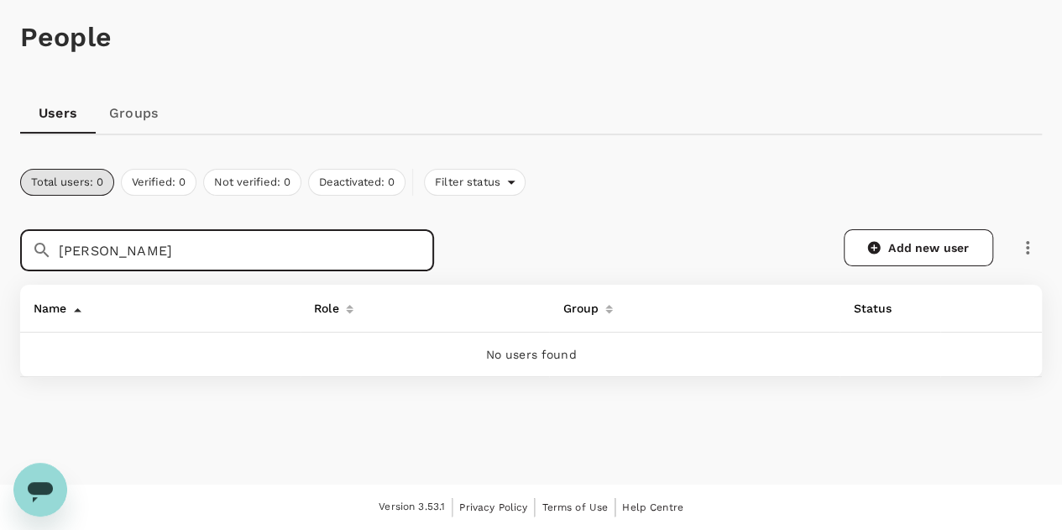
scroll to position [77, 0]
drag, startPoint x: 80, startPoint y: 249, endPoint x: 35, endPoint y: 248, distance: 44.5
click at [35, 248] on div "​ [PERSON_NAME] ​" at bounding box center [227, 250] width 414 height 42
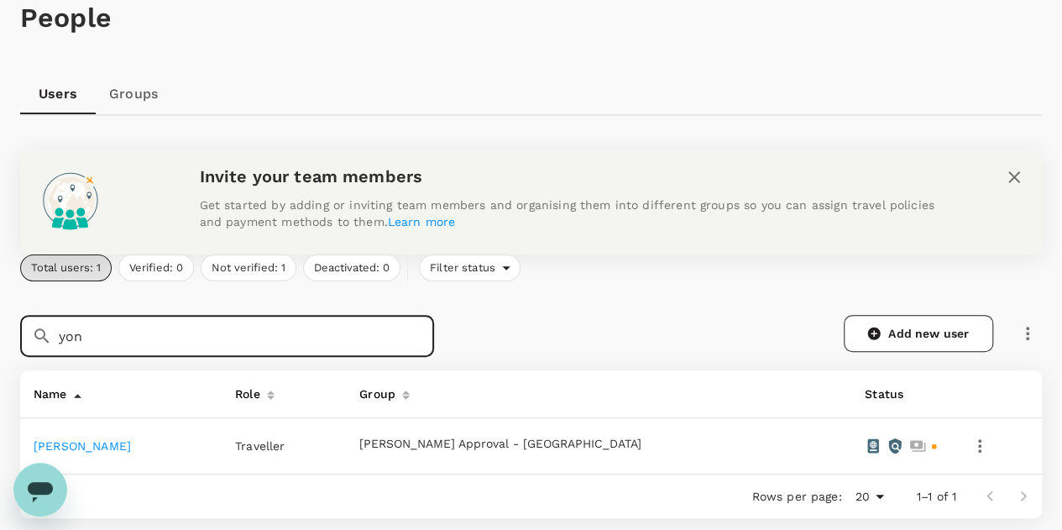
scroll to position [180, 0]
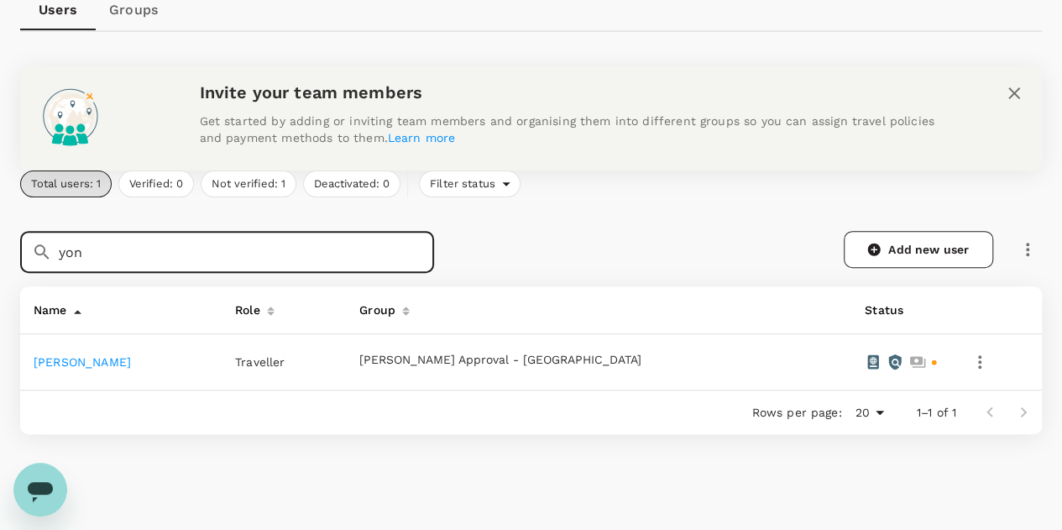
type input "yon"
click at [79, 365] on link "[PERSON_NAME]" at bounding box center [82, 361] width 97 height 13
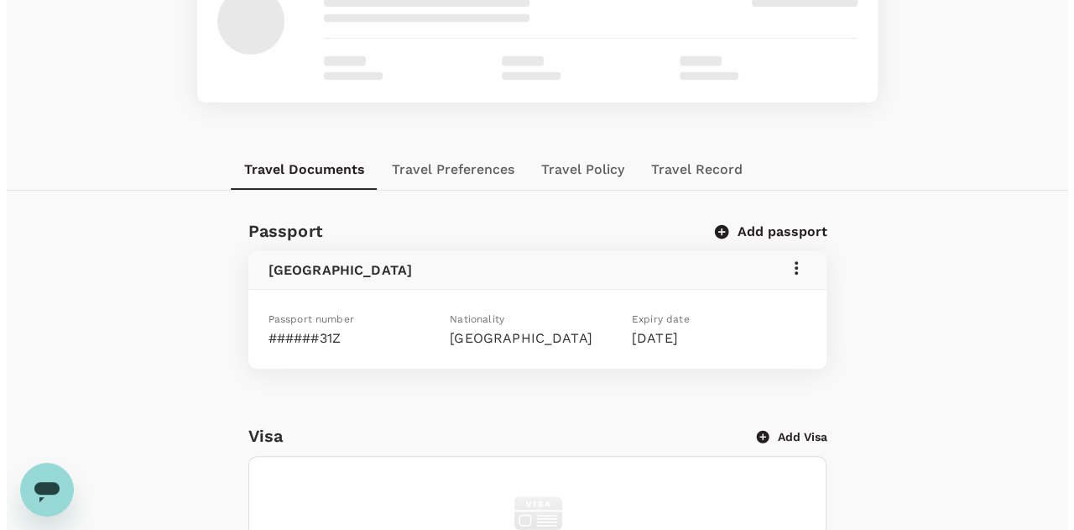
scroll to position [168, 0]
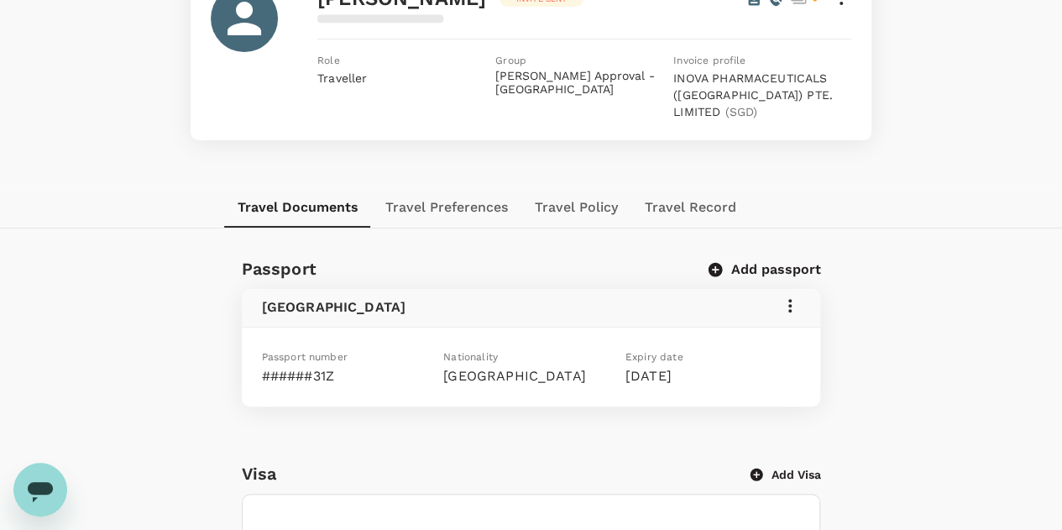
click at [791, 304] on icon at bounding box center [789, 305] width 3 height 13
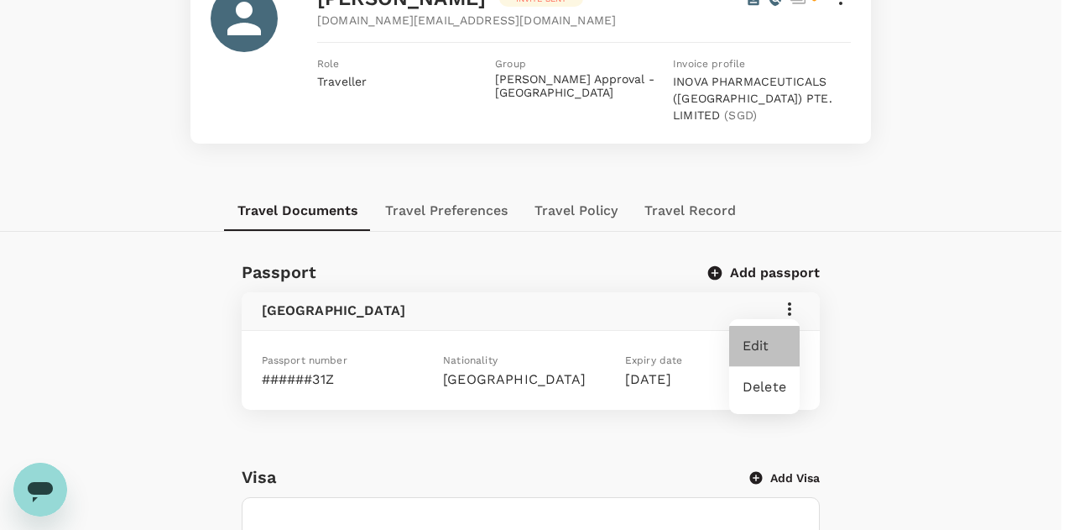
click at [775, 347] on span "Edit" at bounding box center [765, 346] width 44 height 20
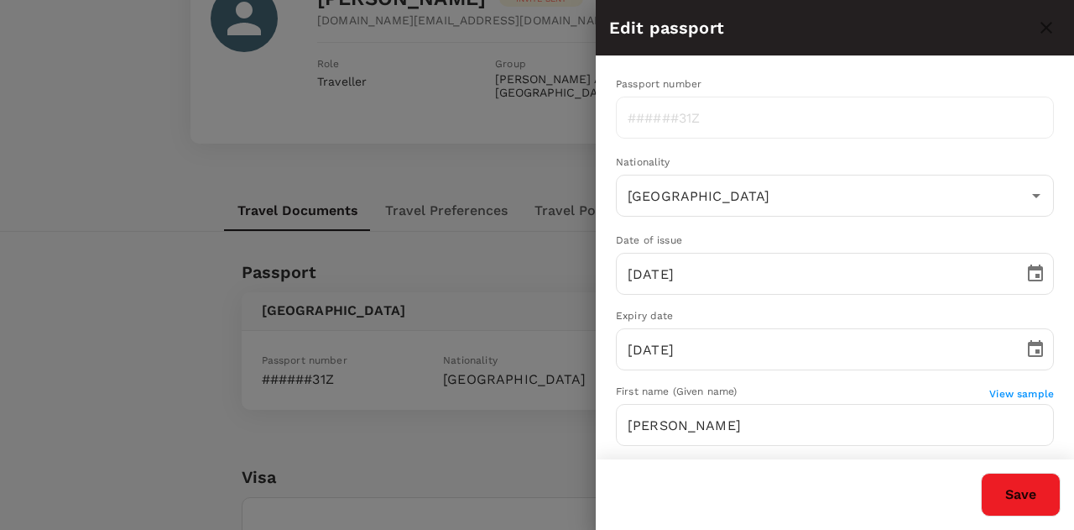
type input "[PERSON_NAME]"
radio input "false"
radio input "true"
type input "[DATE]"
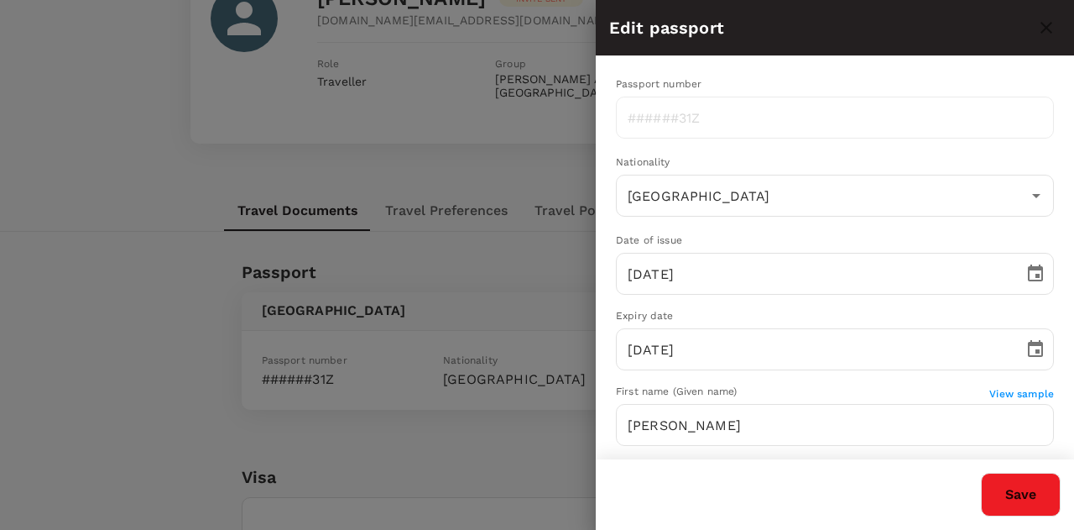
type input "[DATE]"
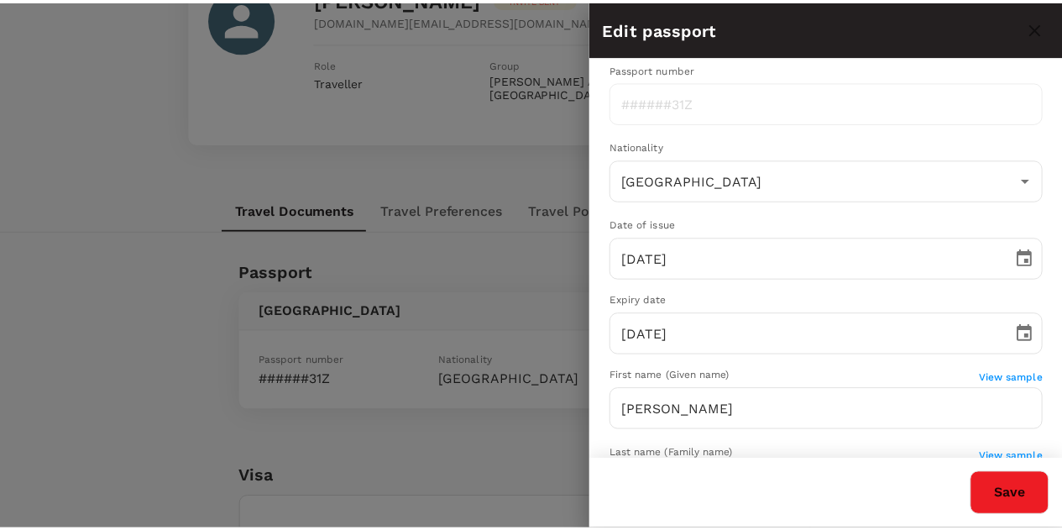
scroll to position [0, 0]
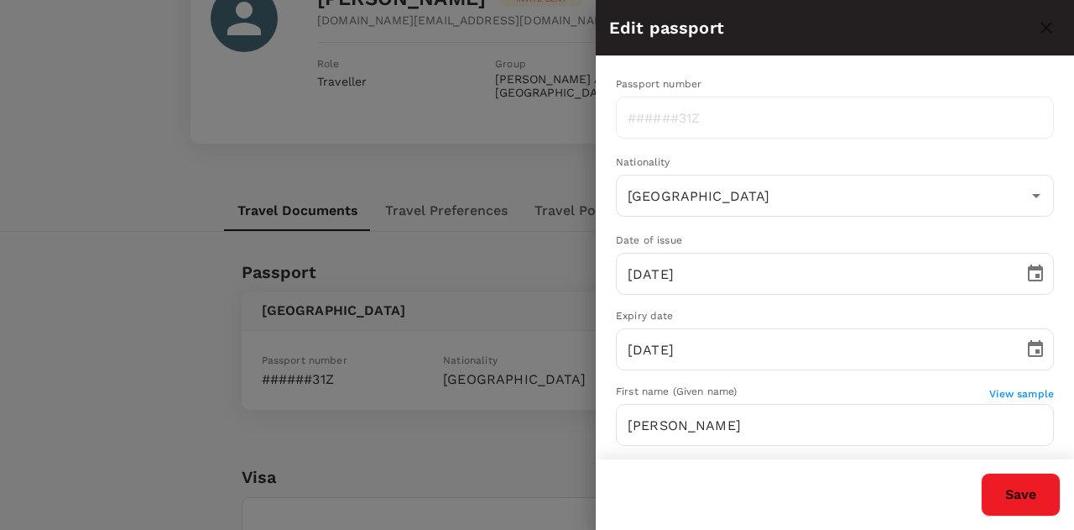
click at [1037, 499] on button "Save" at bounding box center [1021, 495] width 80 height 44
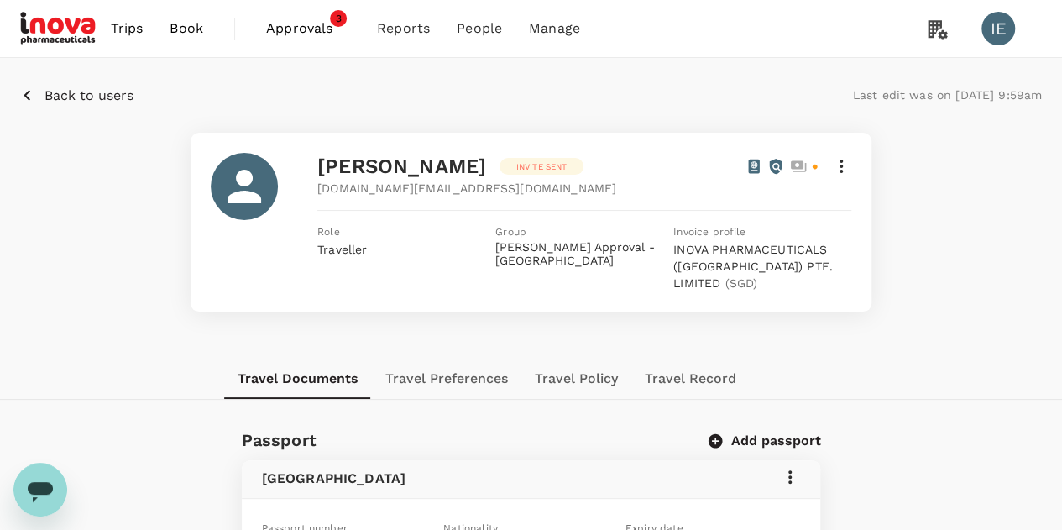
click at [81, 33] on img at bounding box center [58, 28] width 77 height 37
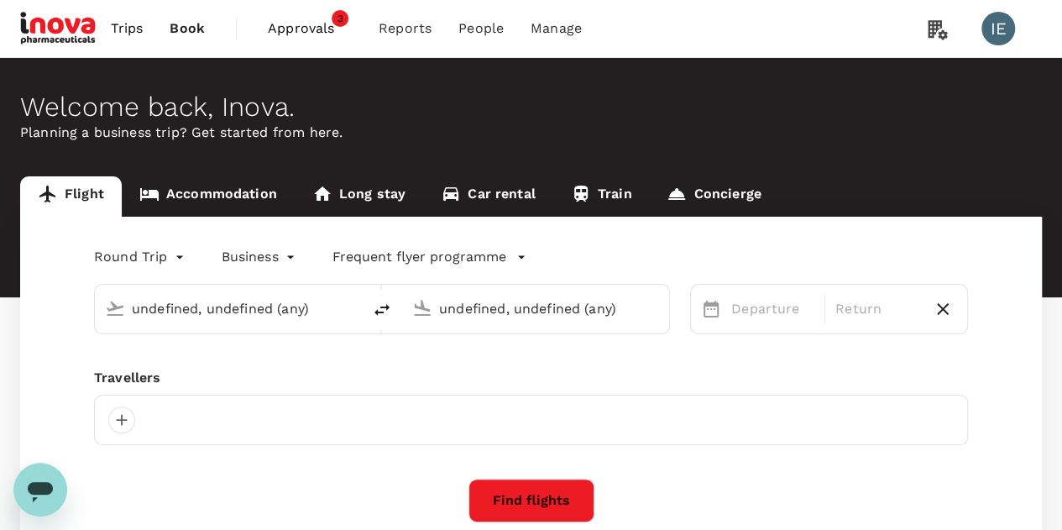
type input "Zurich (ZRH)"
type input "Singapore Changi (SIN)"
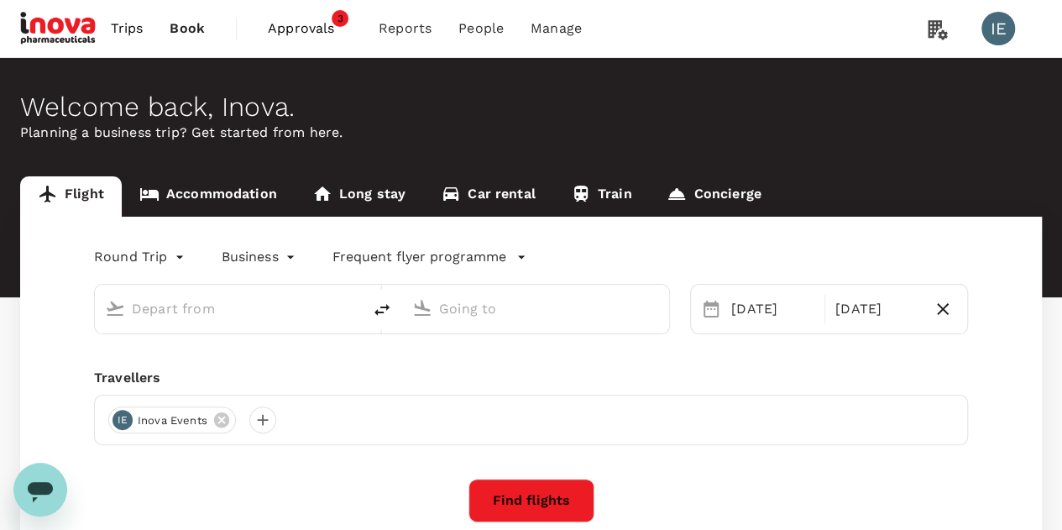
type input "Zurich (ZRH)"
type input "Singapore Changi (SIN)"
type input "Zurich (ZRH)"
type input "Singapore Changi (SIN)"
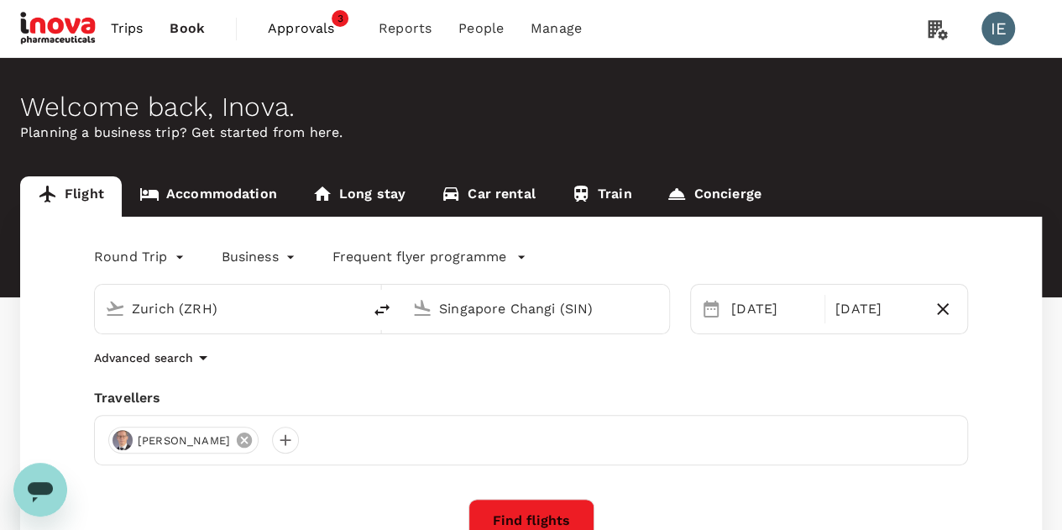
click at [237, 436] on icon at bounding box center [244, 439] width 15 height 15
click at [375, 311] on icon "delete" at bounding box center [381, 310] width 15 height 12
type input "Singapore Changi (SIN)"
click at [547, 307] on input "Zurich (ZRH)" at bounding box center [536, 308] width 195 height 26
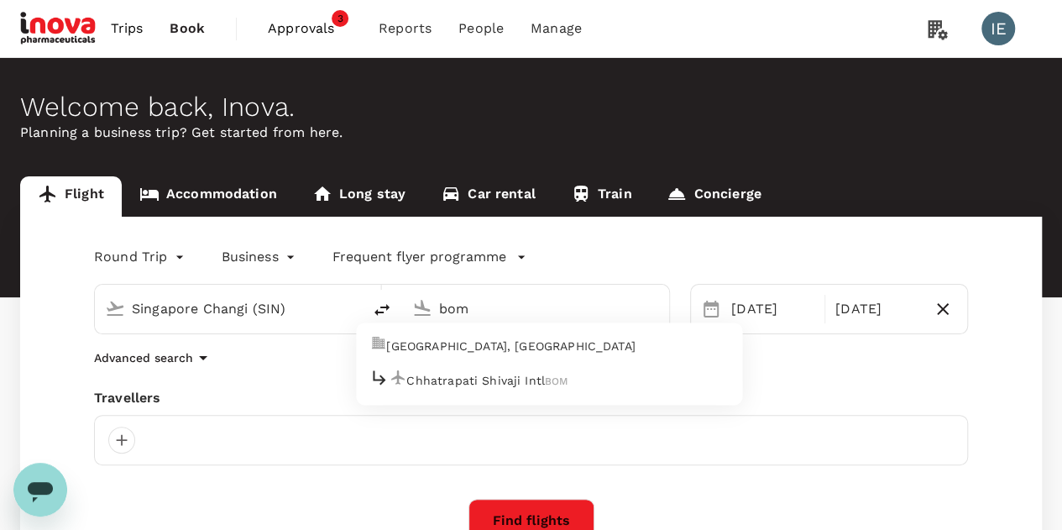
click at [550, 384] on div "Chhatrapati Shivaji Intl BOM" at bounding box center [468, 381] width 198 height 26
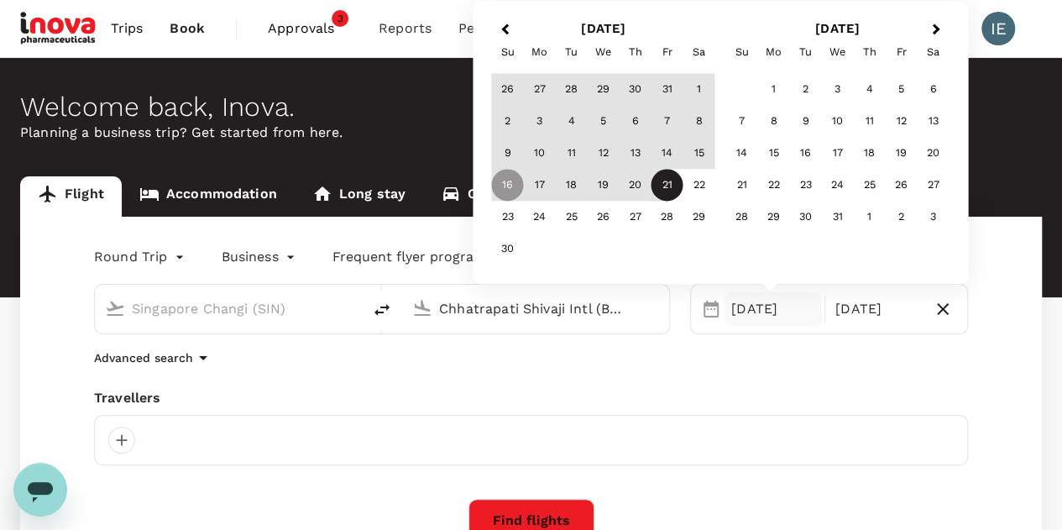
type input "Chhatrapati Shivaji Intl (BOM)"
click at [757, 363] on div "Advanced search" at bounding box center [531, 357] width 874 height 20
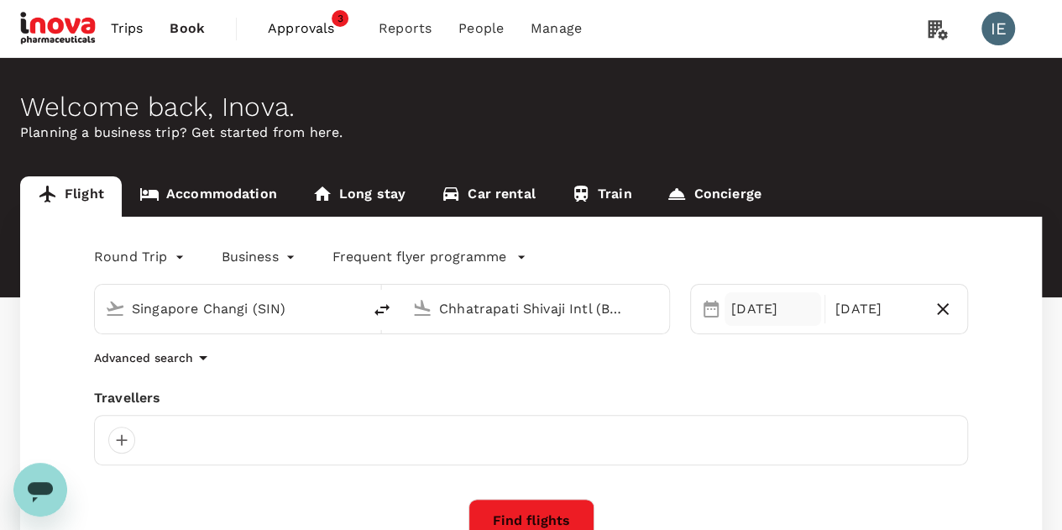
click at [760, 317] on div "[DATE]" at bounding box center [772, 309] width 97 height 34
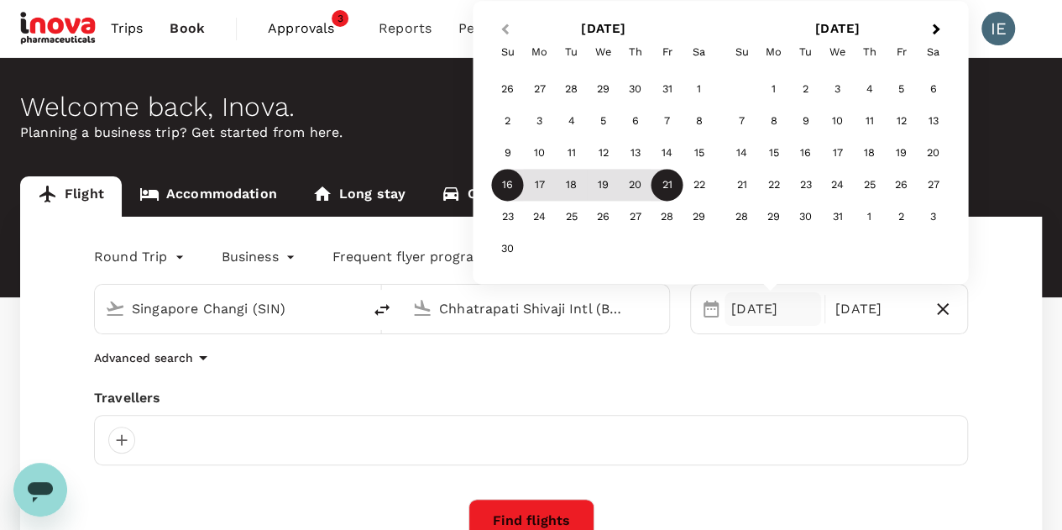
click at [514, 29] on button "Previous Month" at bounding box center [502, 30] width 27 height 27
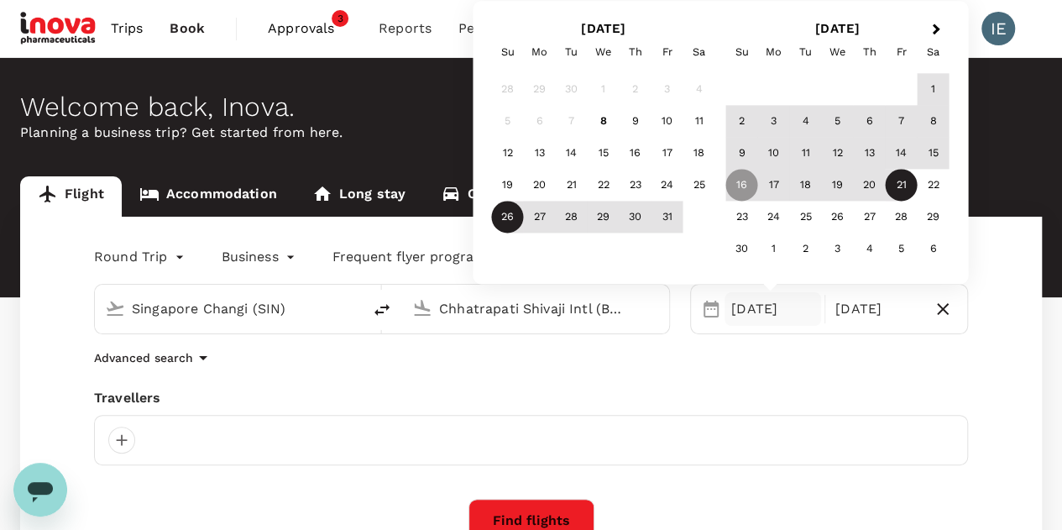
click at [510, 222] on div "26" at bounding box center [508, 217] width 32 height 32
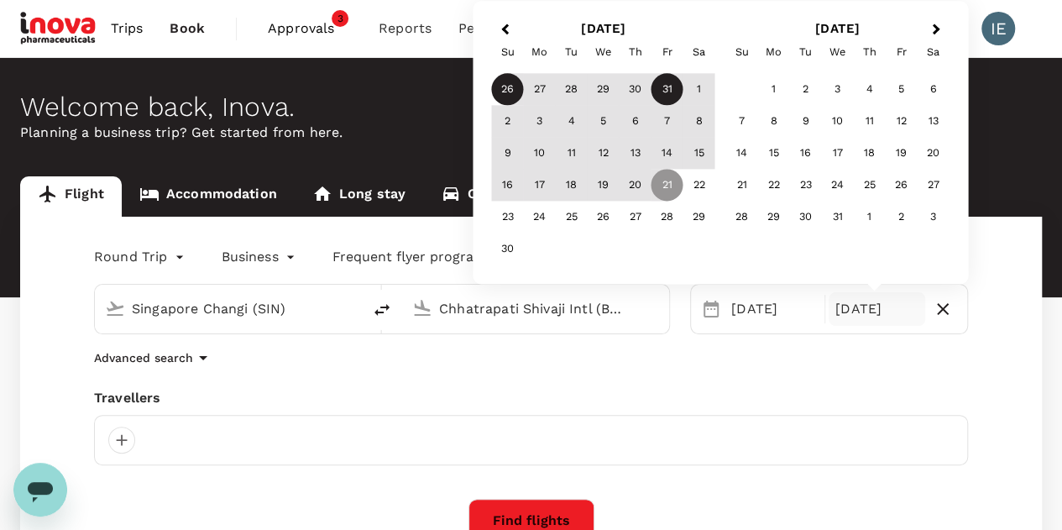
click at [671, 85] on div "31" at bounding box center [667, 90] width 32 height 32
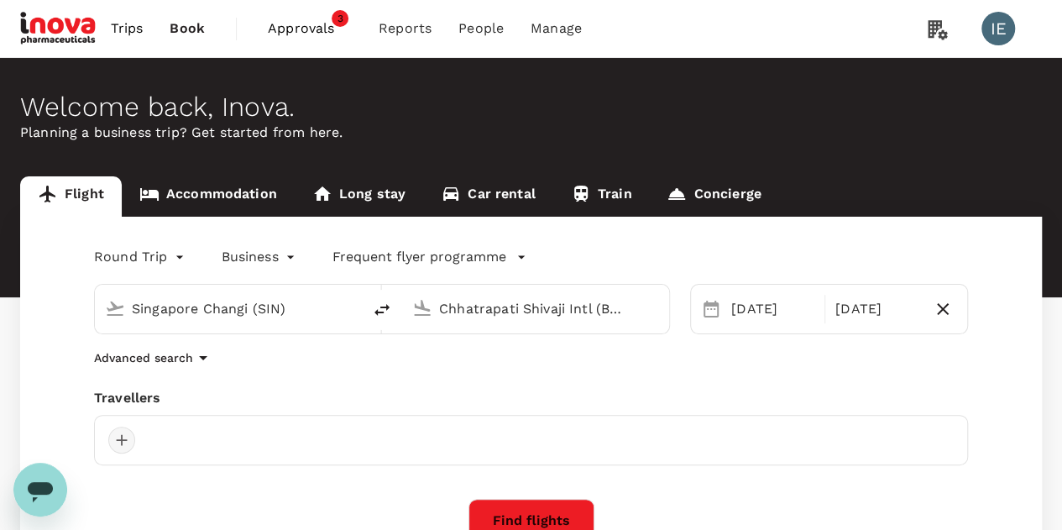
click at [129, 437] on div at bounding box center [121, 439] width 27 height 27
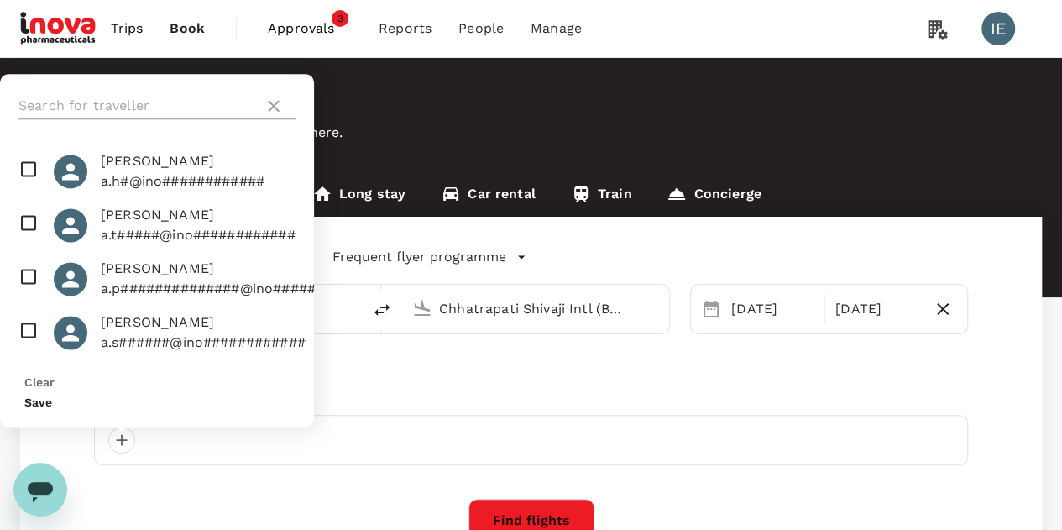
click at [153, 119] on input "text" at bounding box center [137, 105] width 238 height 27
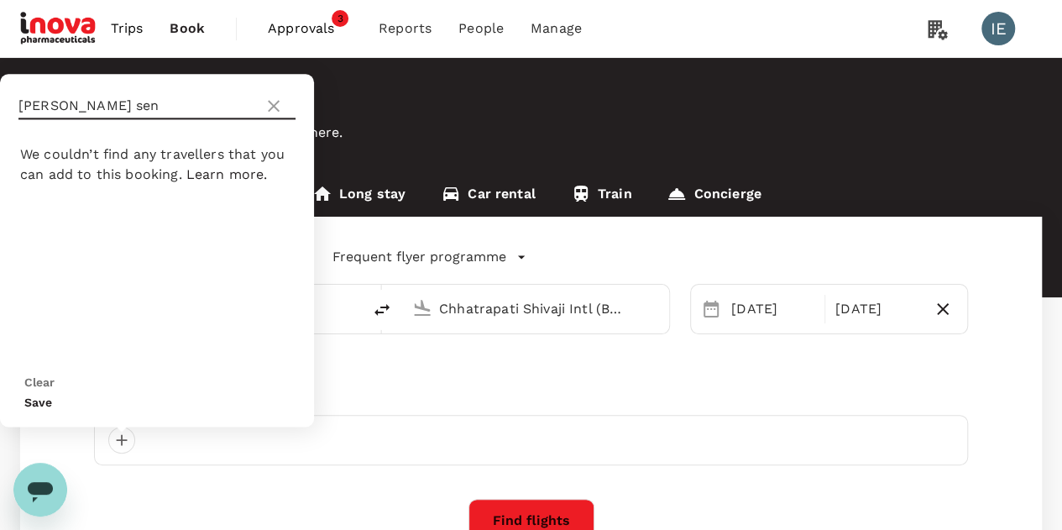
drag, startPoint x: 39, startPoint y: 126, endPoint x: 0, endPoint y: 123, distance: 38.7
click at [0, 123] on div "[PERSON_NAME] sen" at bounding box center [157, 106] width 314 height 64
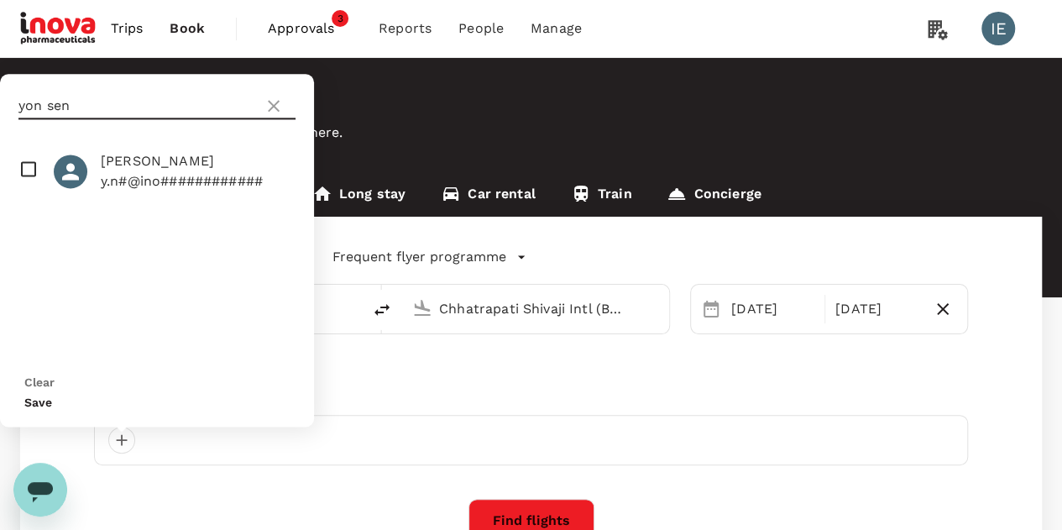
type input "yon sen"
click at [22, 191] on input "checkbox" at bounding box center [157, 171] width 314 height 54
checkbox input "true"
click at [52, 399] on button "Save" at bounding box center [38, 401] width 28 height 13
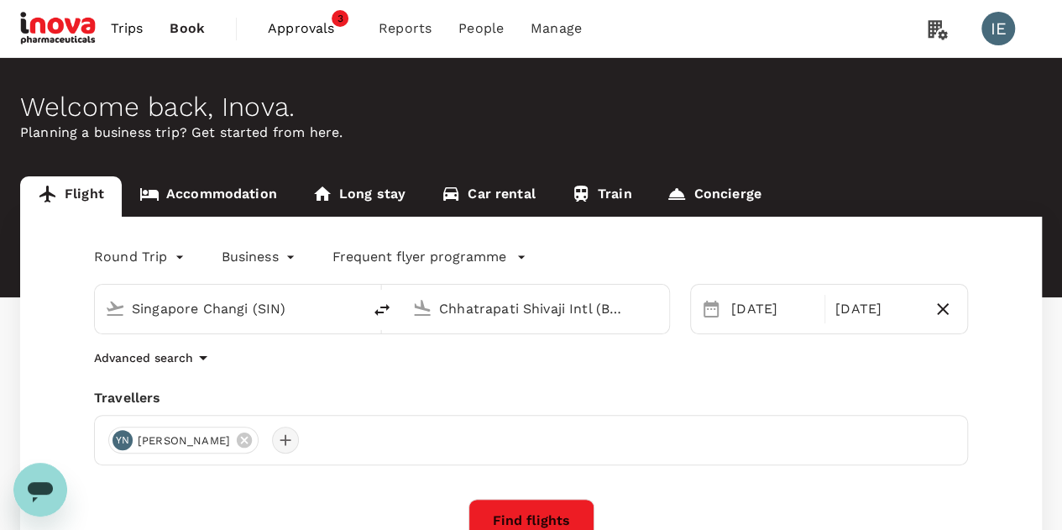
click at [272, 434] on div at bounding box center [285, 439] width 27 height 27
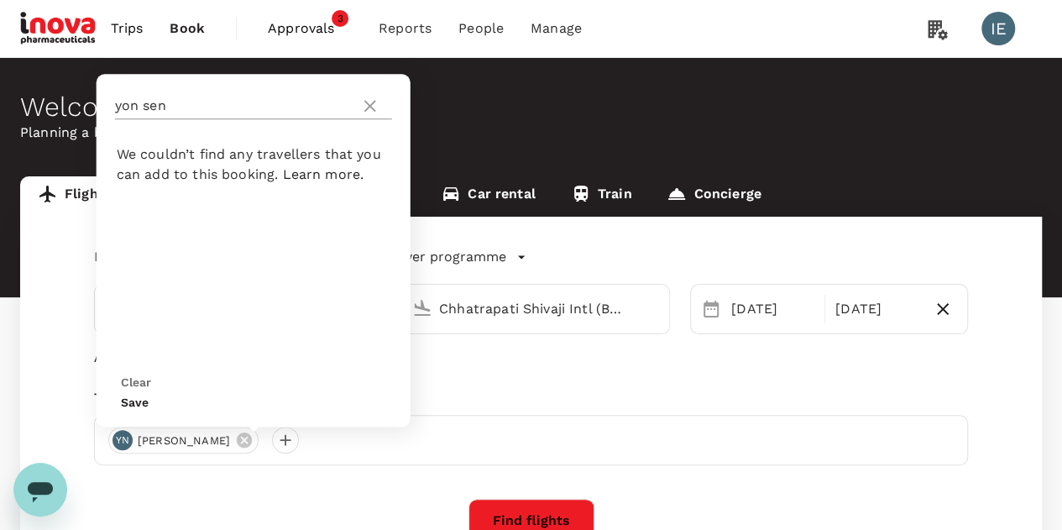
click at [376, 119] on div "yon sen" at bounding box center [253, 105] width 277 height 27
click at [373, 112] on icon at bounding box center [370, 106] width 12 height 12
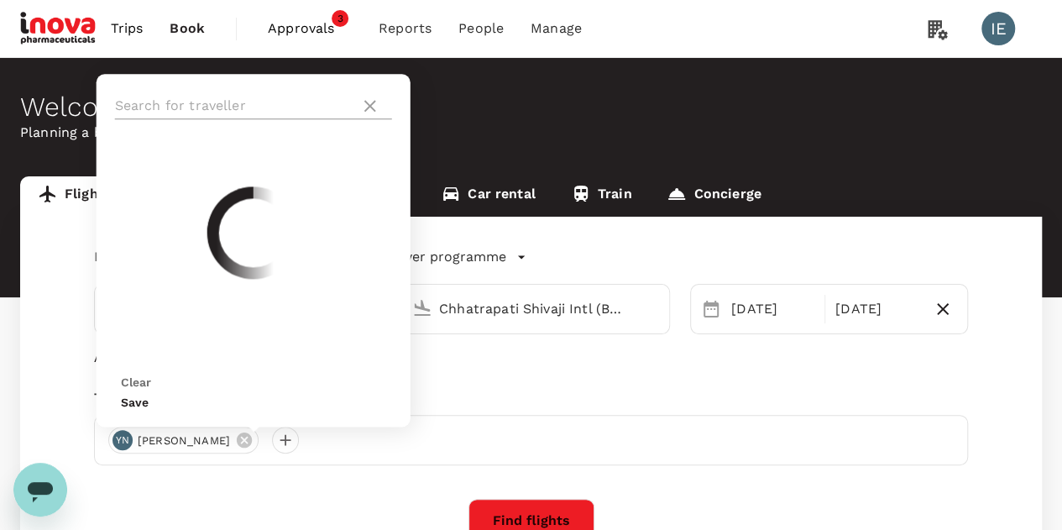
click at [290, 119] on input "text" at bounding box center [234, 105] width 238 height 27
click at [671, 513] on div "Find flights" at bounding box center [531, 521] width 874 height 44
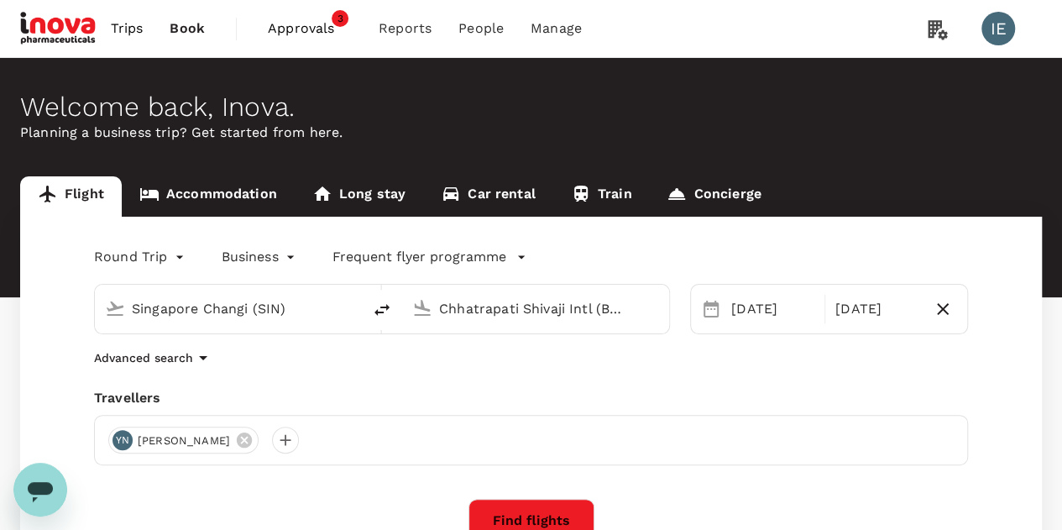
click at [541, 520] on button "Find flights" at bounding box center [531, 521] width 126 height 44
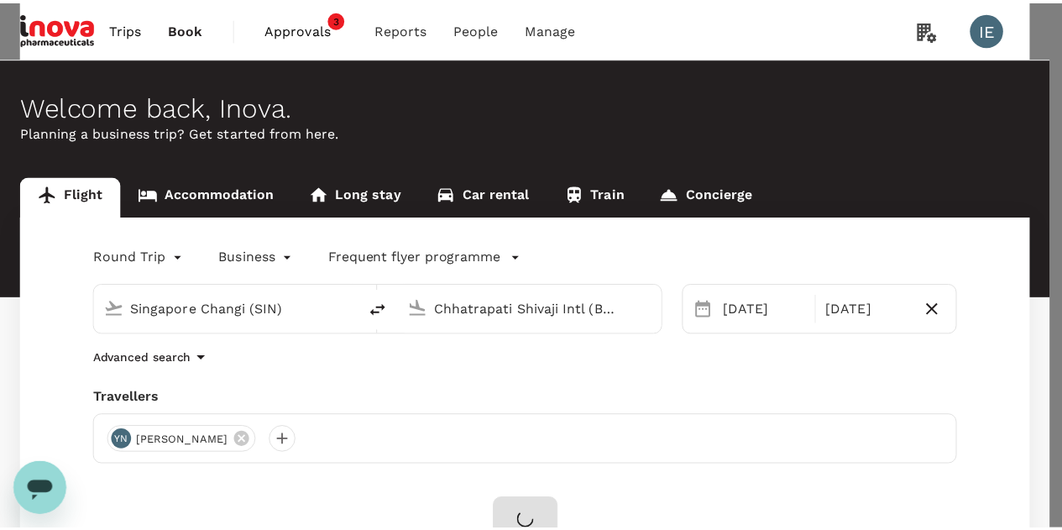
scroll to position [159, 0]
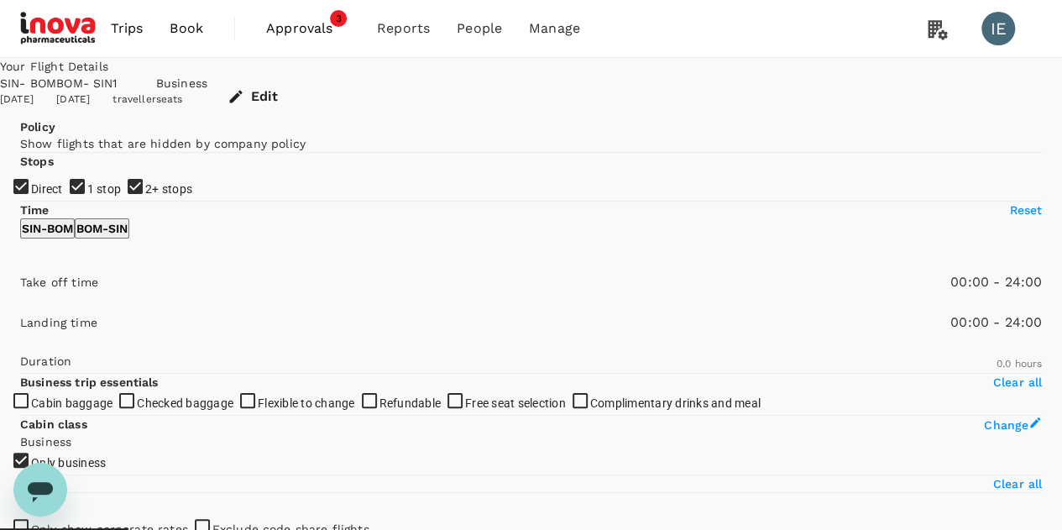
click at [34, 303] on input "1 stop" at bounding box center [531, 265] width 1062 height 530
checkbox input "false"
click at [26, 333] on input "2+ stops" at bounding box center [531, 265] width 1062 height 530
checkbox input "false"
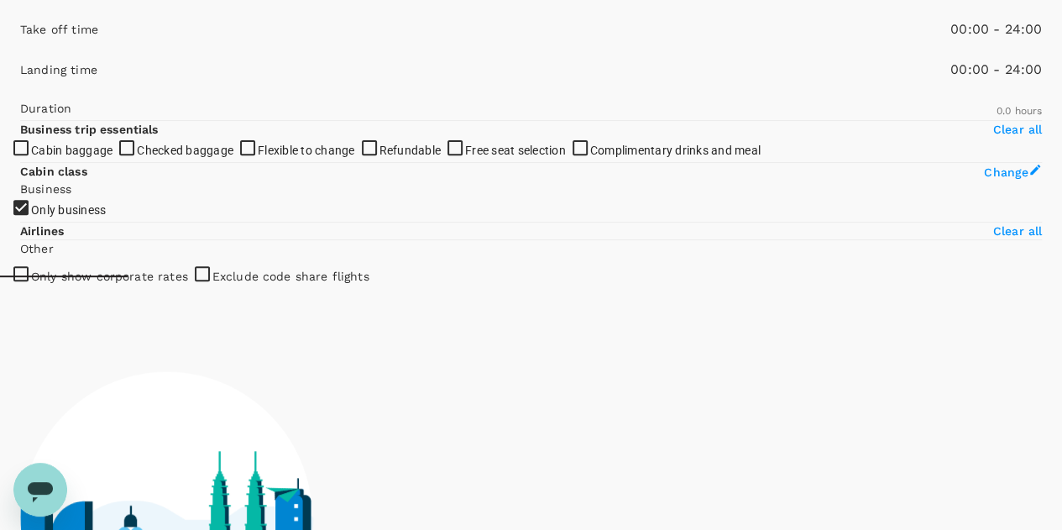
scroll to position [252, 0]
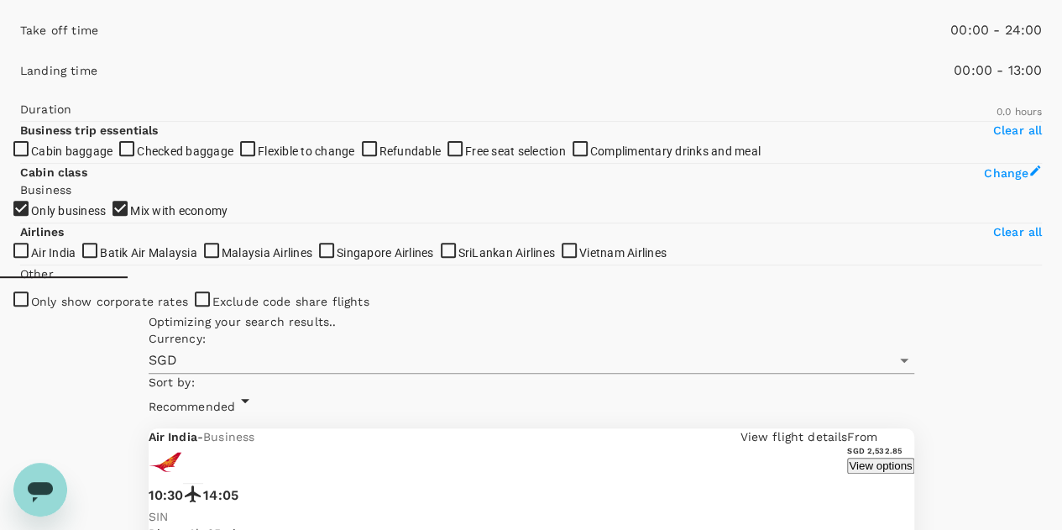
drag, startPoint x: 268, startPoint y: 316, endPoint x: 156, endPoint y: 332, distance: 112.7
click at [20, 94] on span at bounding box center [20, 94] width 0 height 0
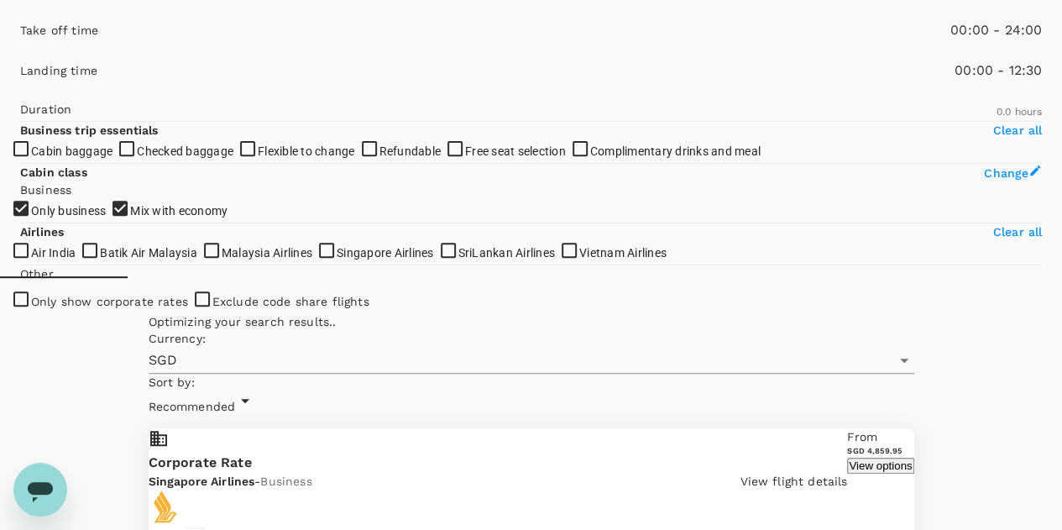
click at [20, 94] on span at bounding box center [20, 94] width 0 height 0
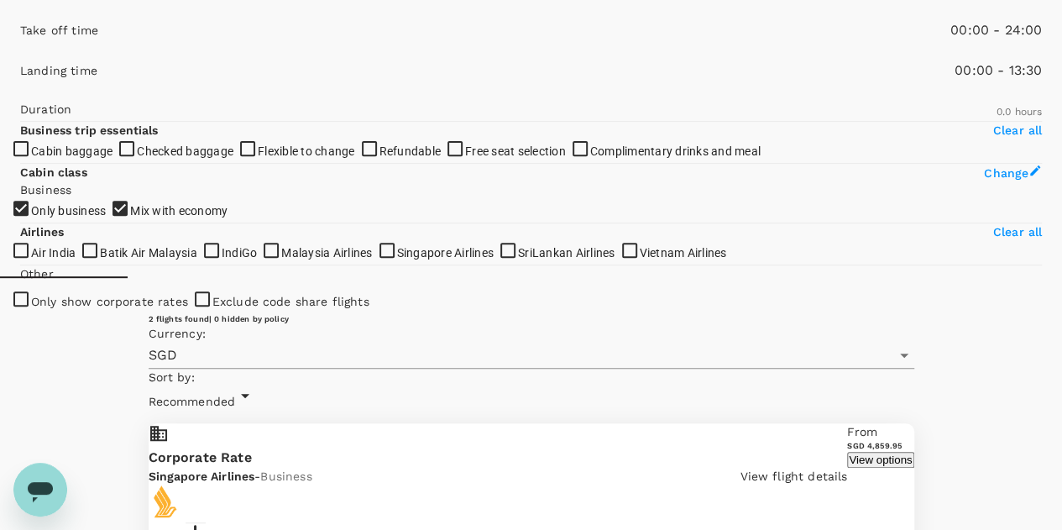
type input "840"
drag, startPoint x: 157, startPoint y: 316, endPoint x: 171, endPoint y: 318, distance: 14.4
click at [20, 94] on span at bounding box center [20, 94] width 0 height 0
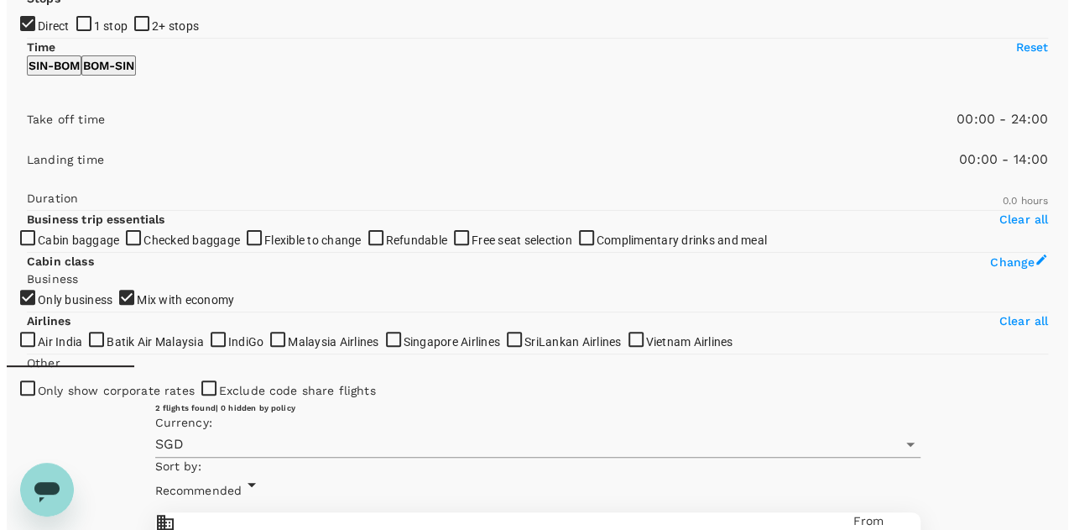
scroll to position [0, 0]
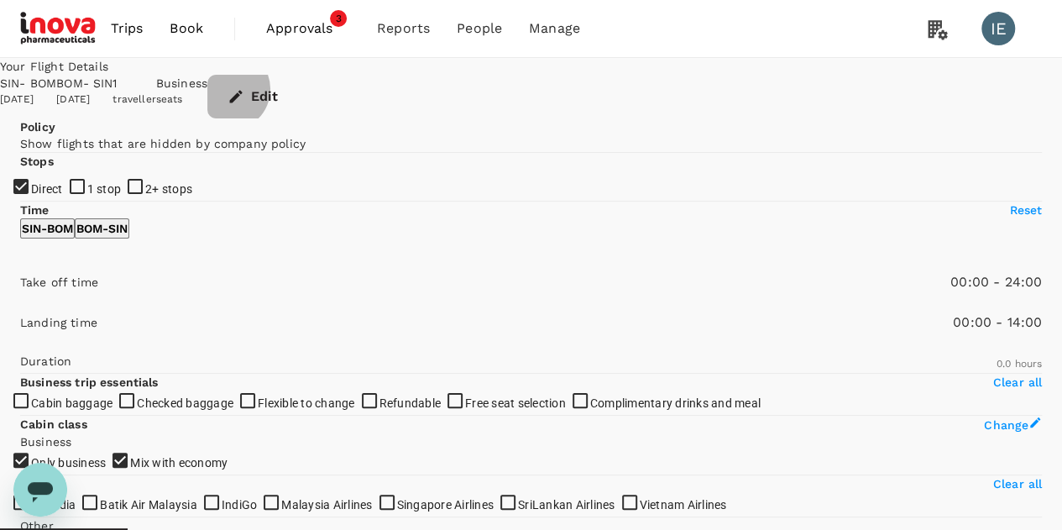
click at [301, 87] on button "Edit" at bounding box center [254, 97] width 94 height 44
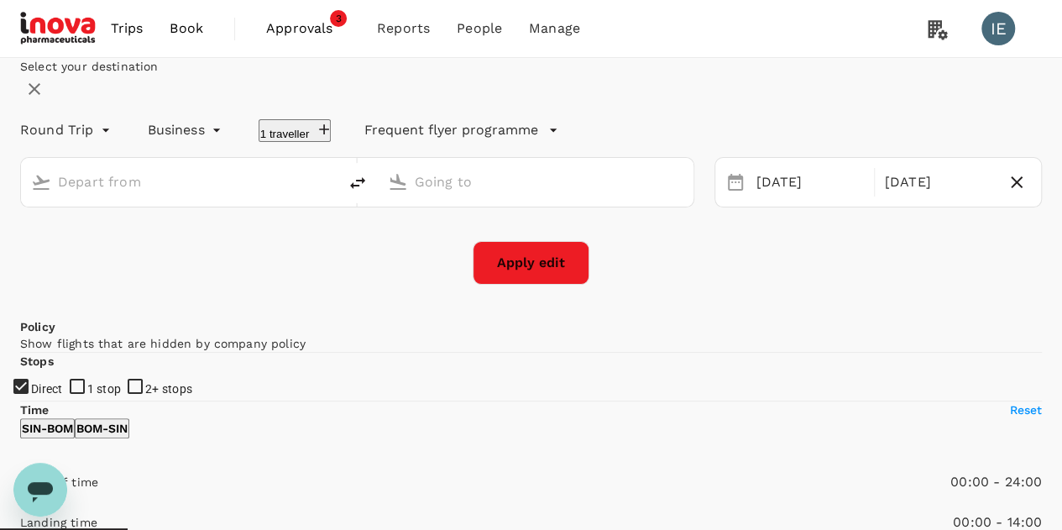
type input "Singapore Changi (SIN)"
type input "Chhatrapati Shivaji Intl (BOM)"
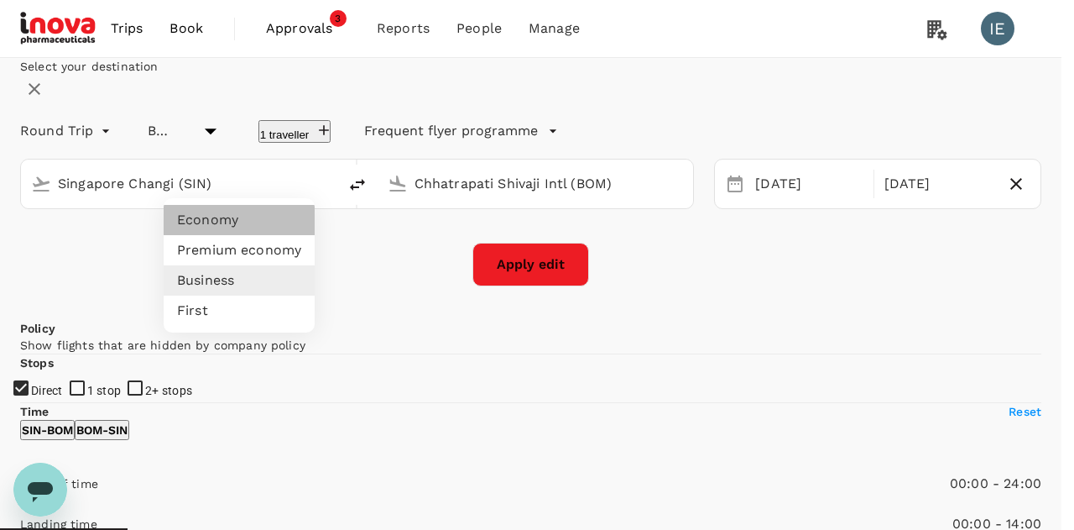
click at [246, 222] on li "Economy" at bounding box center [239, 220] width 151 height 30
type input "economy"
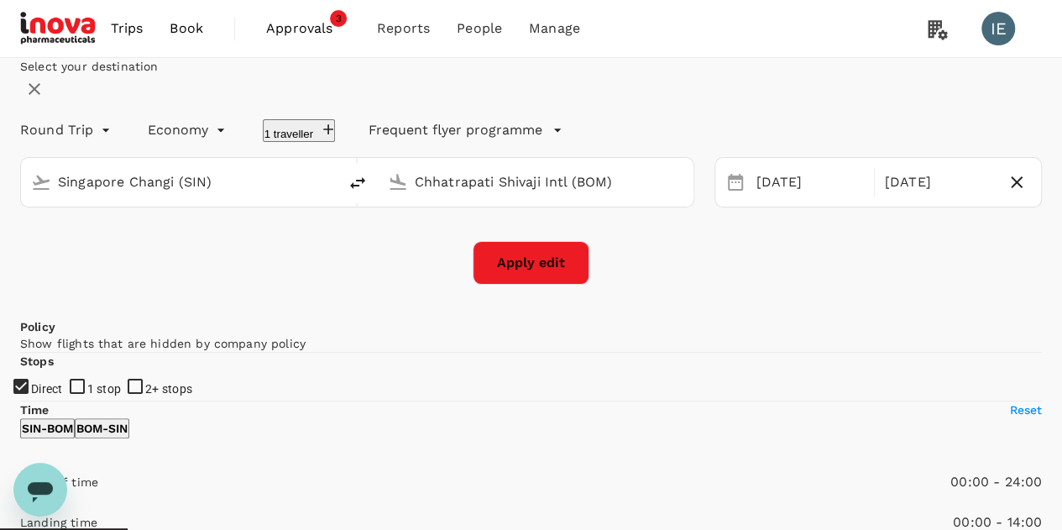
click at [529, 285] on button "Apply edit" at bounding box center [531, 263] width 117 height 44
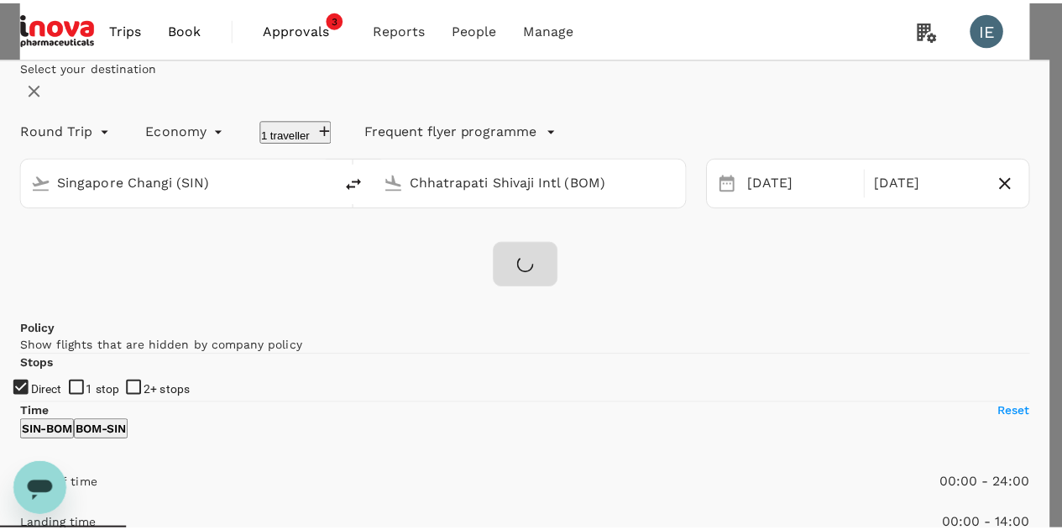
scroll to position [159, 0]
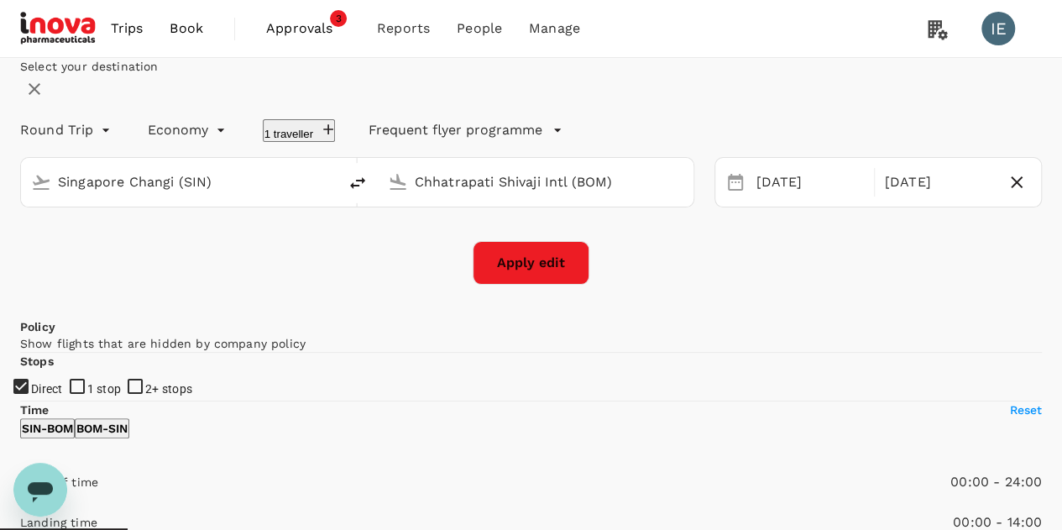
checkbox input "false"
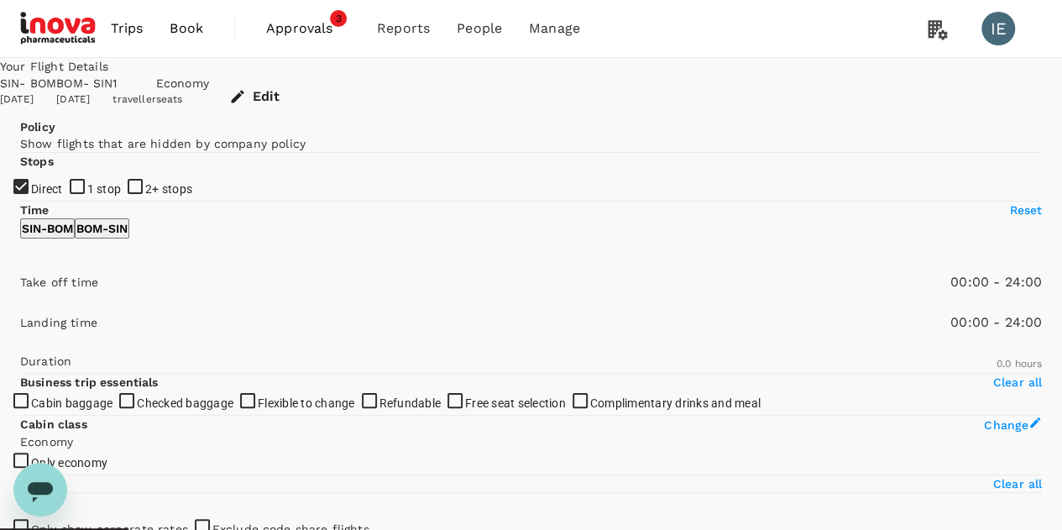
type input "590"
checkbox input "true"
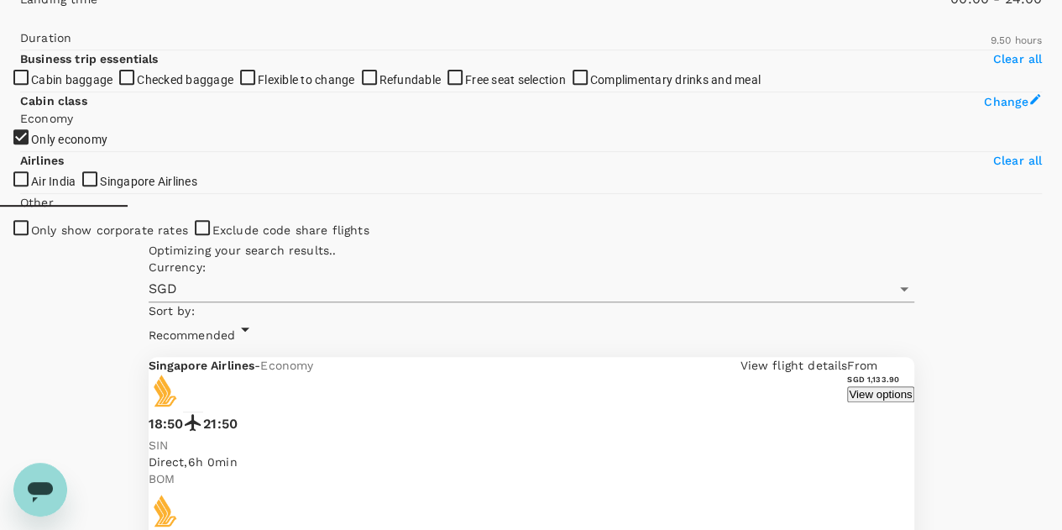
scroll to position [336, 0]
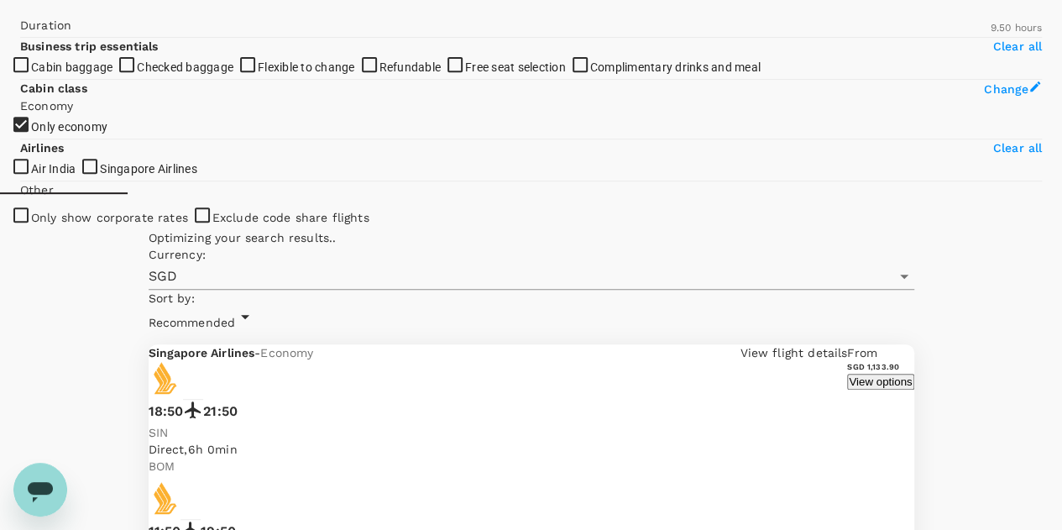
type input "780"
drag, startPoint x: 268, startPoint y: 229, endPoint x: 159, endPoint y: 244, distance: 109.3
click at [20, 10] on span at bounding box center [20, 10] width 0 height 0
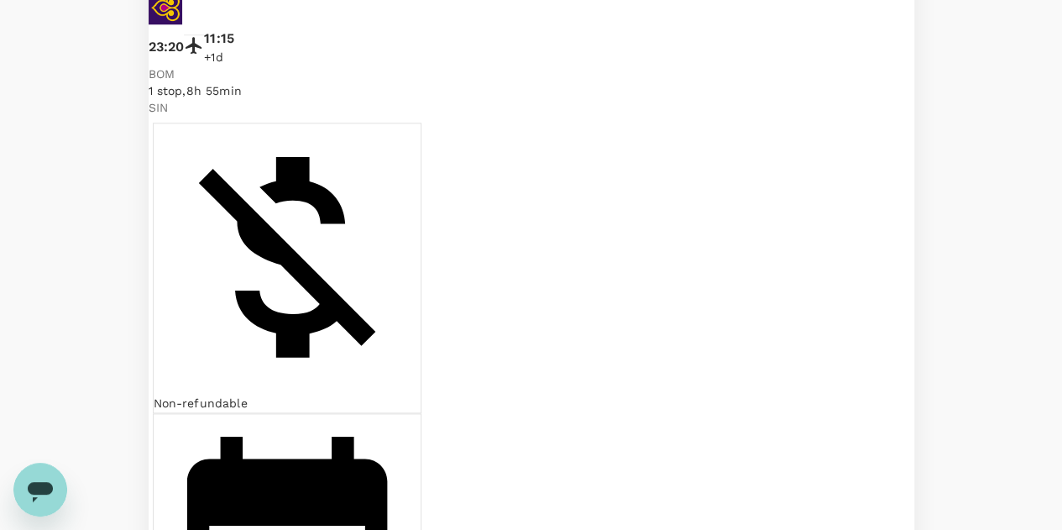
scroll to position [839, 0]
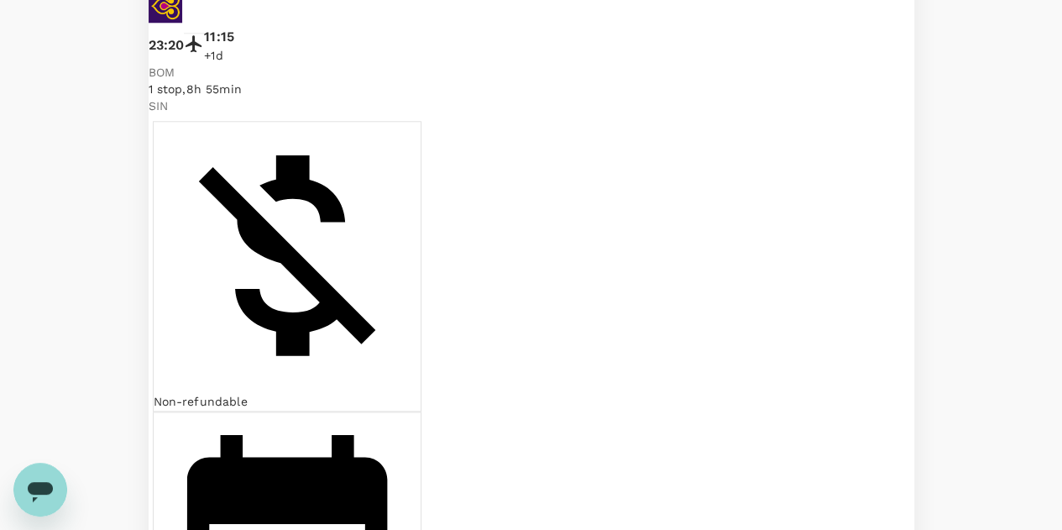
checkbox input "true"
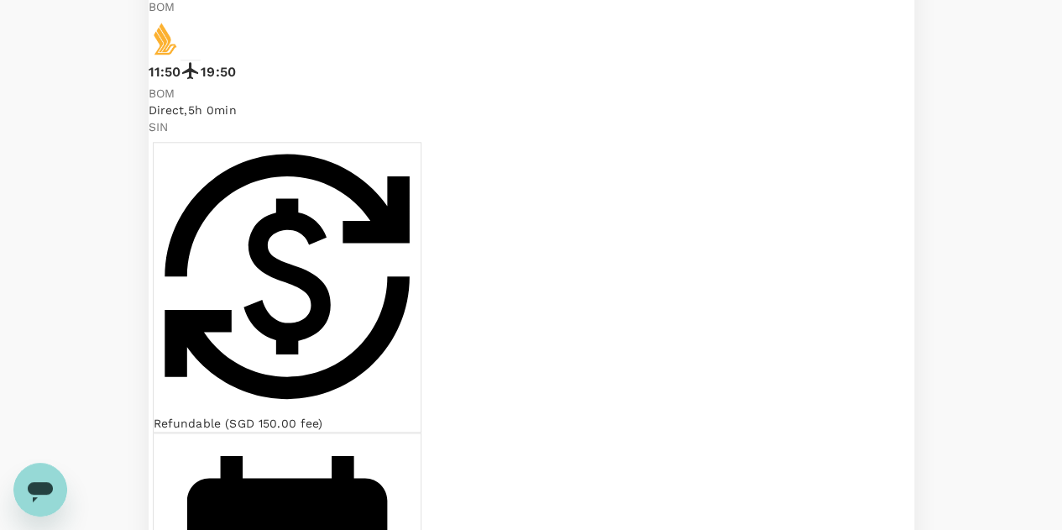
type input "SGD"
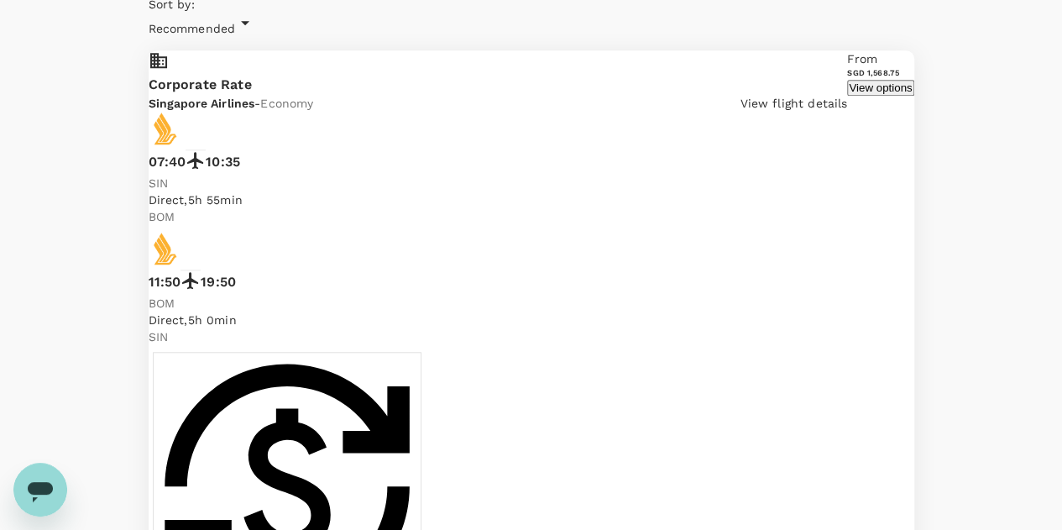
scroll to position [755, 0]
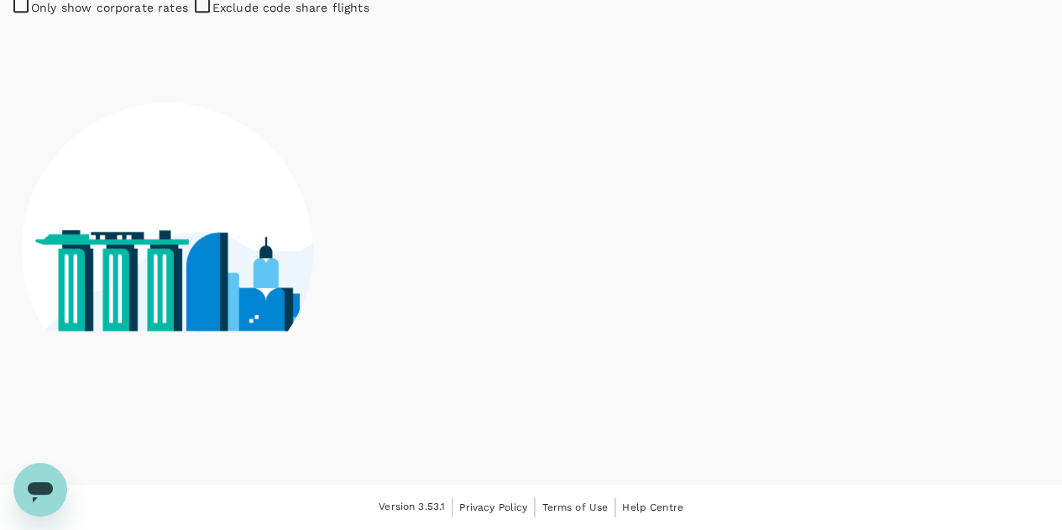
scroll to position [923, 0]
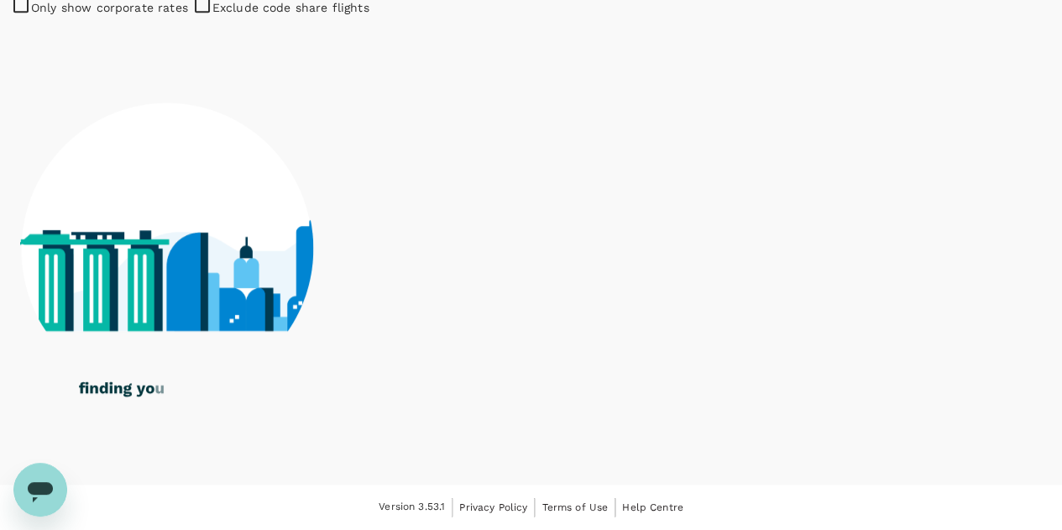
checkbox input "true"
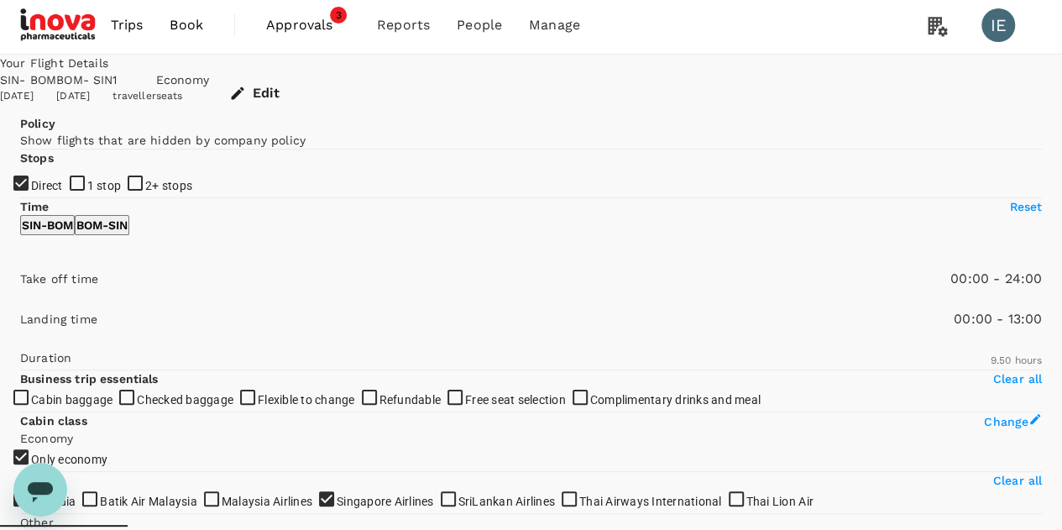
scroll to position [0, 0]
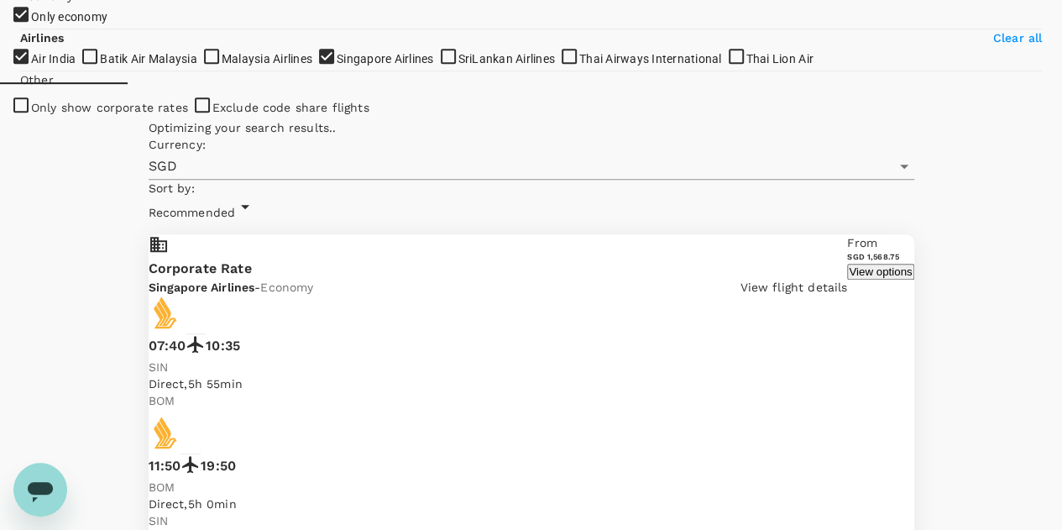
checkbox input "false"
checkbox input "true"
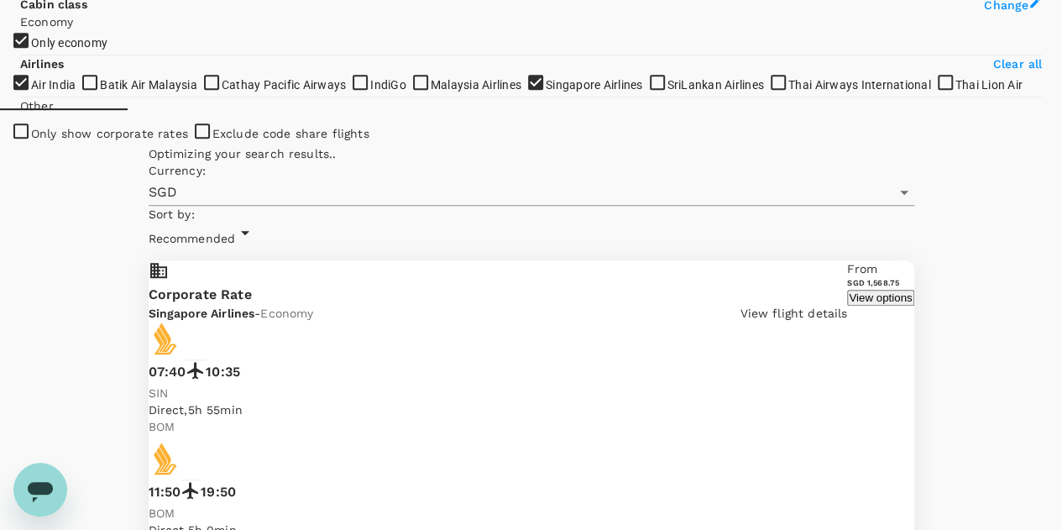
type input "1410"
drag, startPoint x: 158, startPoint y: 144, endPoint x: 269, endPoint y: 144, distance: 110.8
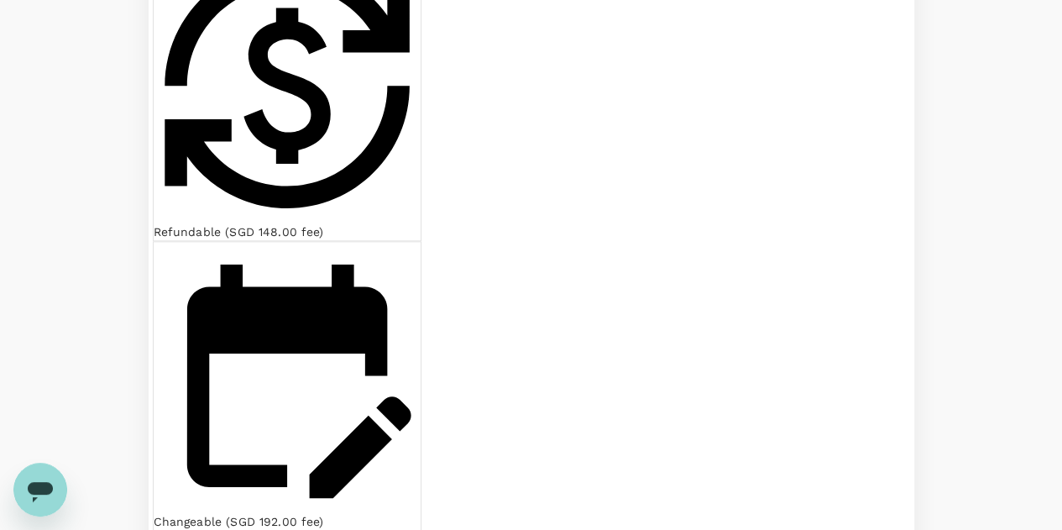
scroll to position [1007, 0]
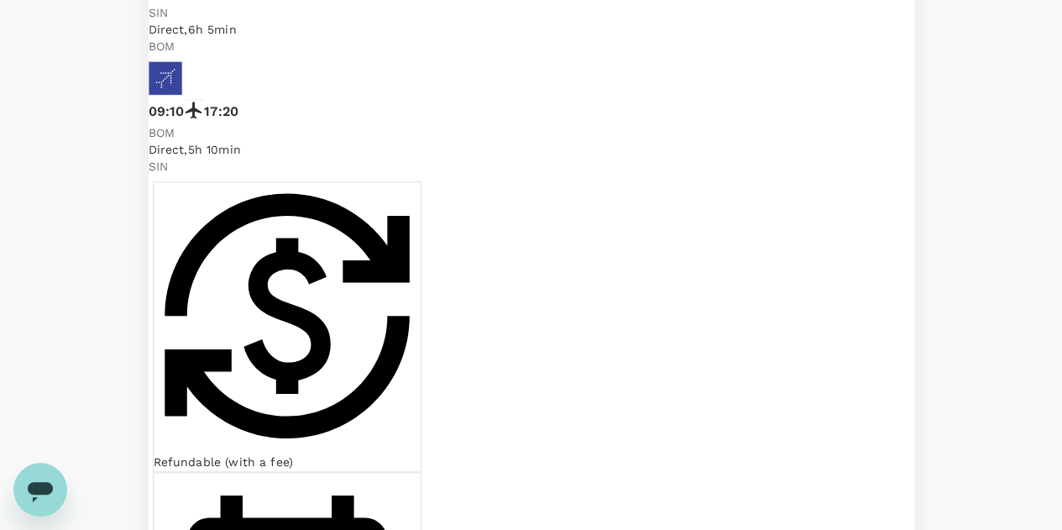
scroll to position [839, 0]
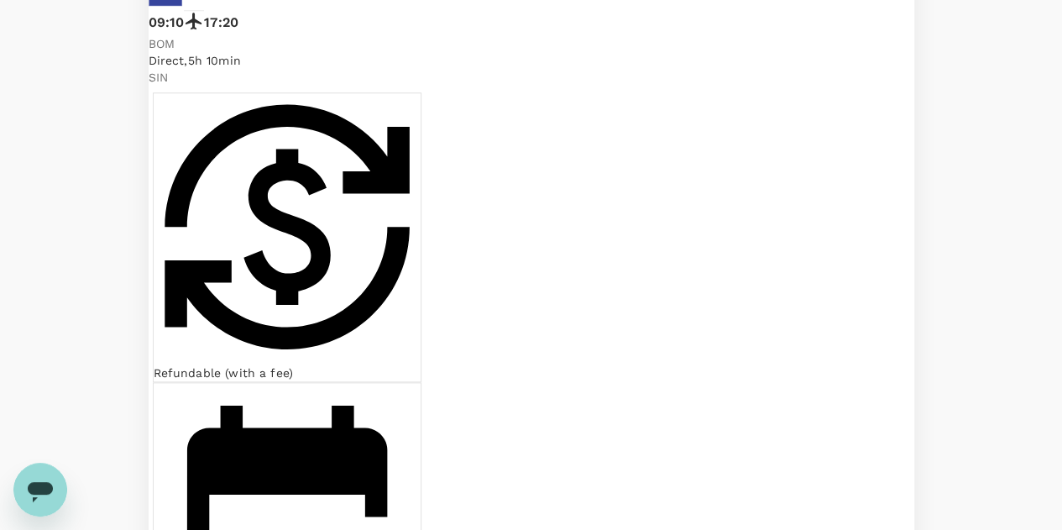
checkbox input "false"
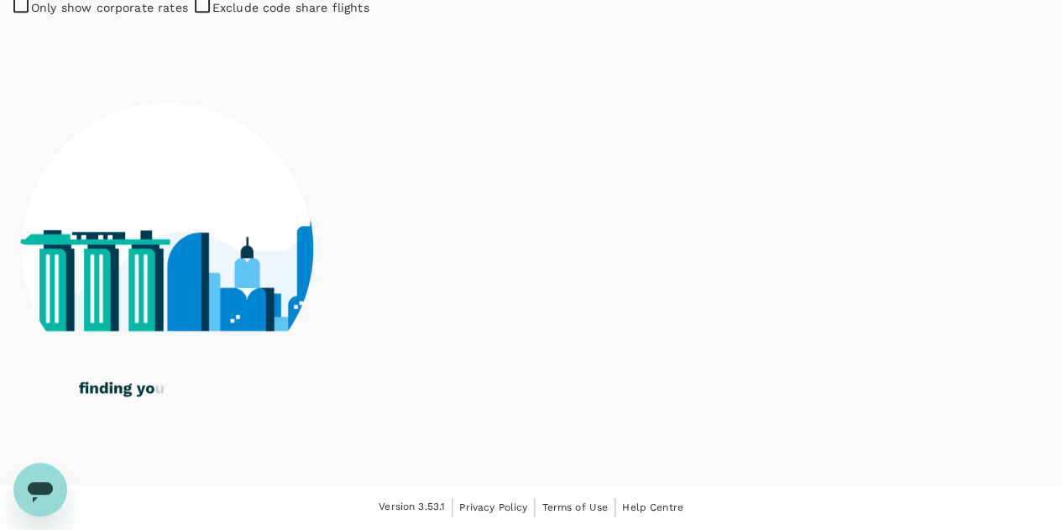
scroll to position [923, 0]
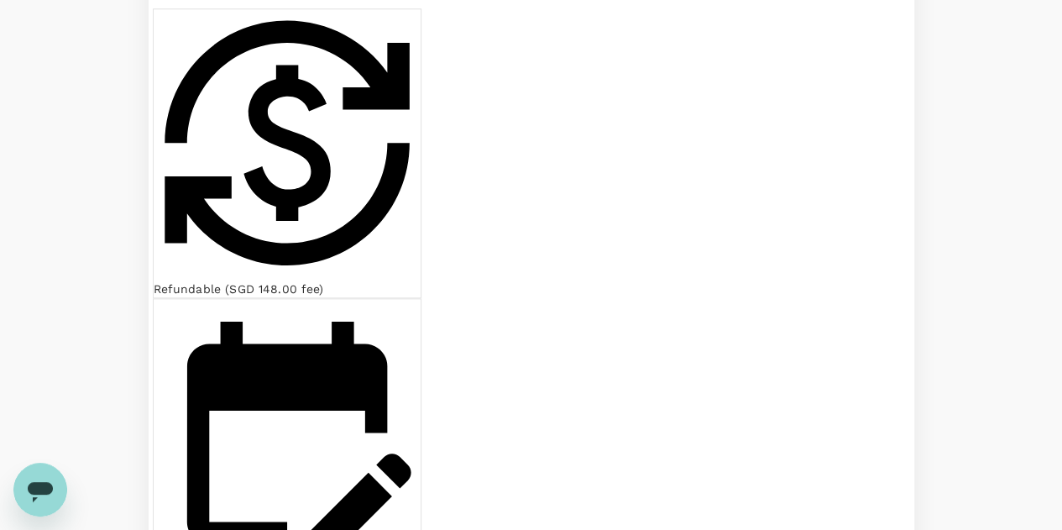
type input "SGD"
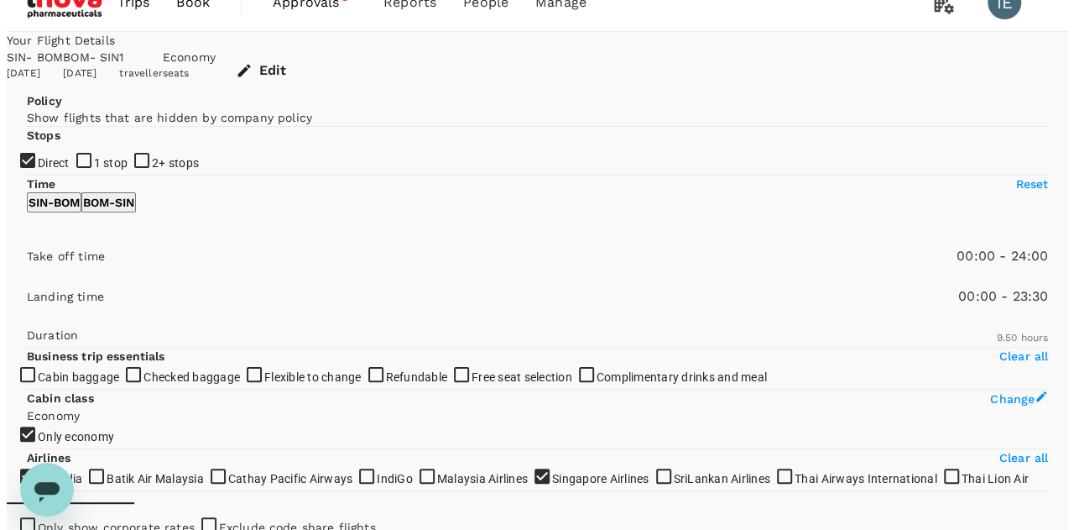
scroll to position [0, 0]
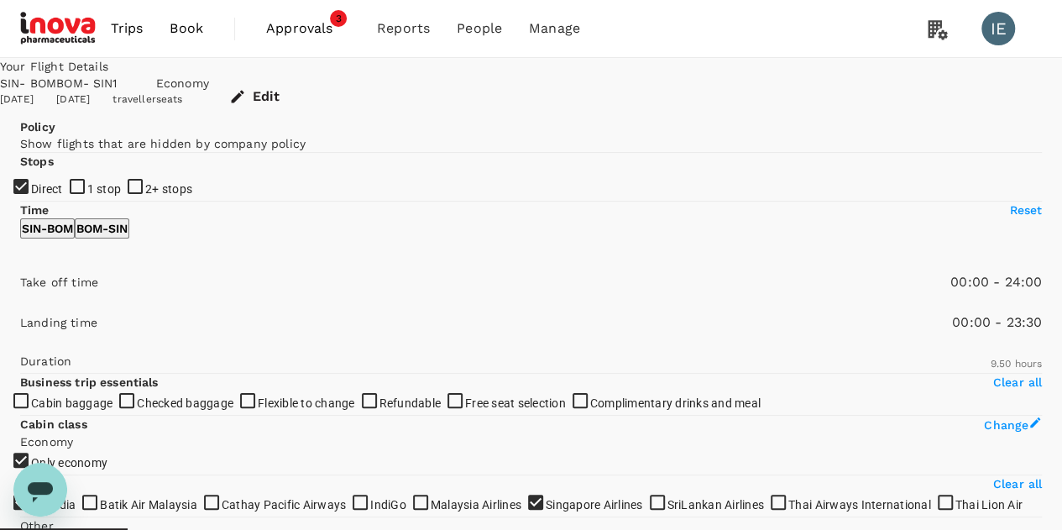
click at [303, 89] on button "Edit" at bounding box center [256, 97] width 94 height 44
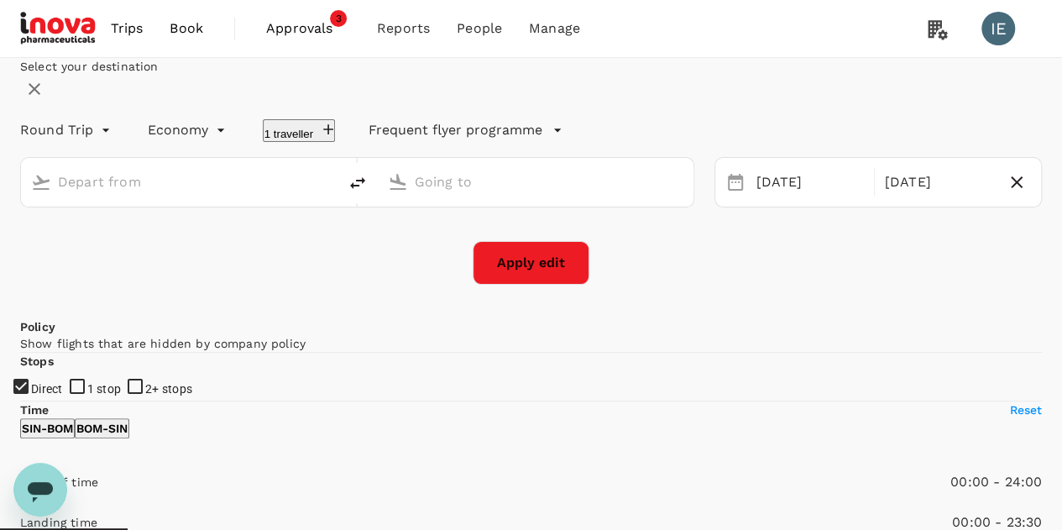
type input "Singapore Changi (SIN)"
type input "Chhatrapati Shivaji Intl (BOM)"
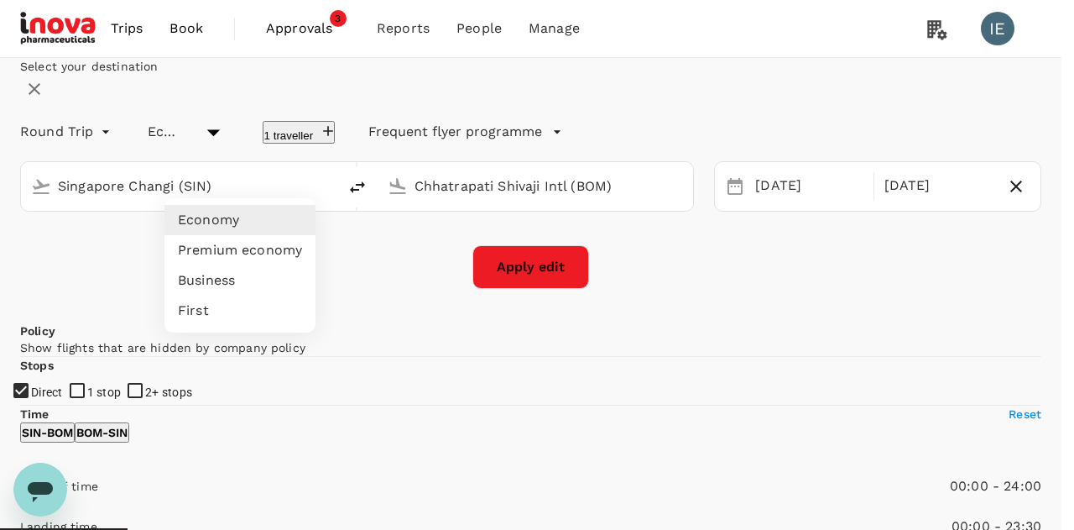
click at [235, 243] on li "Premium economy" at bounding box center [240, 250] width 151 height 30
type input "premium-economy"
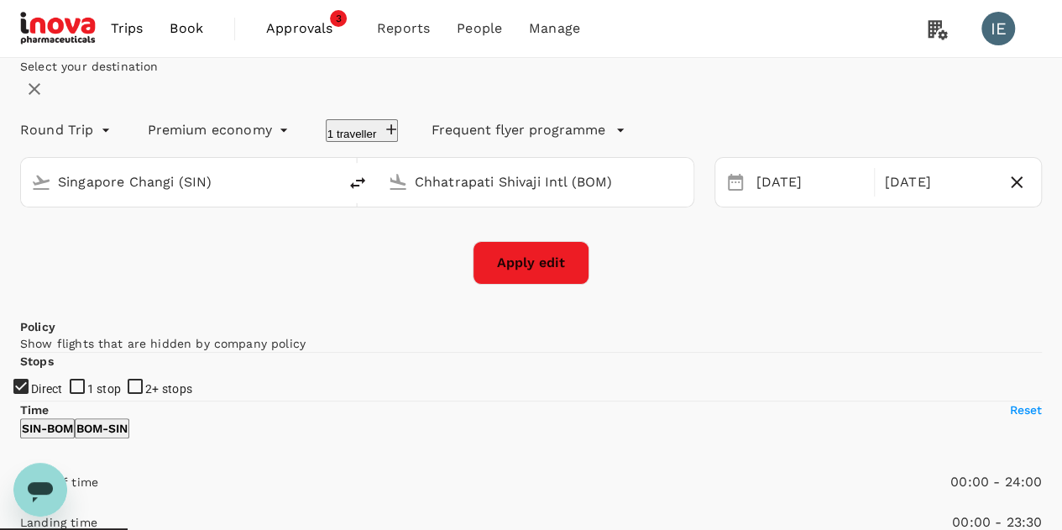
click at [537, 285] on button "Apply edit" at bounding box center [531, 263] width 117 height 44
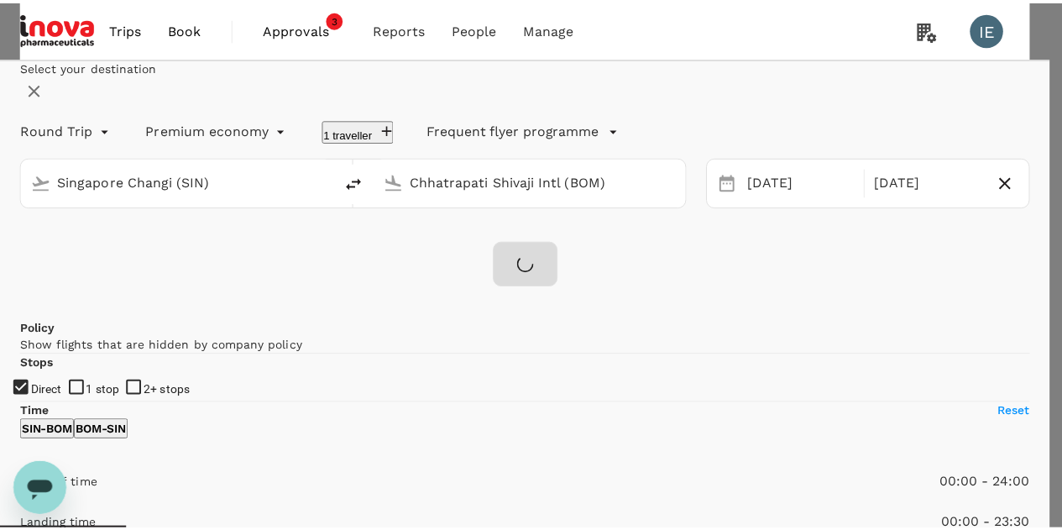
scroll to position [159, 0]
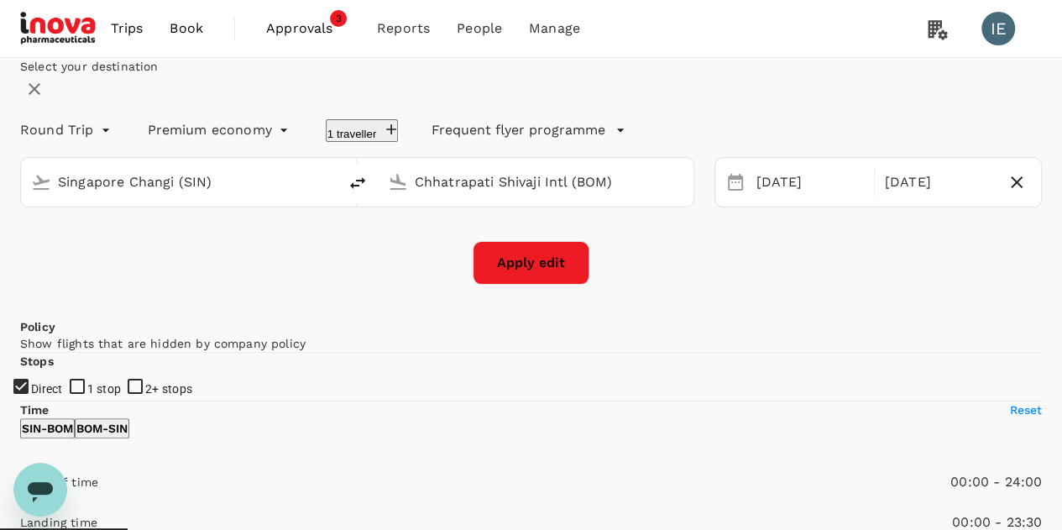
checkbox input "false"
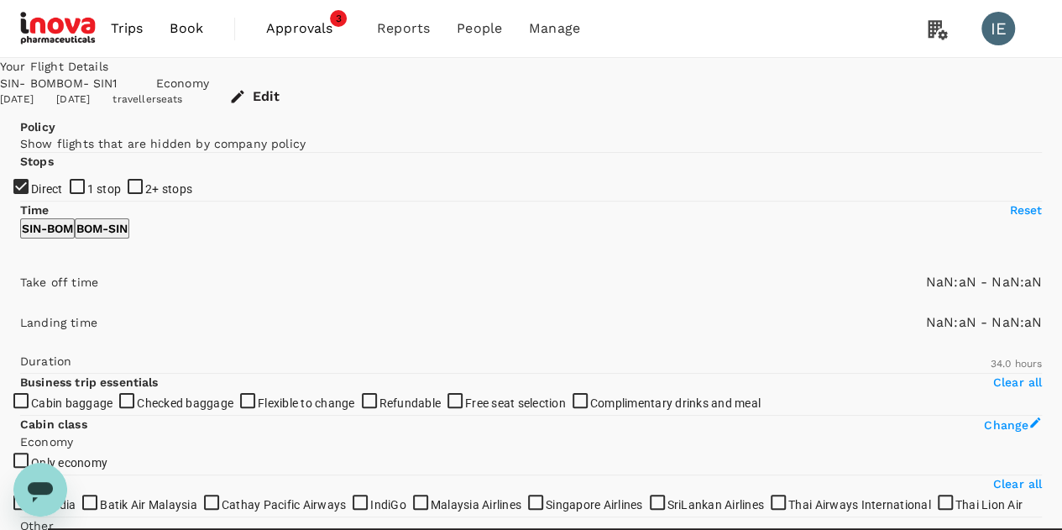
checkbox input "false"
type input "1440"
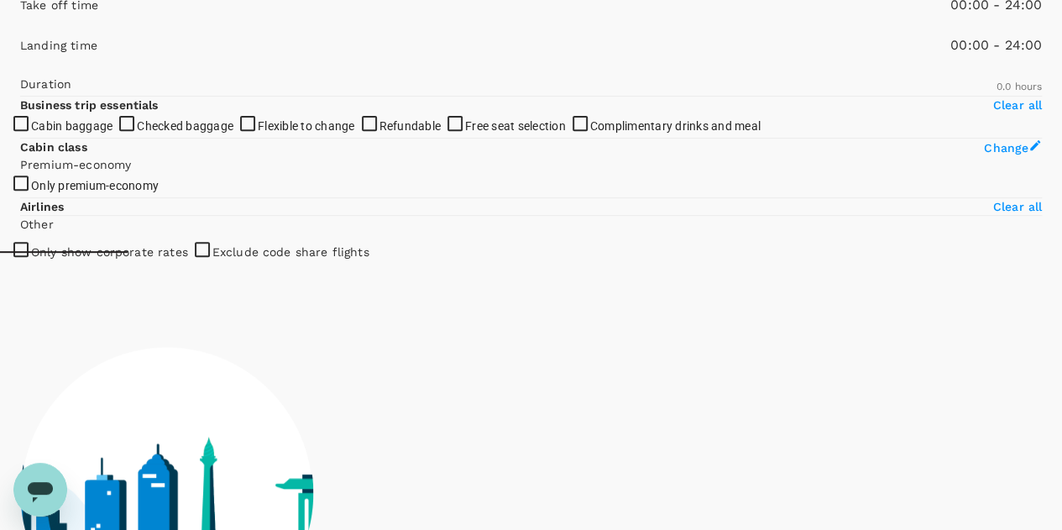
scroll to position [168, 0]
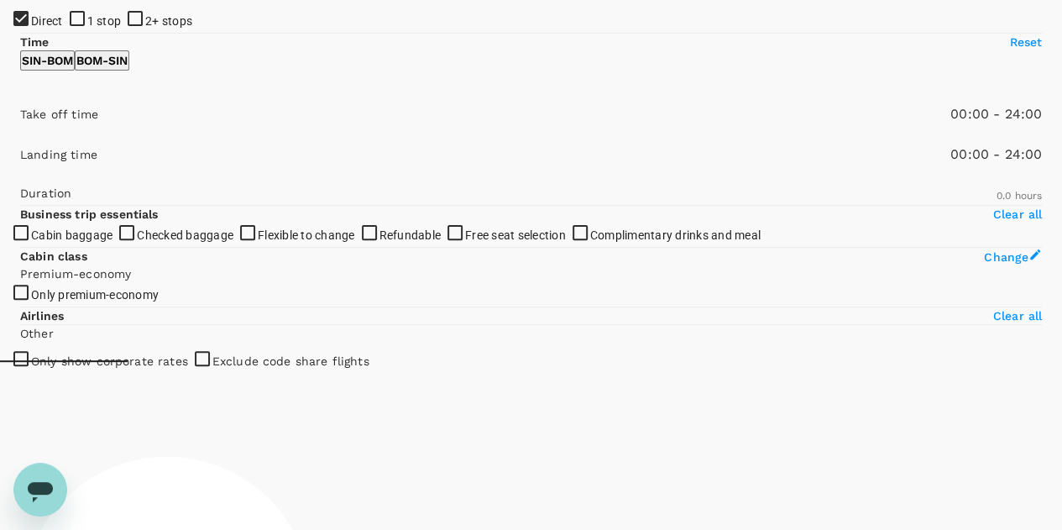
type input "1105"
checkbox input "true"
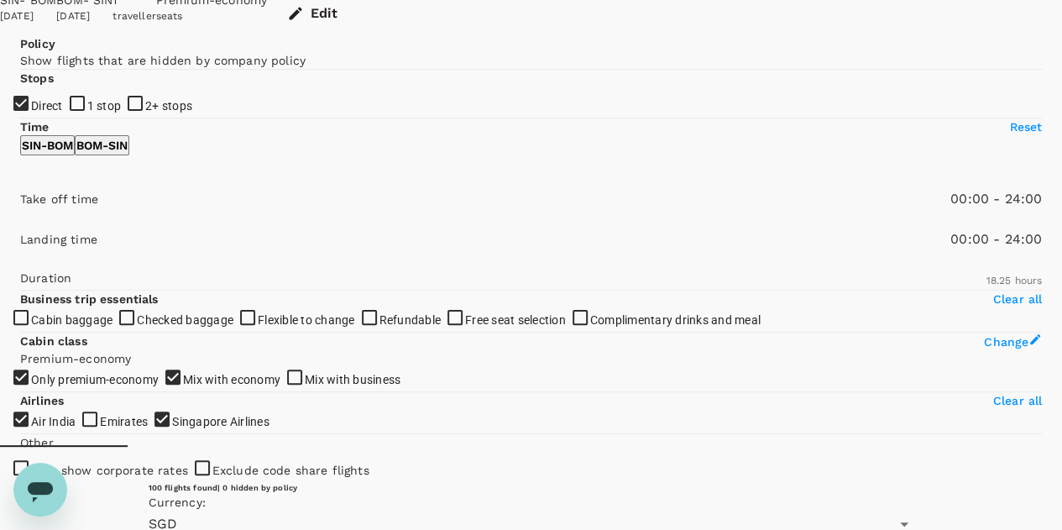
scroll to position [0, 0]
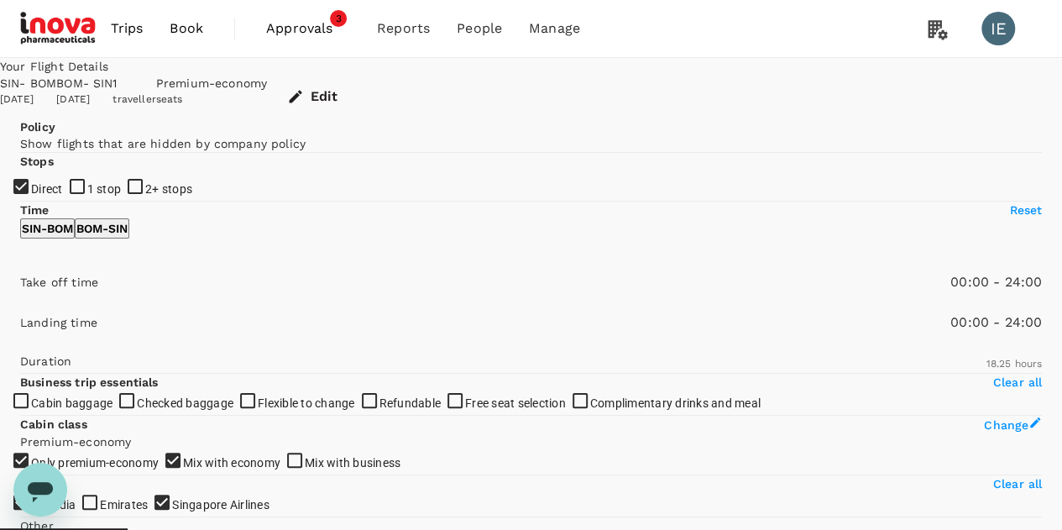
click at [361, 85] on button "Edit" at bounding box center [314, 97] width 94 height 44
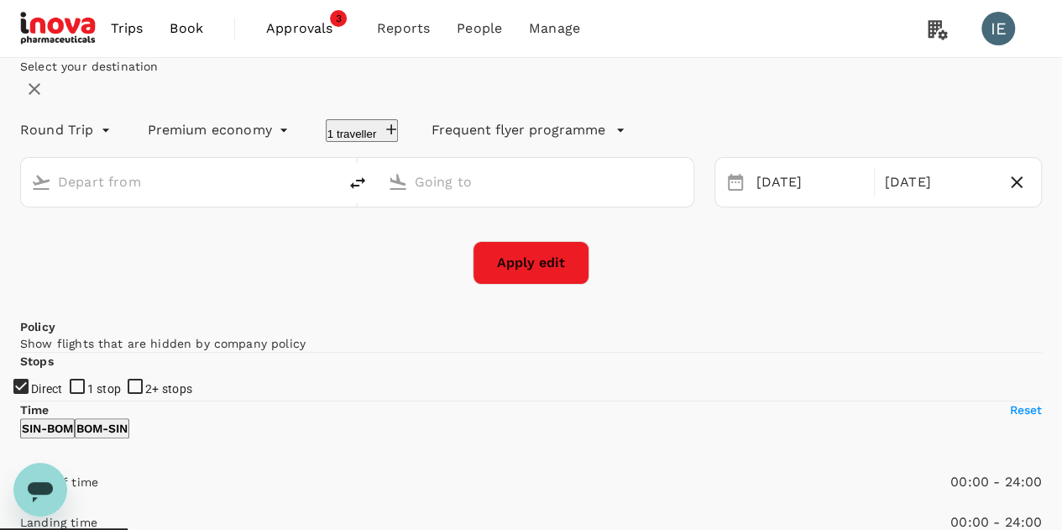
type input "Singapore Changi (SIN)"
type input "Chhatrapati Shivaji Intl (BOM)"
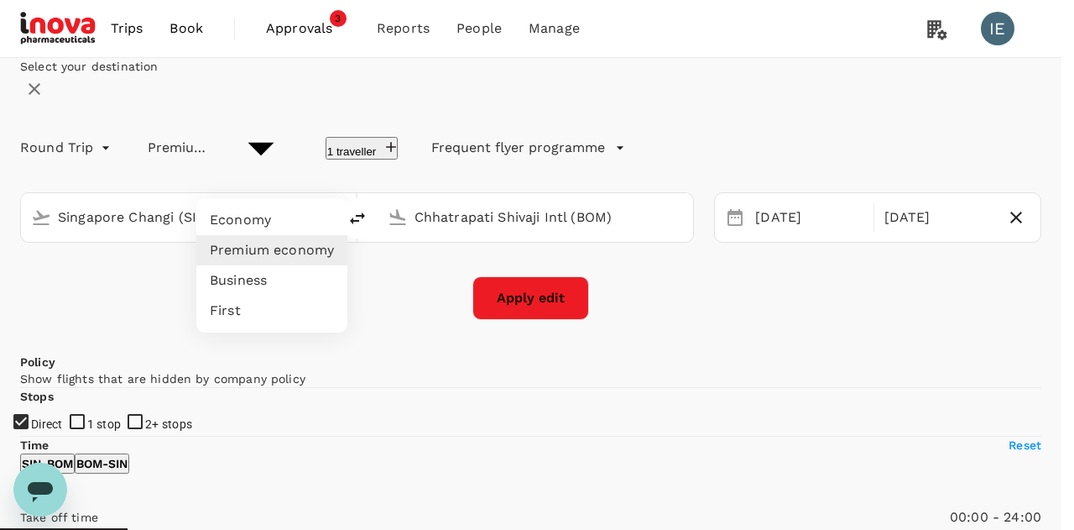
click at [304, 219] on li "Economy" at bounding box center [271, 220] width 151 height 30
type input "economy"
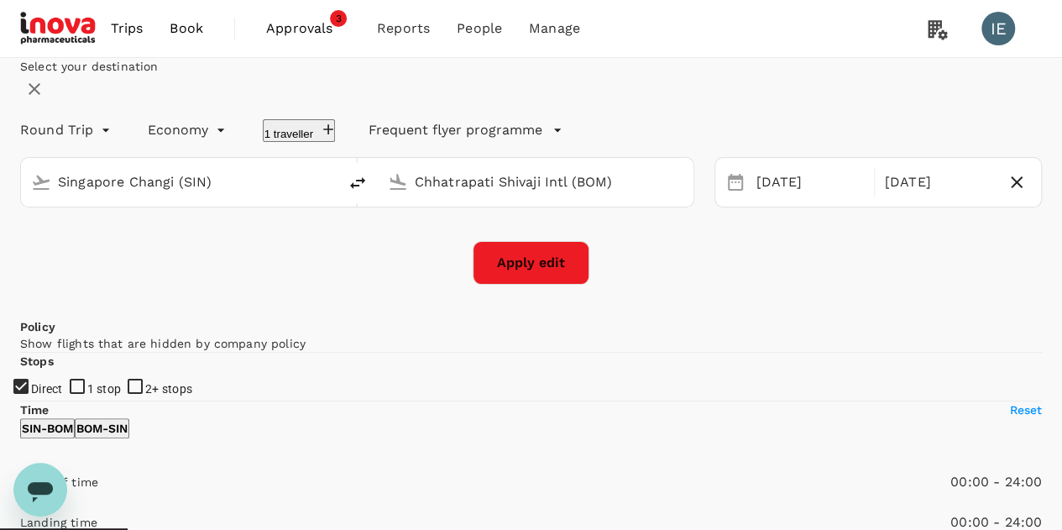
click at [541, 285] on button "Apply edit" at bounding box center [531, 263] width 117 height 44
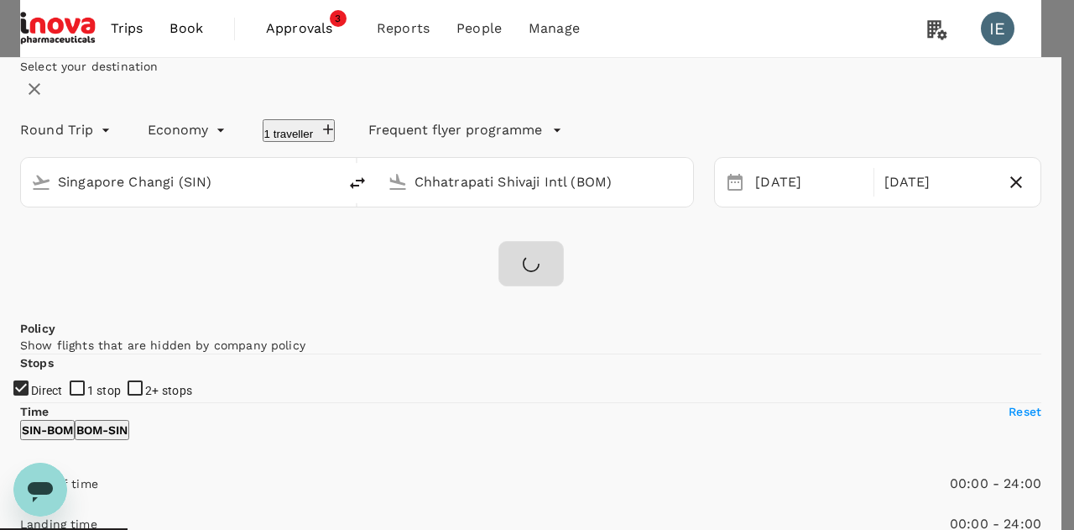
drag, startPoint x: 655, startPoint y: 462, endPoint x: 661, endPoint y: 456, distance: 9.5
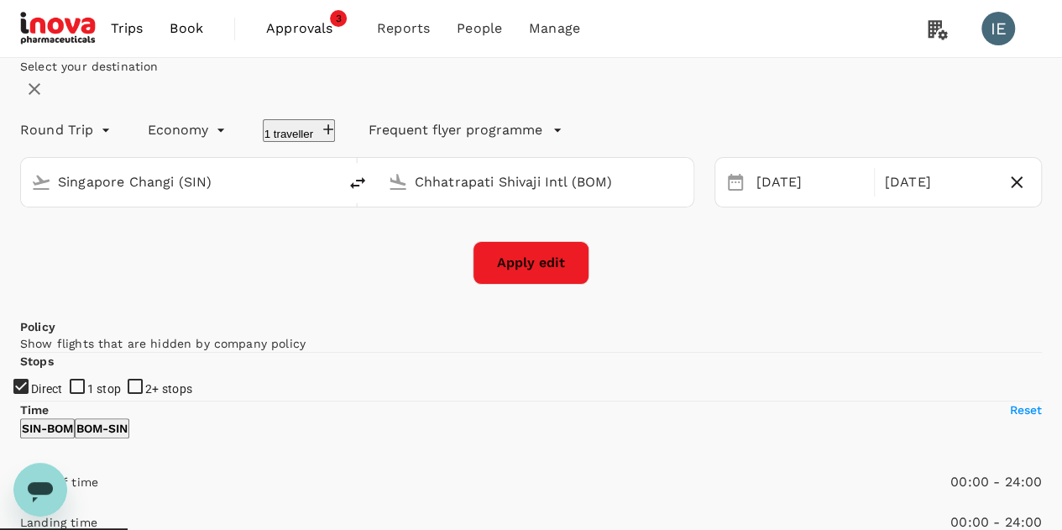
checkbox input "false"
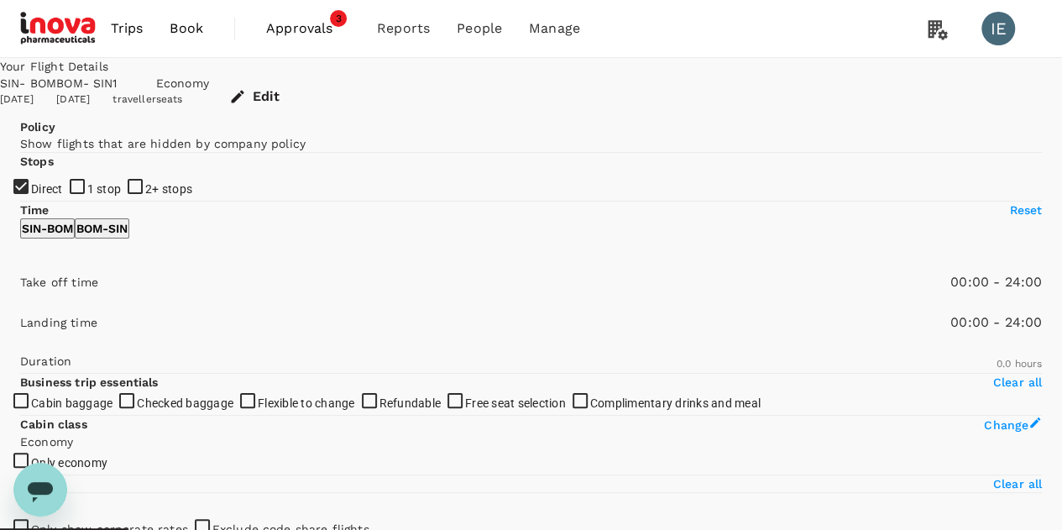
type input "1315"
checkbox input "true"
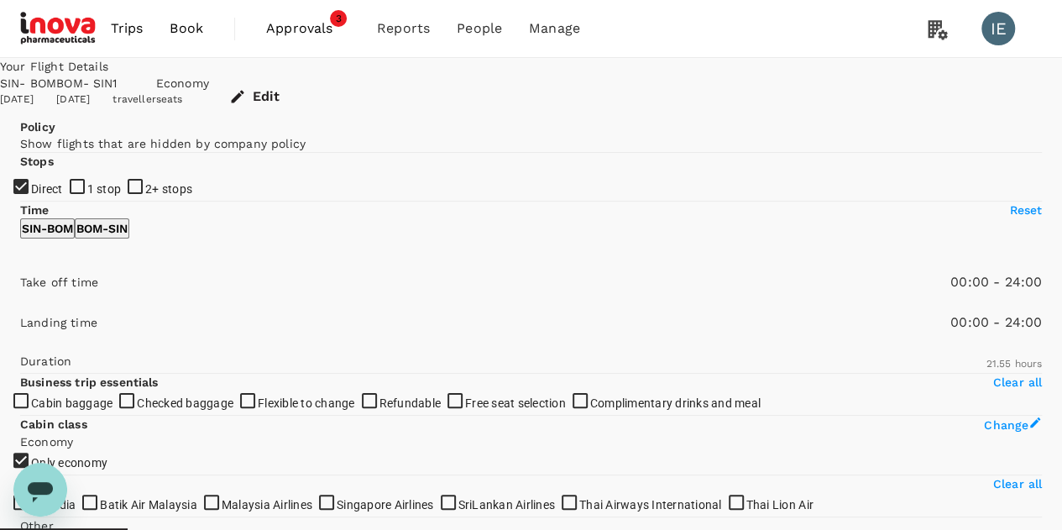
type input "SGD"
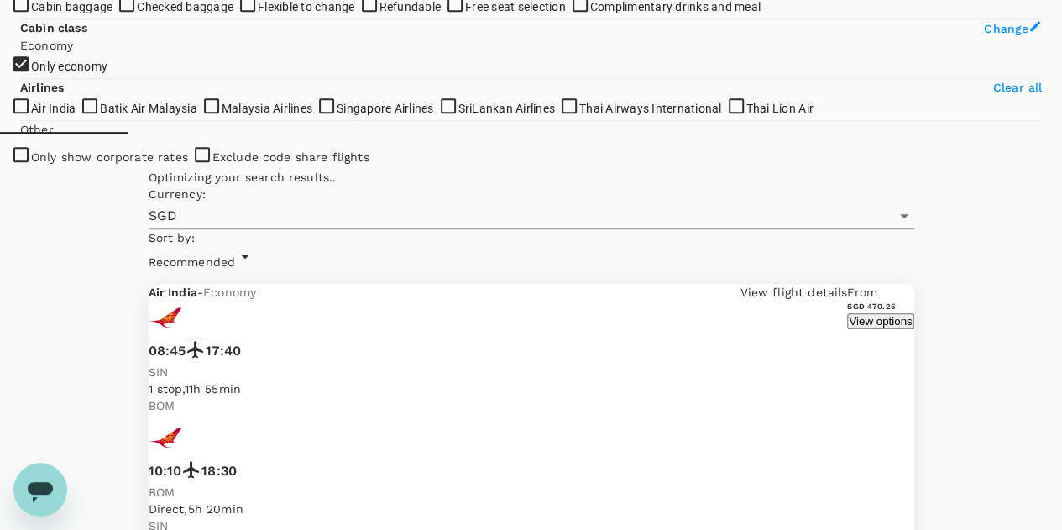
scroll to position [420, 0]
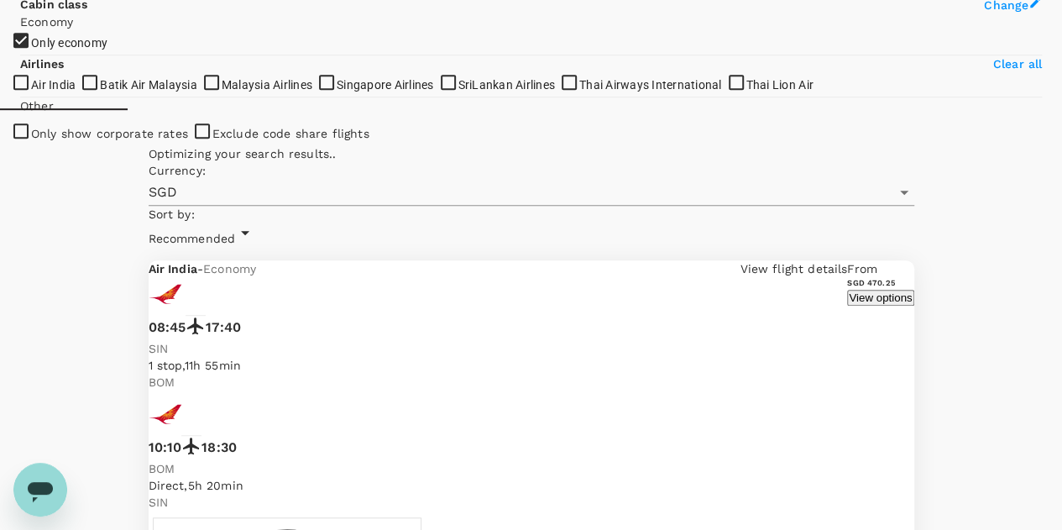
type input "2040"
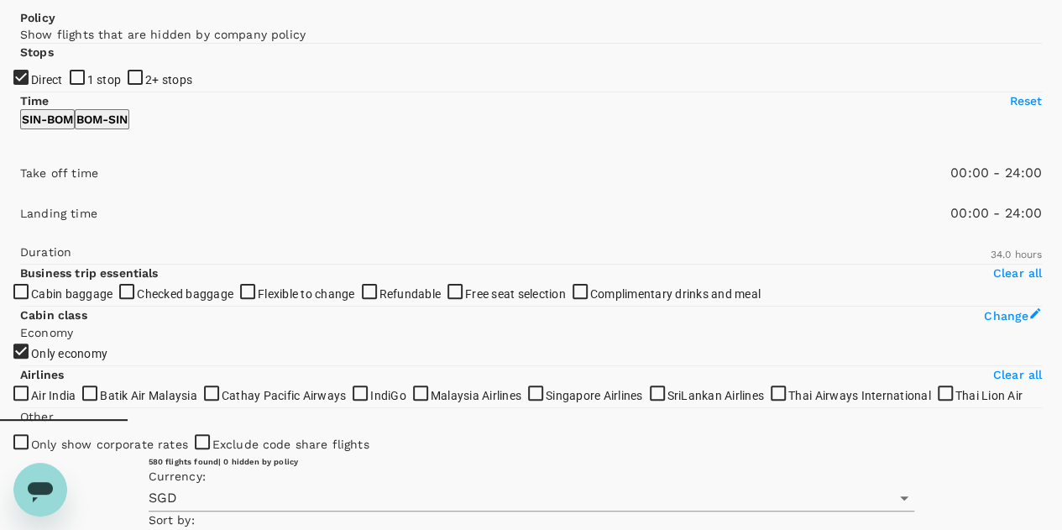
scroll to position [84, 0]
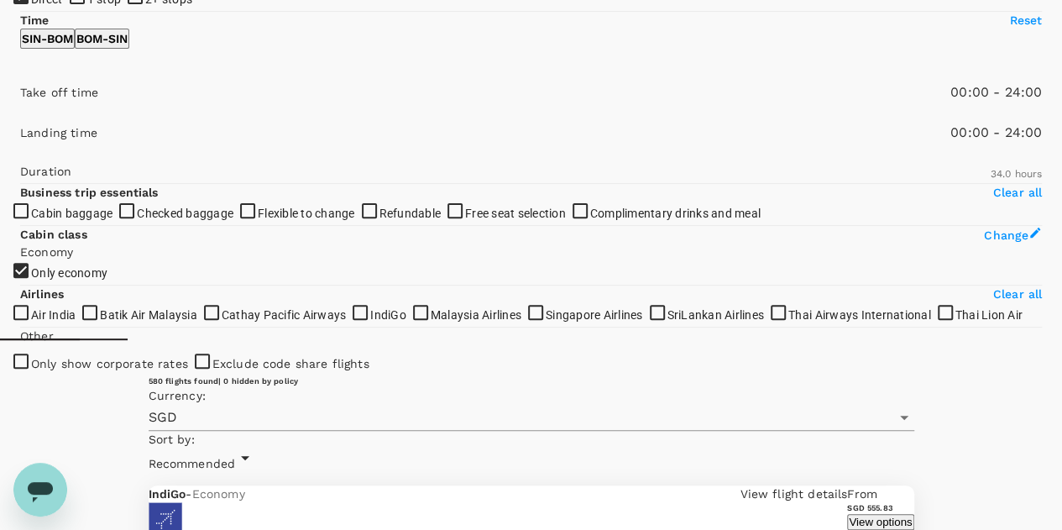
scroll to position [260, 0]
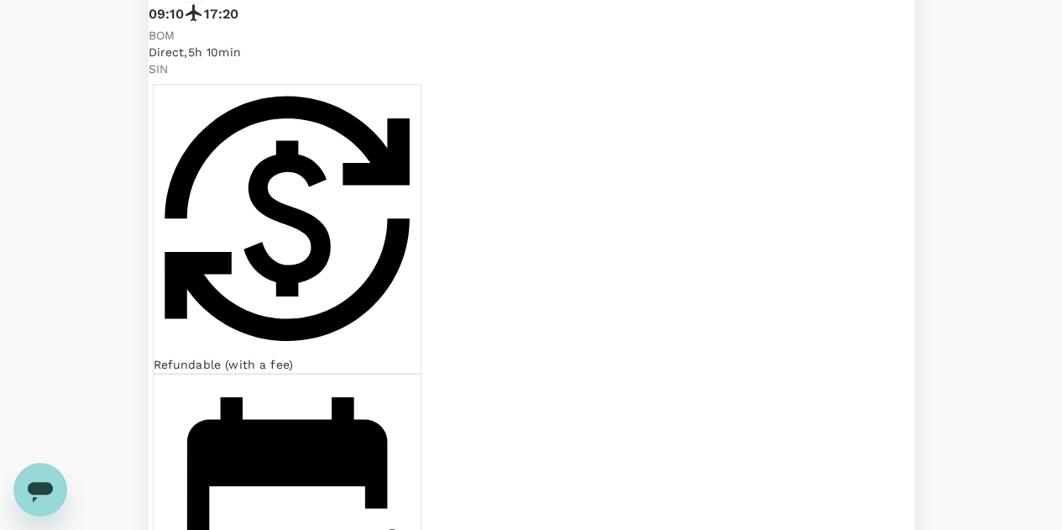
scroll to position [1100, 0]
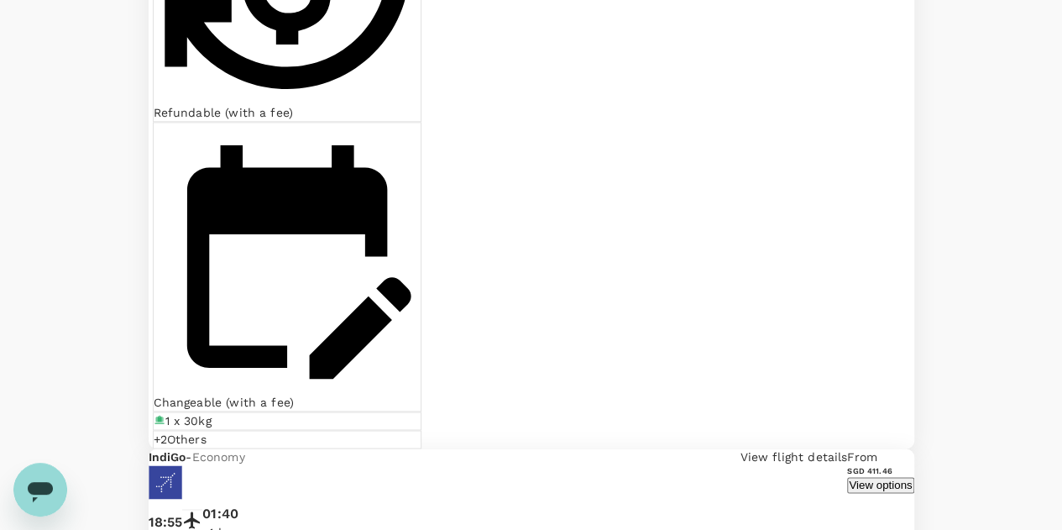
checkbox input "true"
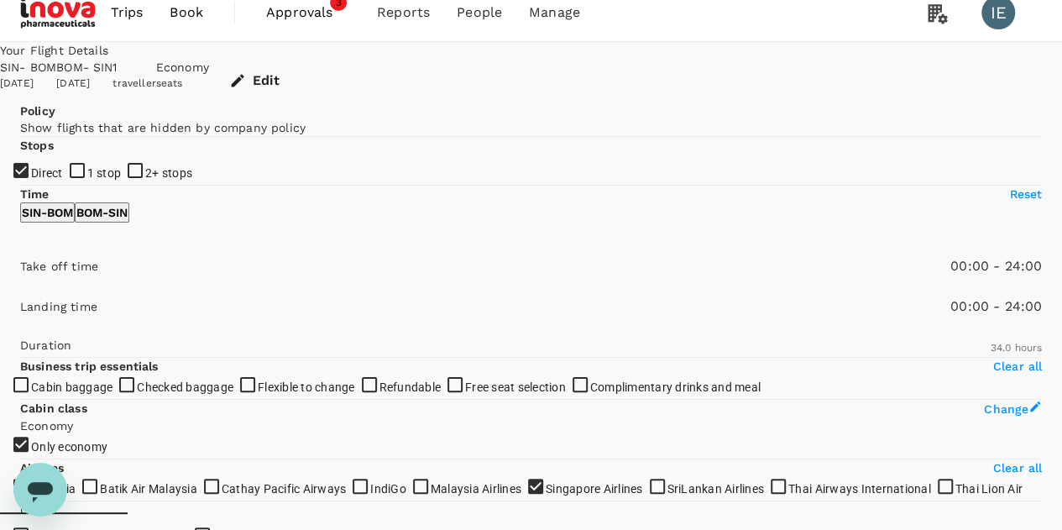
scroll to position [8, 0]
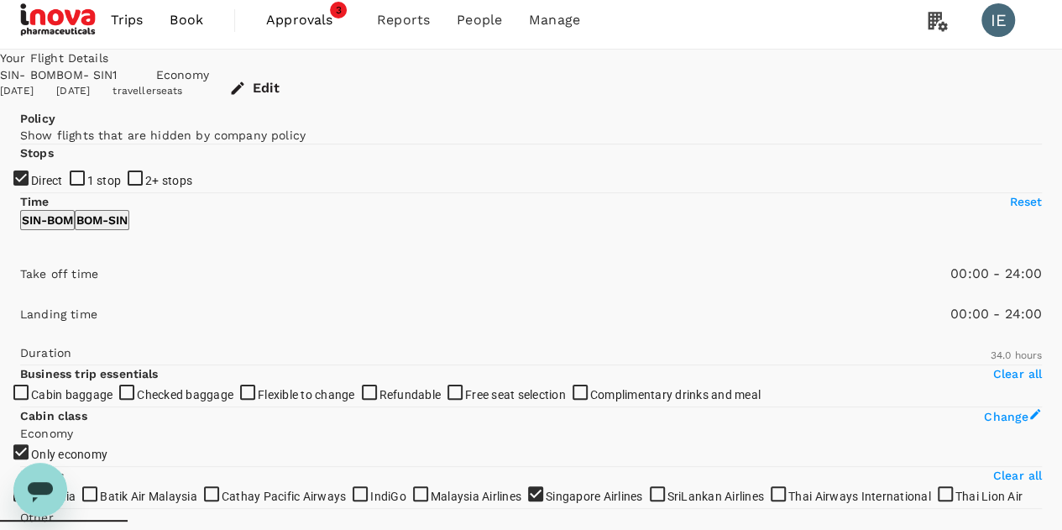
click at [303, 76] on button "Edit" at bounding box center [256, 88] width 94 height 44
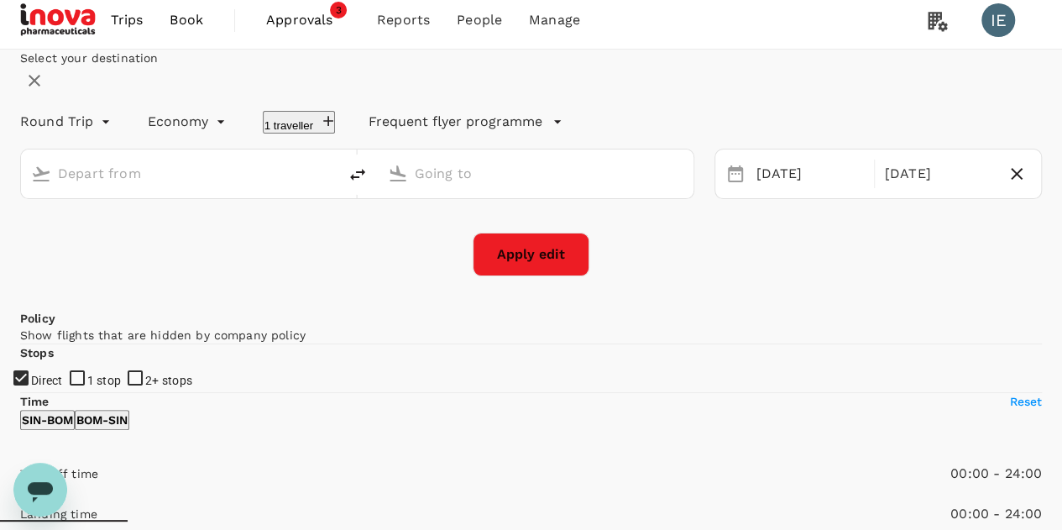
type input "Singapore Changi (SIN)"
type input "Chhatrapati Shivaji Intl (BOM)"
click at [785, 191] on div "[DATE]" at bounding box center [809, 174] width 121 height 33
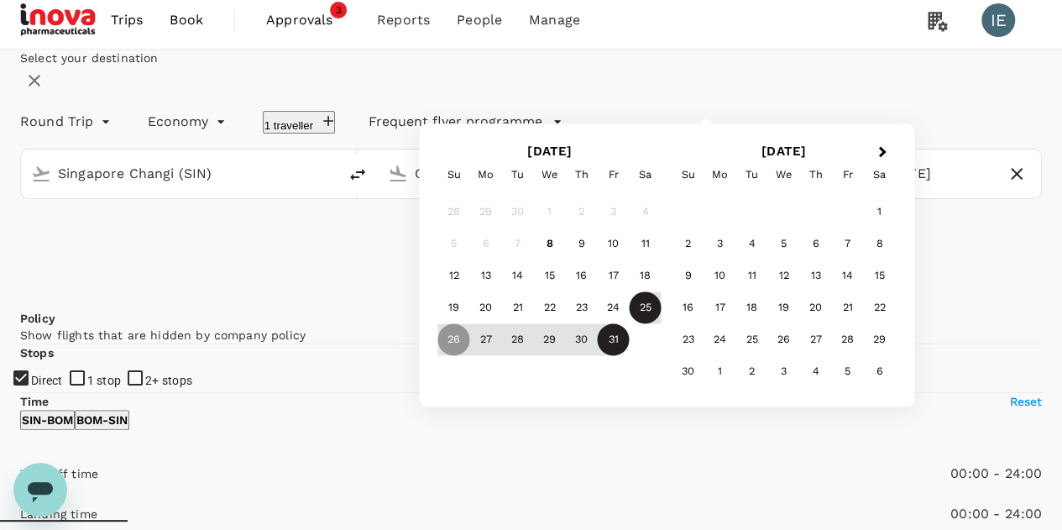
click at [661, 324] on div "25" at bounding box center [646, 308] width 32 height 32
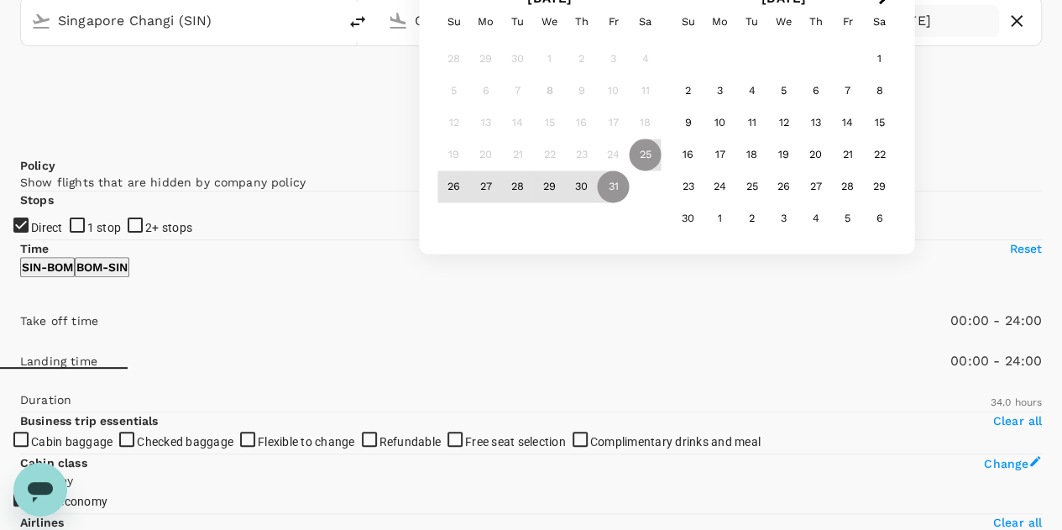
scroll to position [176, 0]
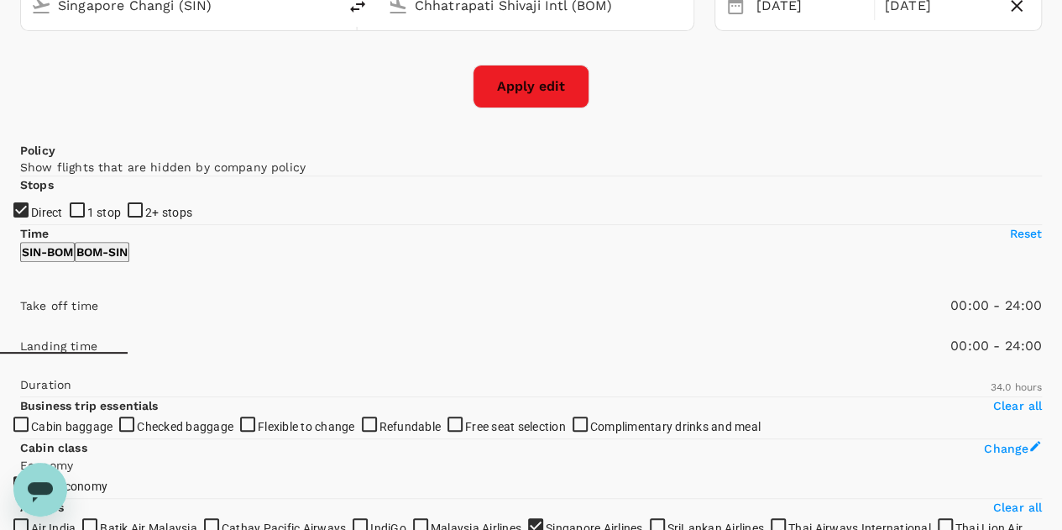
click at [504, 108] on button "Apply edit" at bounding box center [531, 87] width 117 height 44
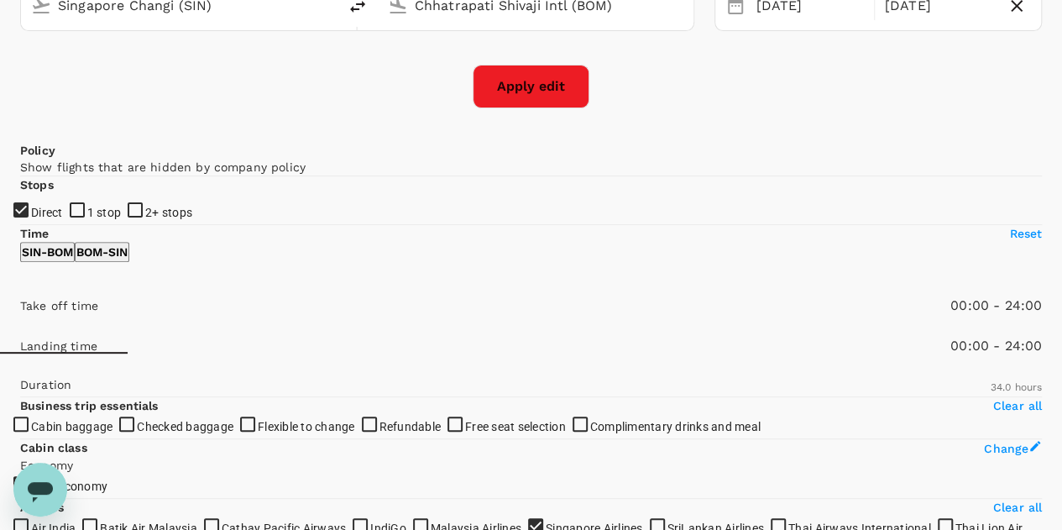
checkbox input "false"
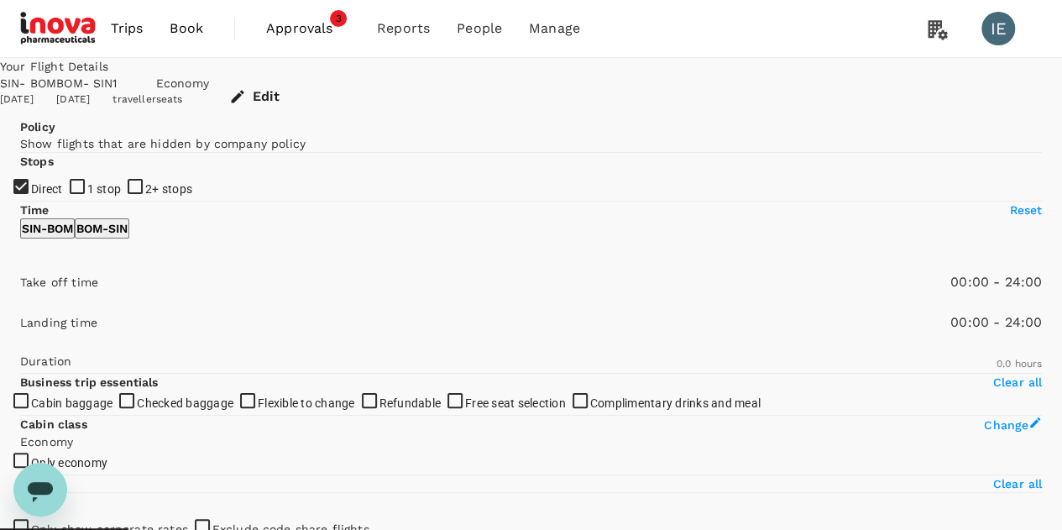
type input "1020"
checkbox input "true"
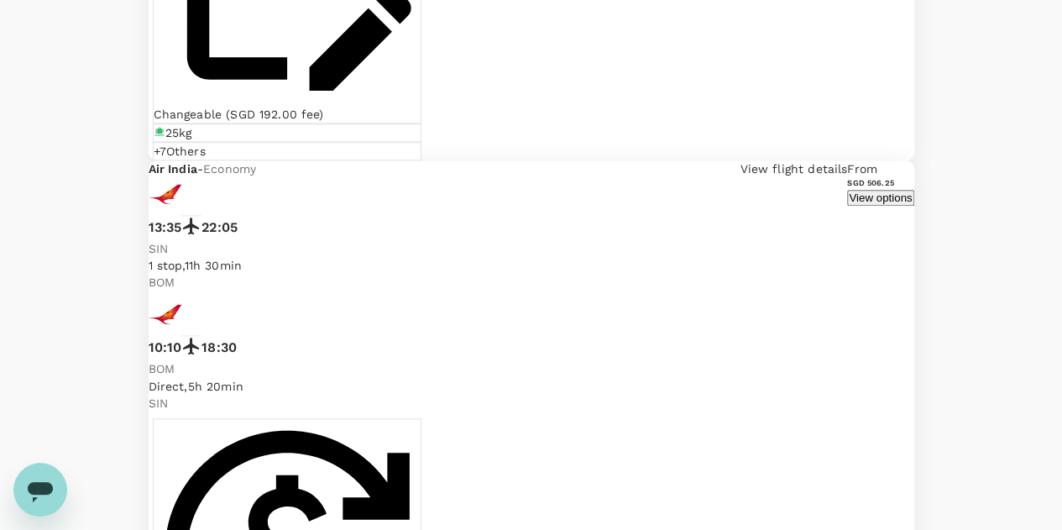
scroll to position [4029, 0]
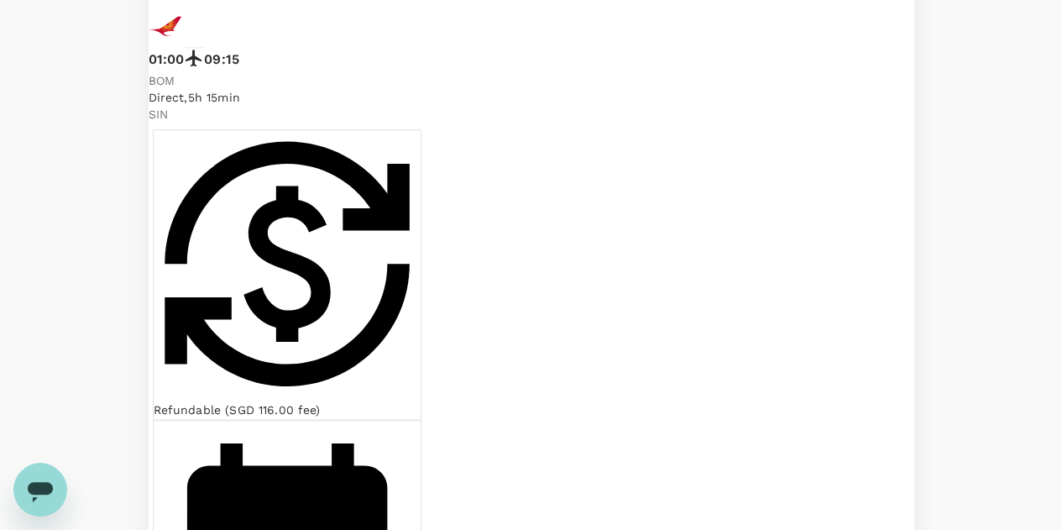
scroll to position [923, 0]
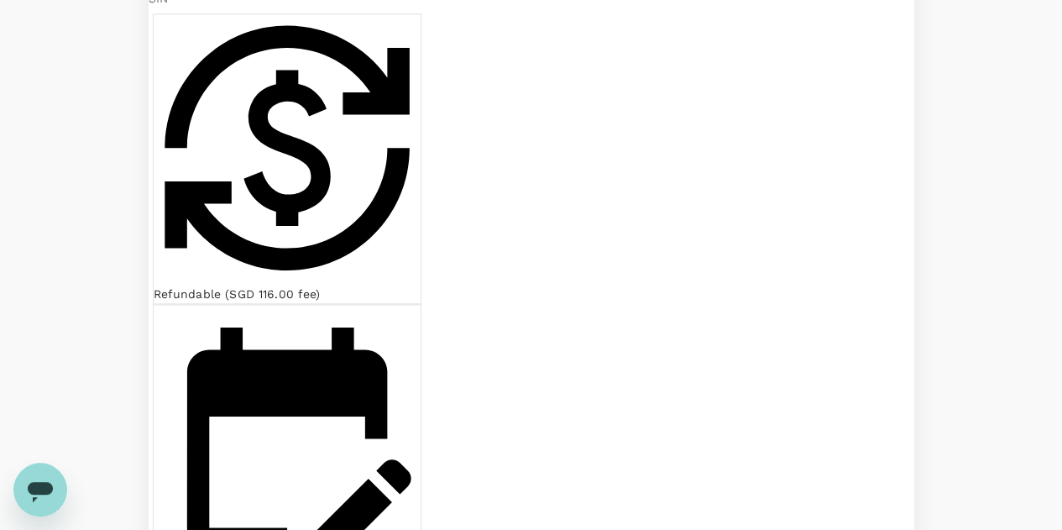
checkbox input "true"
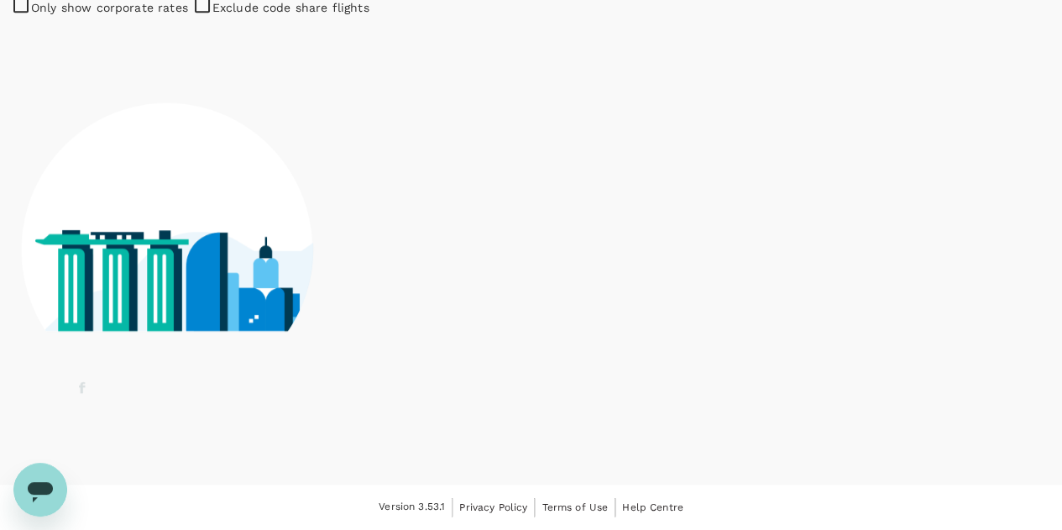
scroll to position [922, 0]
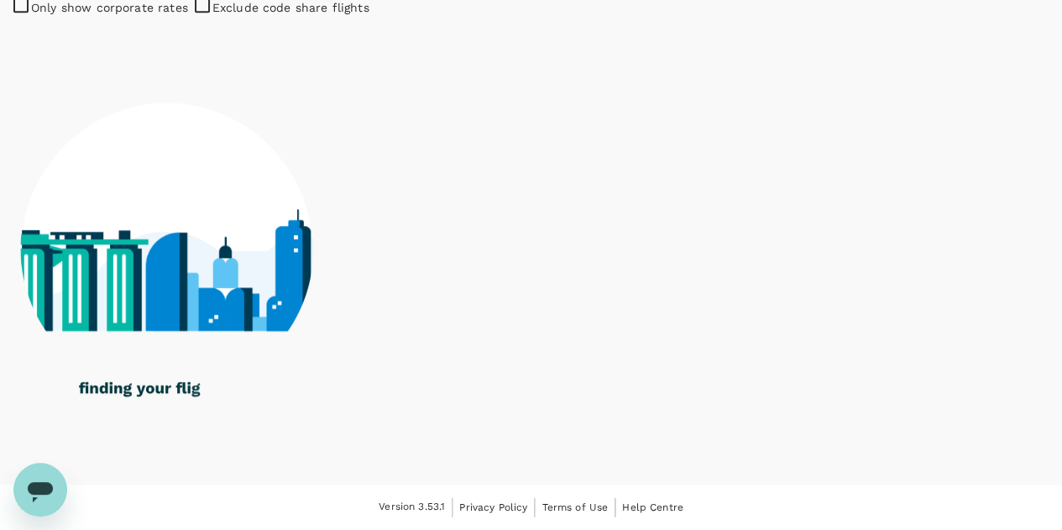
type input "1840"
checkbox input "false"
checkbox input "true"
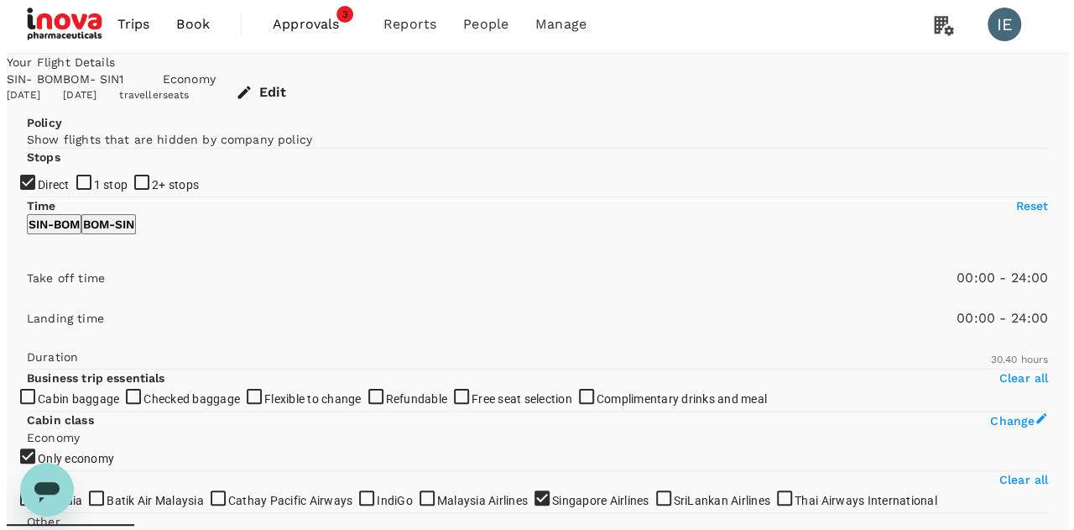
scroll to position [0, 0]
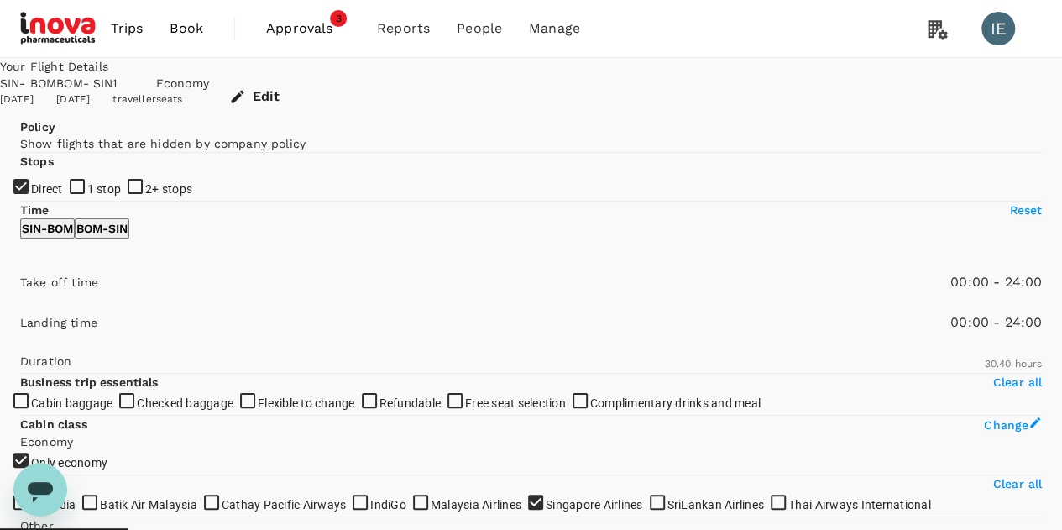
click at [303, 92] on button "Edit" at bounding box center [256, 97] width 94 height 44
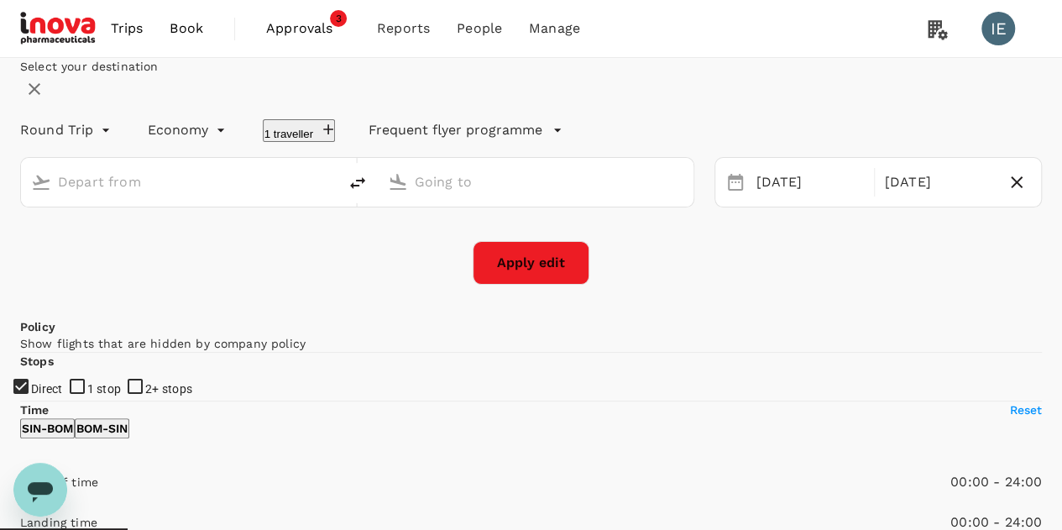
type input "Singapore Changi (SIN)"
type input "Chhatrapati Shivaji Intl (BOM)"
click at [772, 199] on div "[DATE]" at bounding box center [809, 182] width 121 height 33
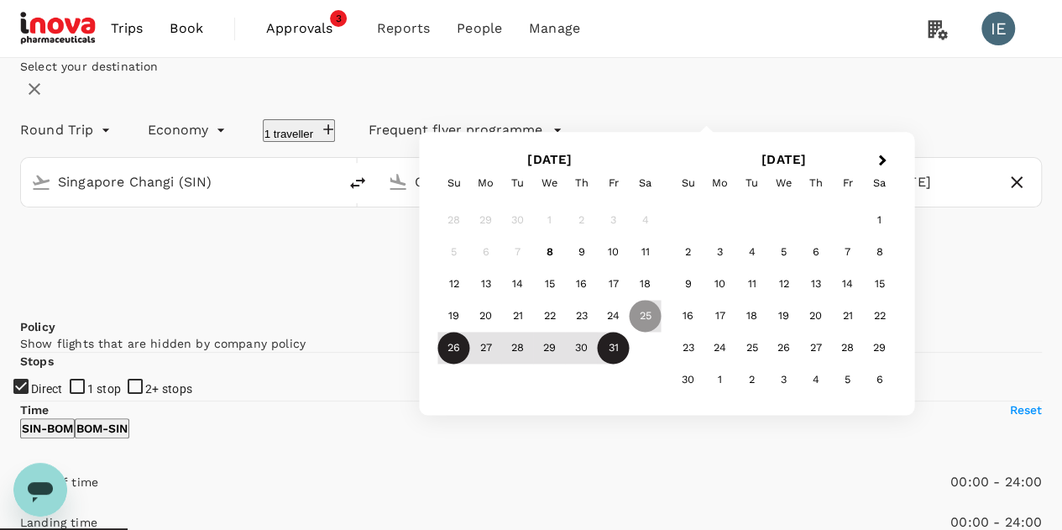
click at [470, 364] on div "26" at bounding box center [454, 348] width 32 height 32
click at [825, 103] on div "Select your destination" at bounding box center [531, 80] width 1022 height 45
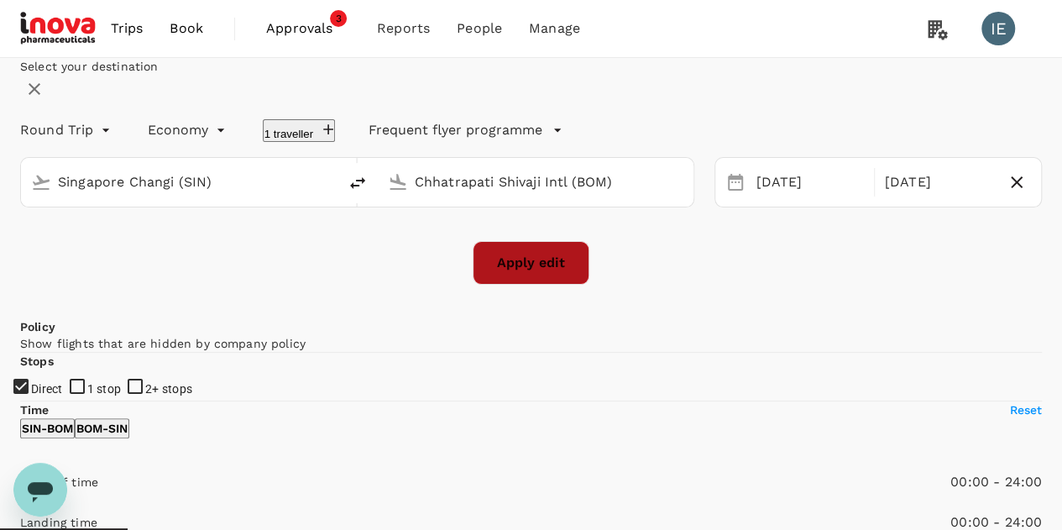
click at [542, 285] on button "Apply edit" at bounding box center [531, 263] width 117 height 44
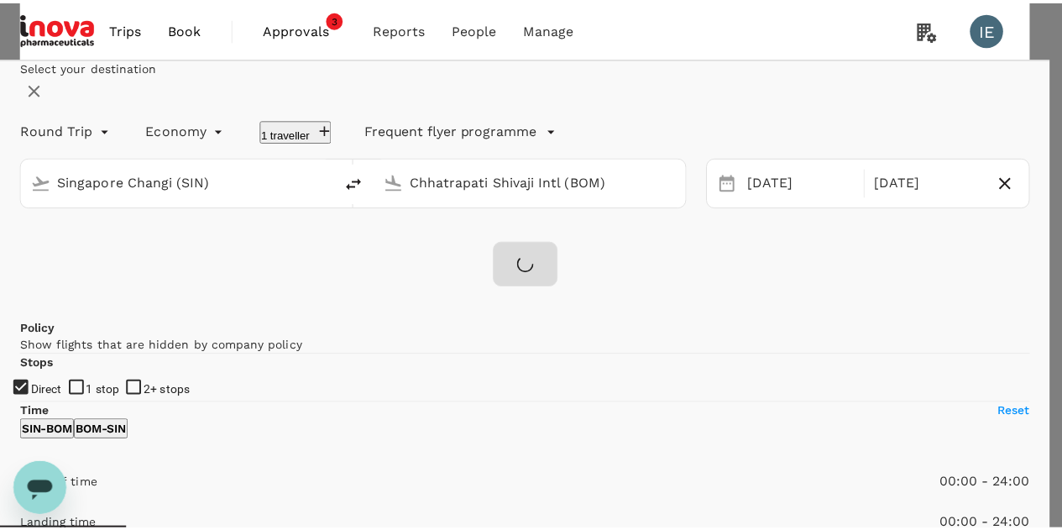
scroll to position [159, 0]
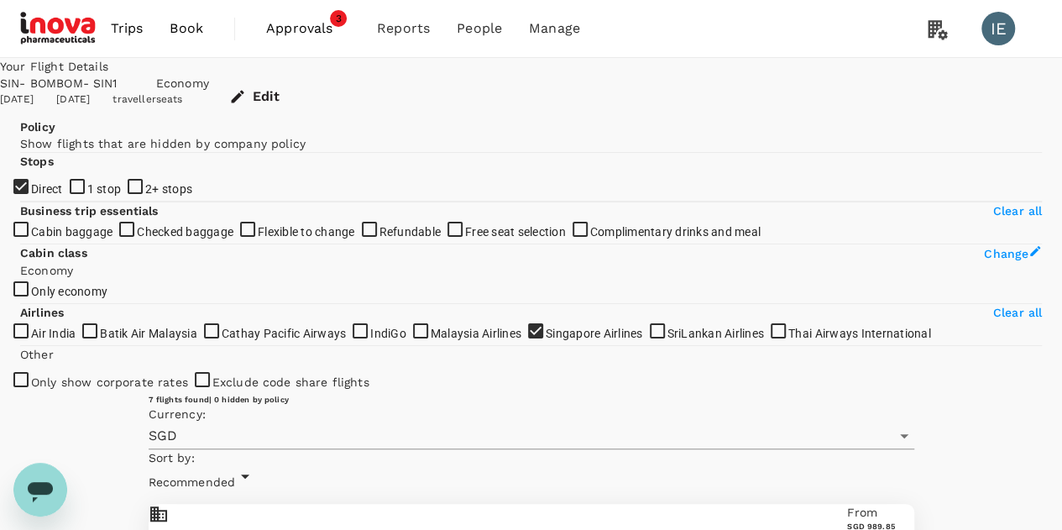
checkbox input "false"
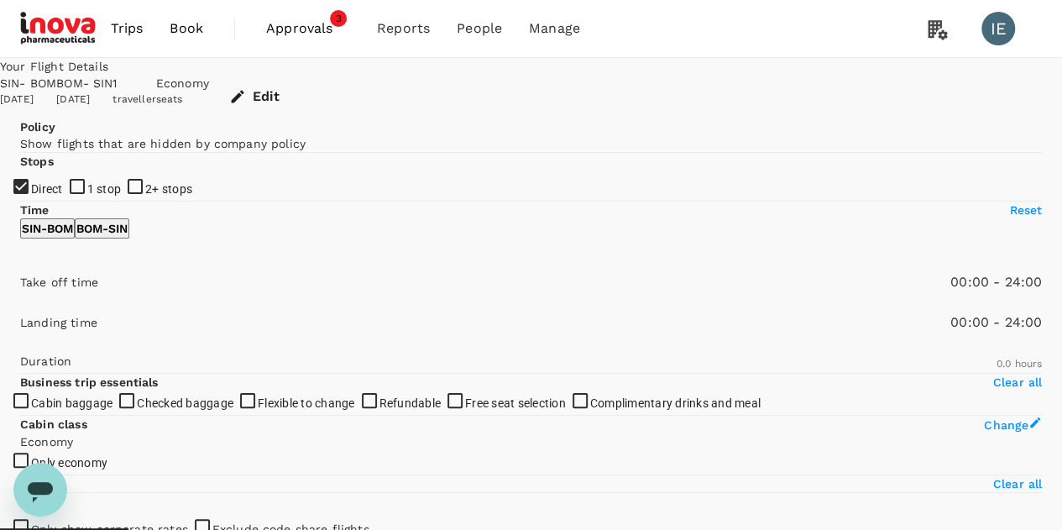
type input "1315"
checkbox input "true"
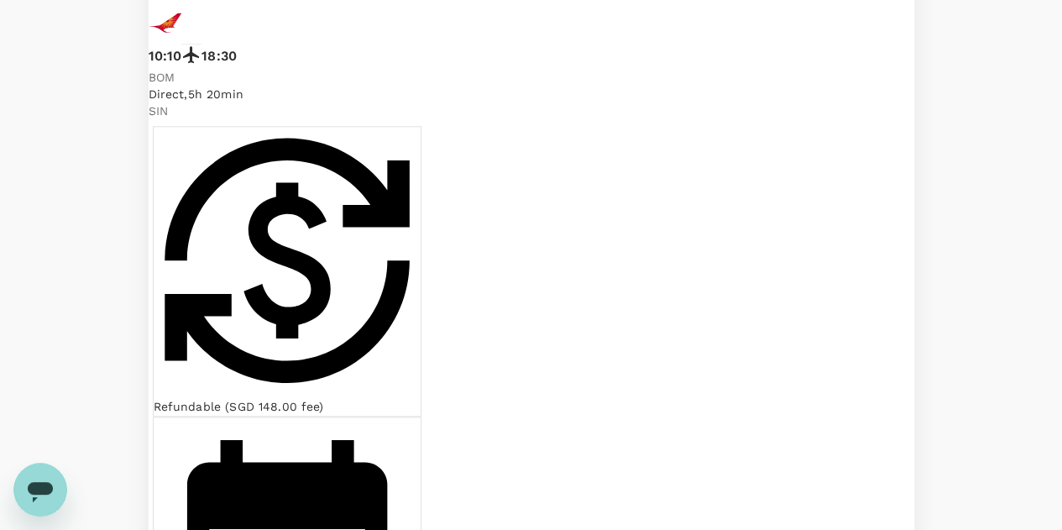
scroll to position [839, 0]
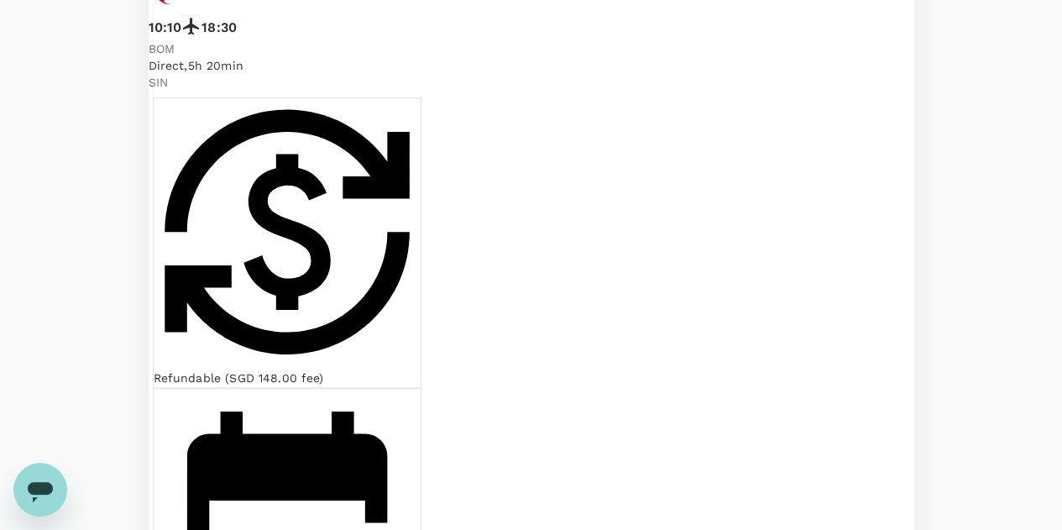
checkbox input "true"
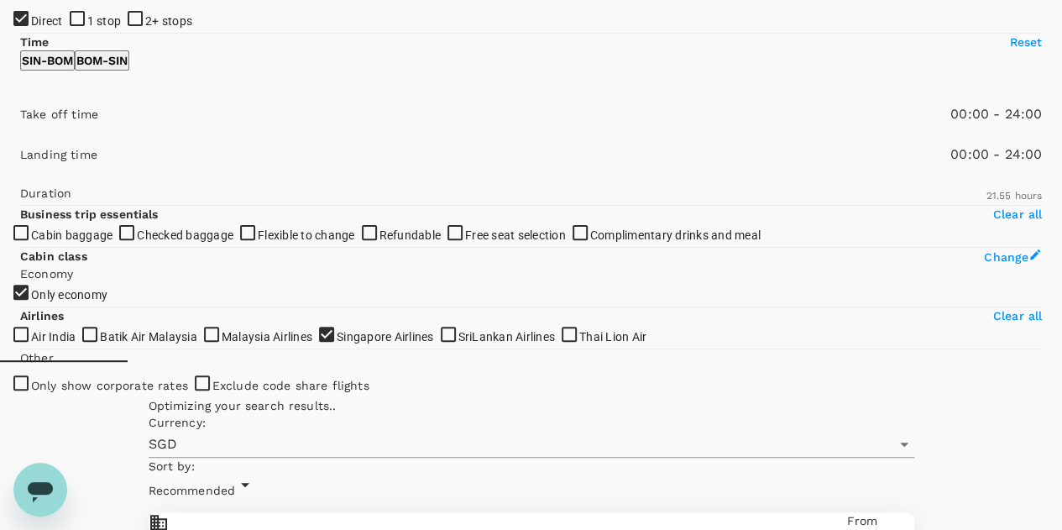
scroll to position [252, 0]
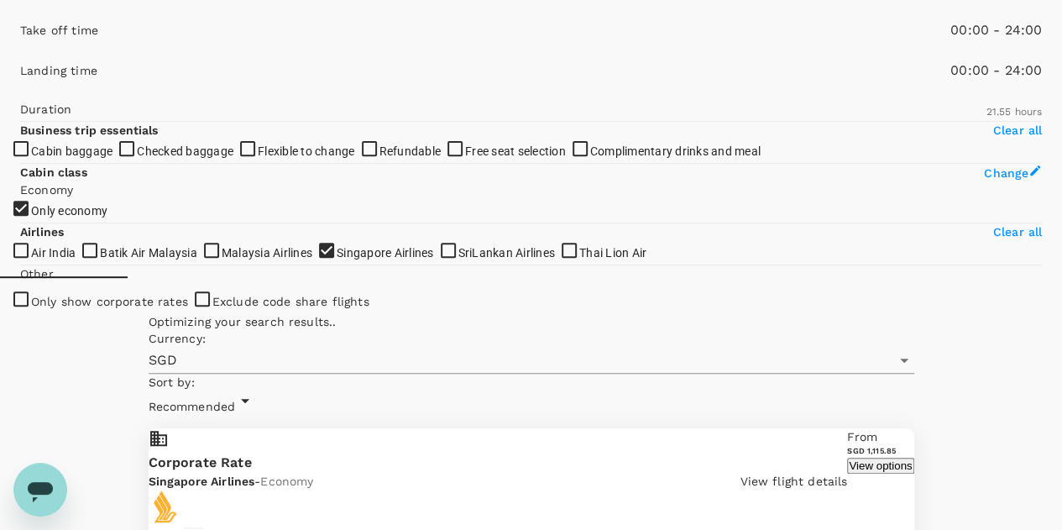
type input "2040"
checkbox input "false"
checkbox input "true"
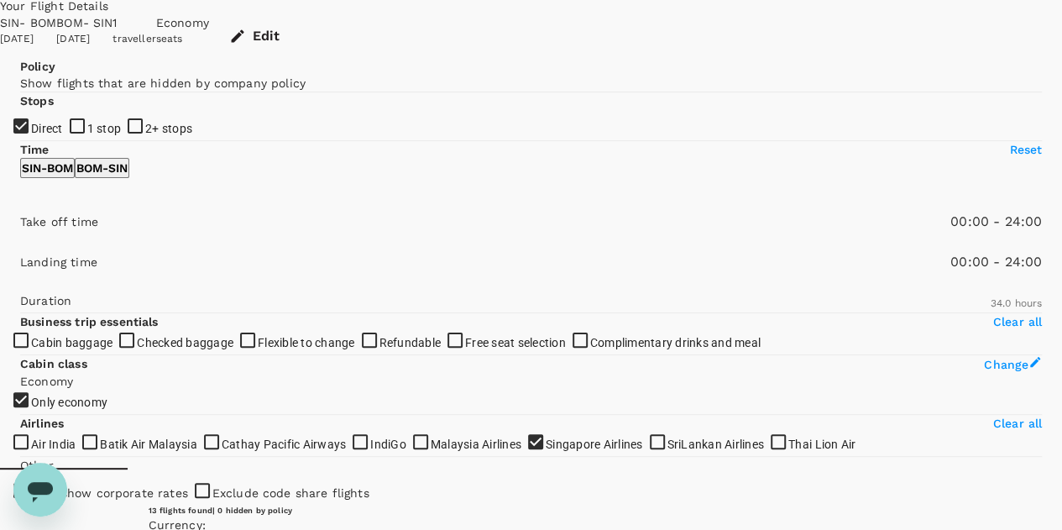
scroll to position [0, 0]
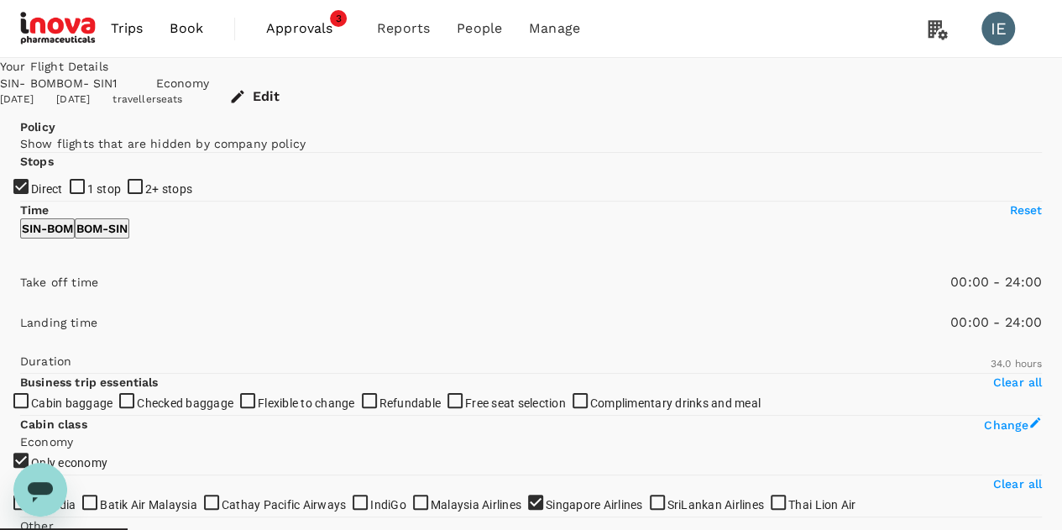
click at [196, 26] on span "Book" at bounding box center [187, 28] width 34 height 20
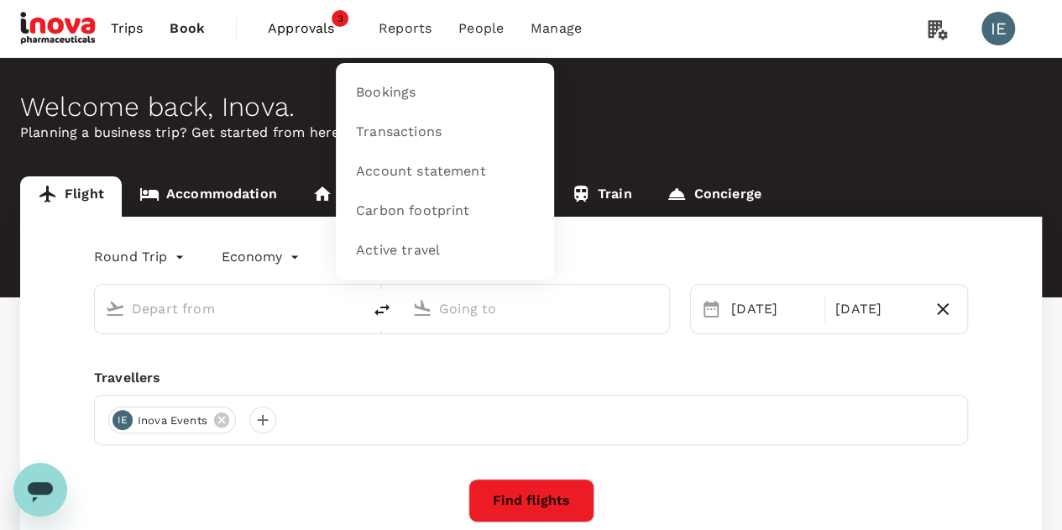
type input "Singapore Changi (SIN)"
type input "Chhatrapati Shivaji Intl (BOM)"
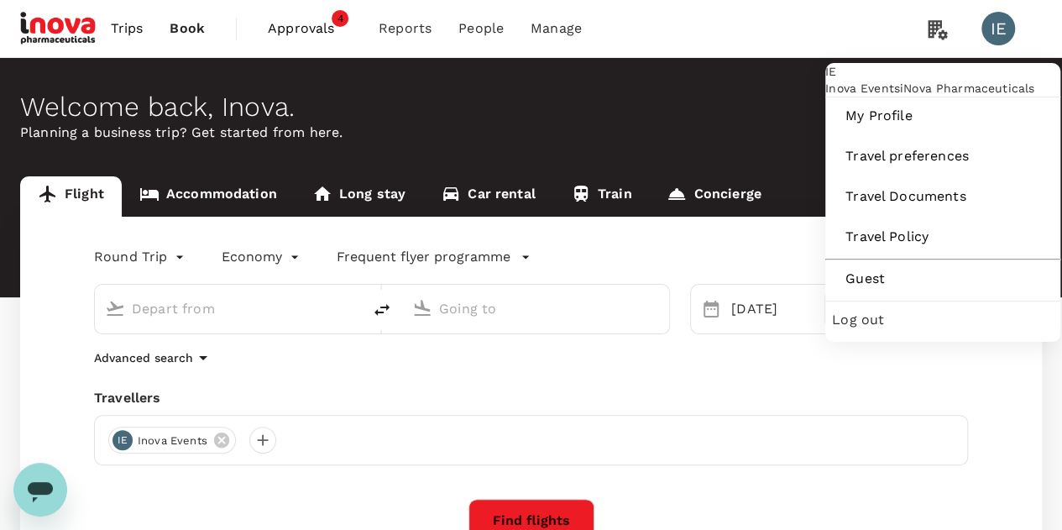
type input "Singapore Changi (SIN)"
type input "Chhatrapati Shivaji Intl (BOM)"
click at [943, 330] on span "Log out" at bounding box center [943, 320] width 222 height 20
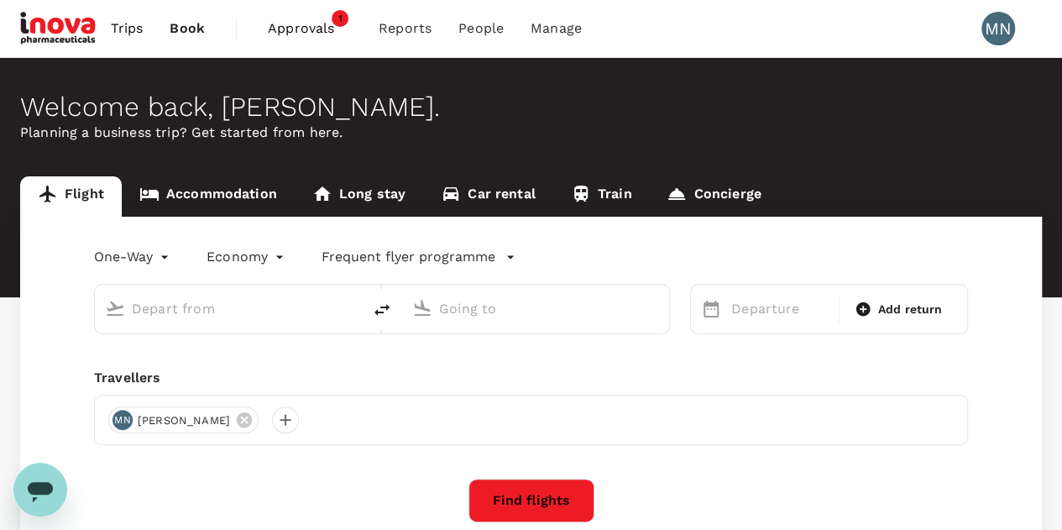
type input "business"
type input "Dubai Intl (DXB)"
type input "Singapore Changi (SIN)"
